Goal: Task Accomplishment & Management: Use online tool/utility

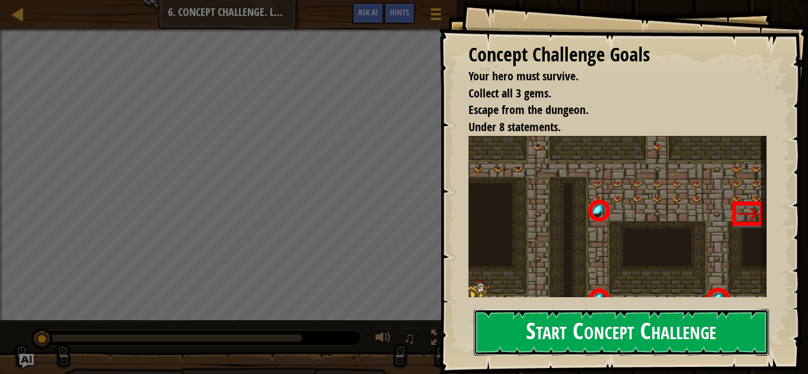
click at [714, 338] on button "Start Concept Challenge" at bounding box center [621, 332] width 295 height 47
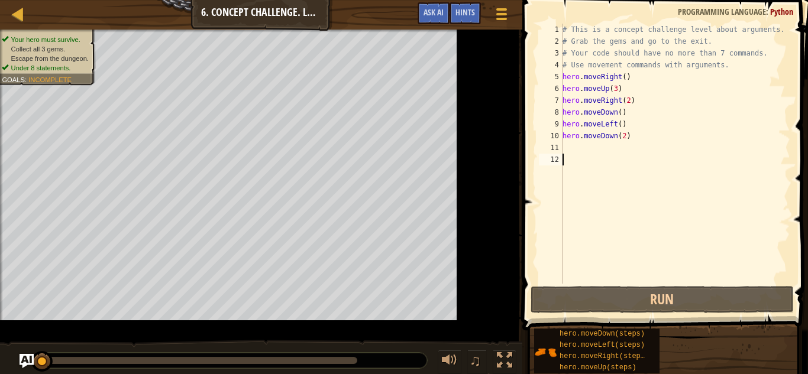
click at [709, 342] on div "hero.moveDown(steps) hero.moveLeft(steps) hero.moveRight(steps) hero.moveUp(ste…" at bounding box center [666, 351] width 266 height 46
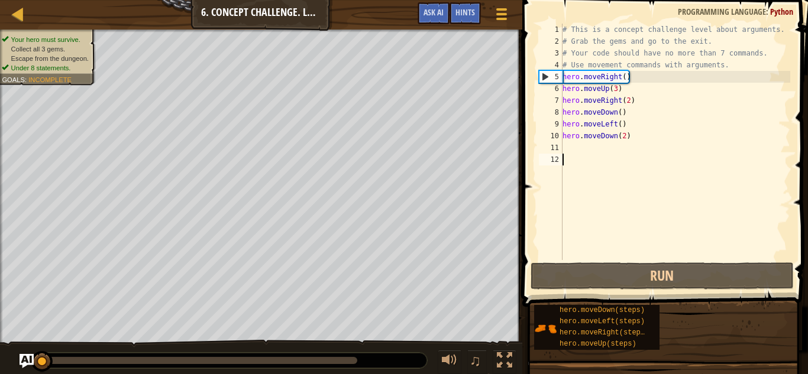
click at [614, 150] on div "# This is a concept challenge level about arguments. # Grab the gems and go to …" at bounding box center [675, 154] width 230 height 260
type textarea "m"
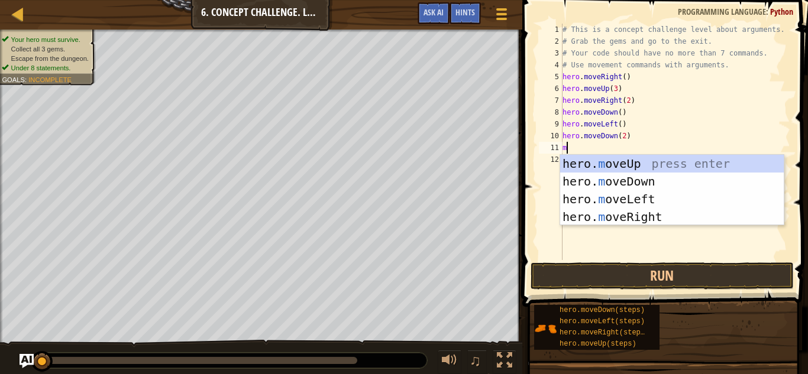
click at [666, 223] on div "hero. m oveUp press enter hero. m oveDown press enter hero. m oveLeft press ent…" at bounding box center [672, 208] width 224 height 106
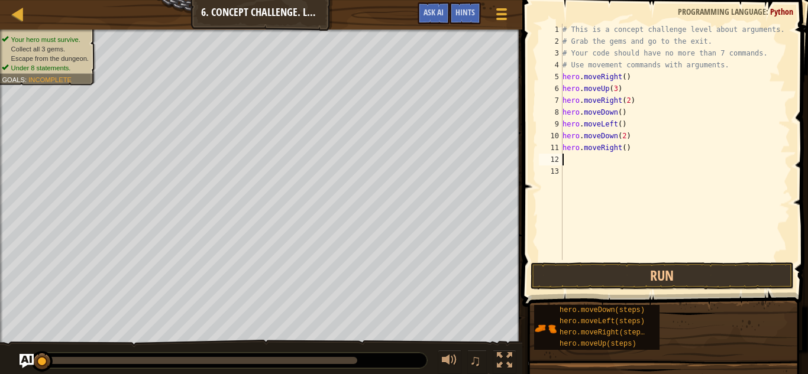
click at [666, 156] on div "# This is a concept challenge level about arguments. # Grab the gems and go to …" at bounding box center [675, 154] width 230 height 260
click at [667, 150] on div "# This is a concept challenge level about arguments. # Grab the gems and go to …" at bounding box center [675, 154] width 230 height 260
type textarea "hero.moveRight(2)"
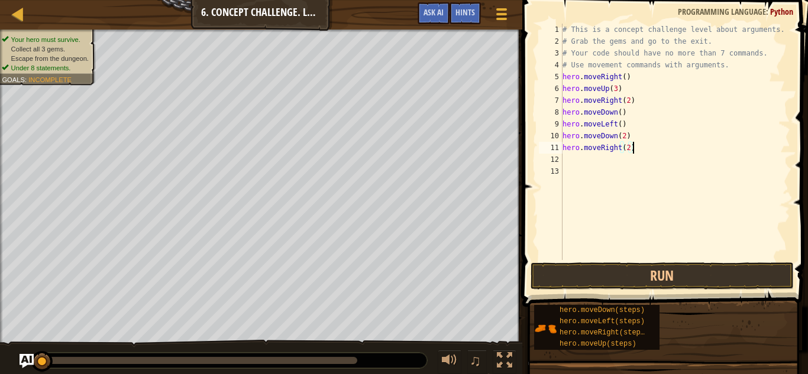
click at [577, 168] on div "# This is a concept challenge level about arguments. # Grab the gems and go to …" at bounding box center [675, 154] width 230 height 260
click at [585, 160] on div "# This is a concept challenge level about arguments. # Grab the gems and go to …" at bounding box center [675, 154] width 230 height 260
type textarea "m"
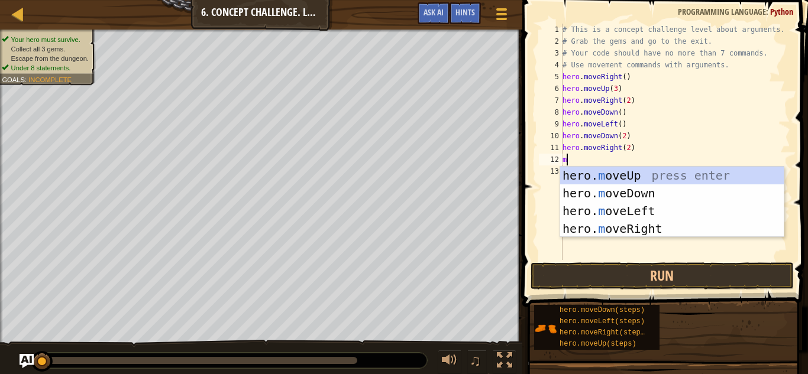
click at [646, 182] on div "hero. m oveUp press enter hero. m oveDown press enter hero. m oveLeft press ent…" at bounding box center [672, 220] width 224 height 106
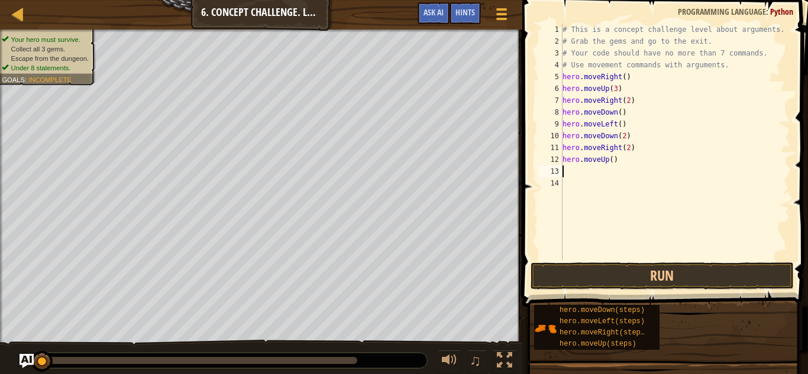
click at [643, 167] on div "# This is a concept challenge level about arguments. # Grab the gems and go to …" at bounding box center [675, 154] width 230 height 260
click at [634, 164] on div "# This is a concept challenge level about arguments. # Grab the gems and go to …" at bounding box center [675, 154] width 230 height 260
type textarea "hero.moveUp(2)"
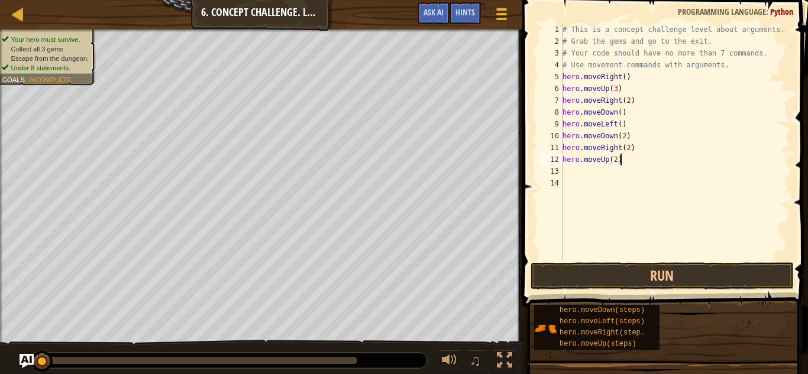
click at [571, 173] on div "# This is a concept challenge level about arguments. # Grab the gems and go to …" at bounding box center [675, 154] width 230 height 260
type textarea "m"
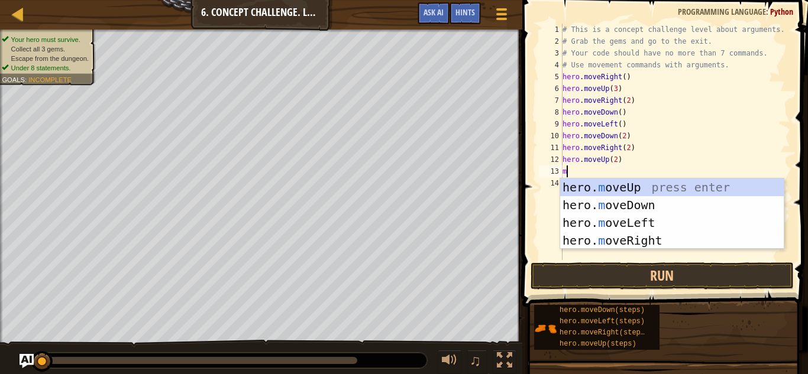
click at [659, 247] on div "hero. m oveUp press enter hero. m oveDown press enter hero. m oveLeft press ent…" at bounding box center [672, 232] width 224 height 106
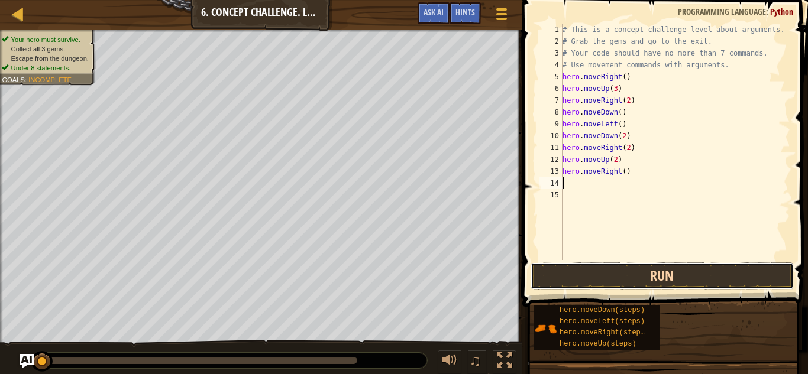
click at [717, 276] on button "Run" at bounding box center [661, 276] width 263 height 27
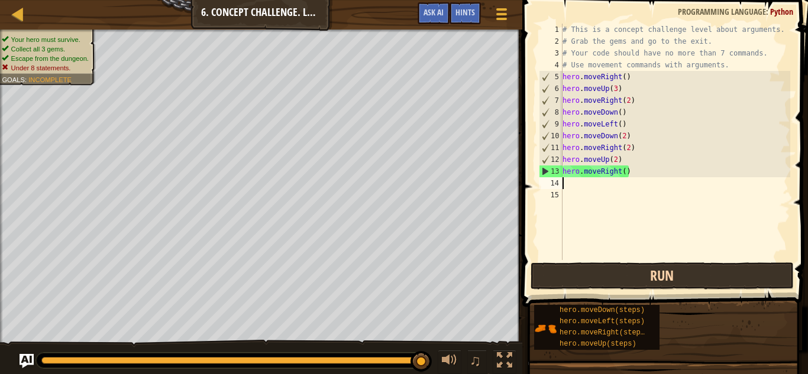
type textarea "m"
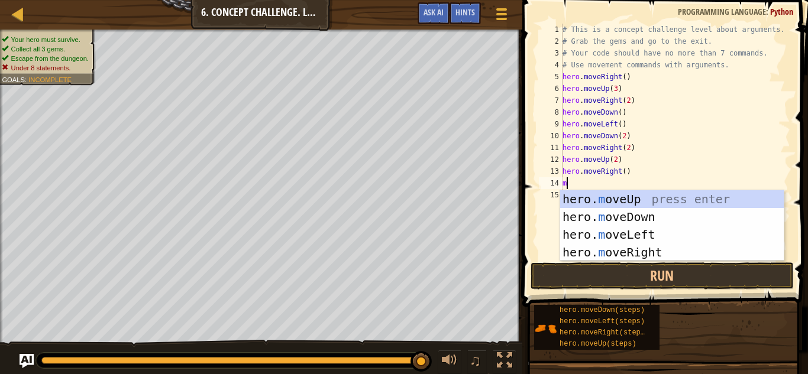
click at [660, 220] on div "hero. m oveUp press enter hero. m oveDown press enter hero. m oveLeft press ent…" at bounding box center [672, 243] width 224 height 106
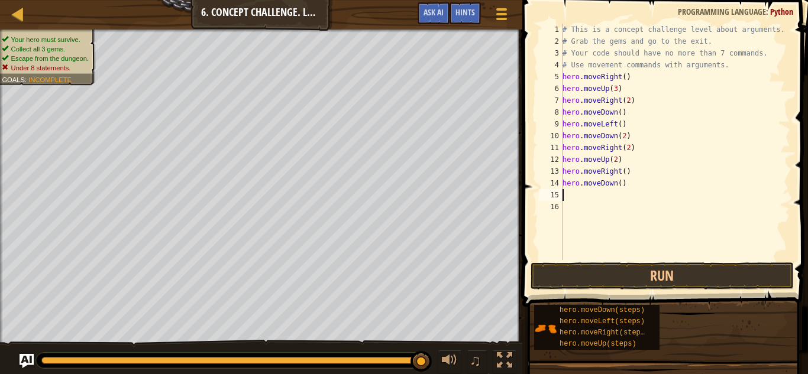
click at [643, 190] on div "# This is a concept challenge level about arguments. # Grab the gems and go to …" at bounding box center [675, 154] width 230 height 260
click at [636, 190] on div "# This is a concept challenge level about arguments. # Grab the gems and go to …" at bounding box center [675, 154] width 230 height 260
click at [638, 187] on div "# This is a concept challenge level about arguments. # Grab the gems and go to …" at bounding box center [675, 154] width 230 height 260
type textarea "h"
type textarea "m"
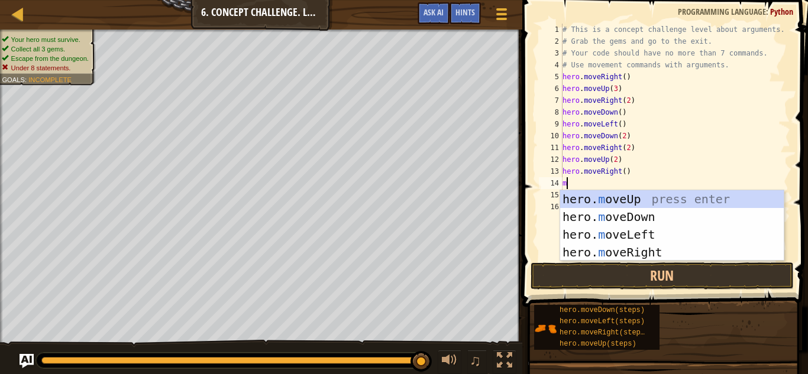
click at [665, 257] on div "hero. m oveUp press enter hero. m oveDown press enter hero. m oveLeft press ent…" at bounding box center [672, 243] width 224 height 106
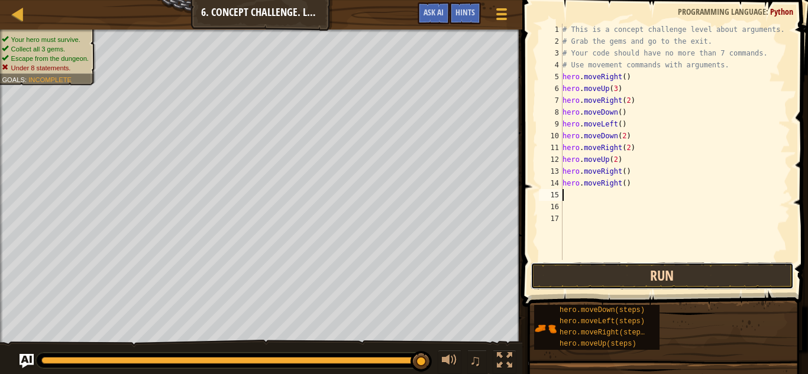
click at [711, 273] on button "Run" at bounding box center [661, 276] width 263 height 27
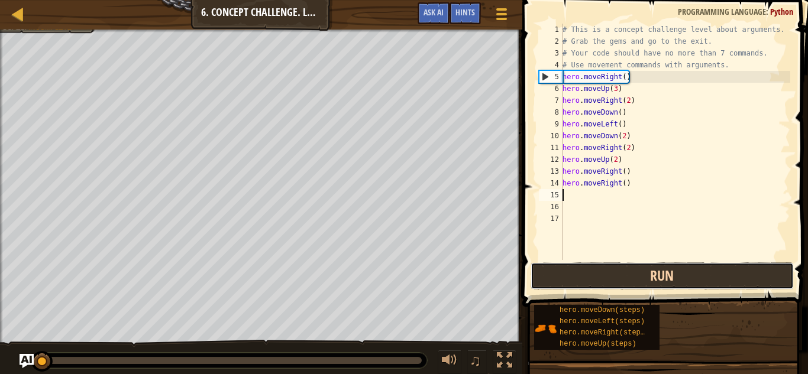
click at [688, 273] on button "Run" at bounding box center [661, 276] width 263 height 27
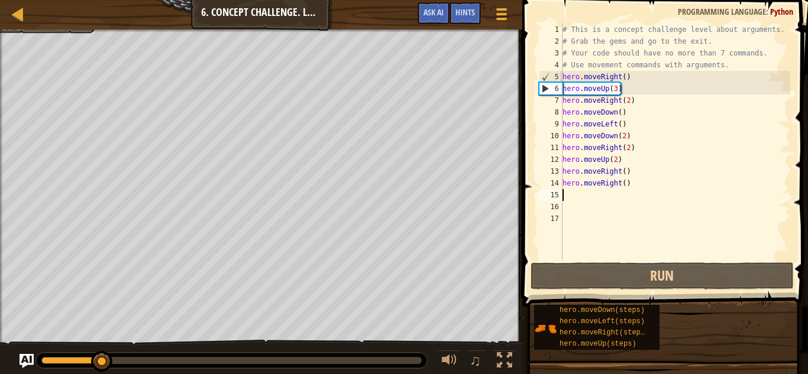
click at [157, 359] on div at bounding box center [231, 360] width 380 height 7
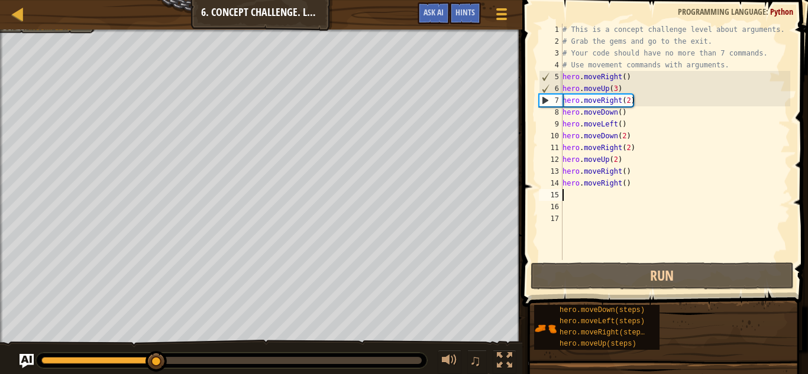
click at [315, 362] on div "0:09.1 Now: 0:04.8 Max: 0:29.9" at bounding box center [231, 360] width 380 height 7
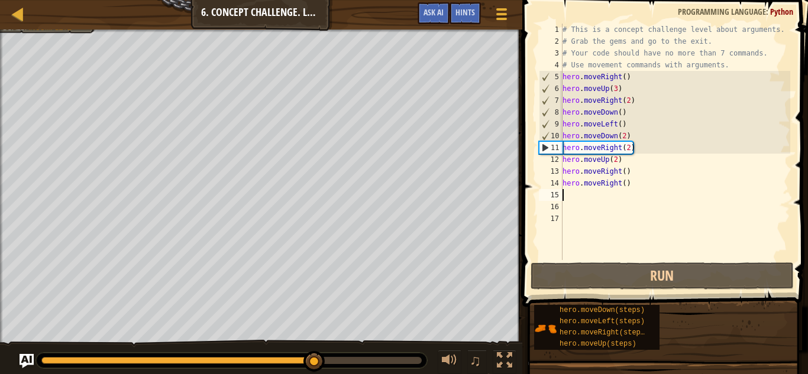
click at [385, 362] on div "0:21.5 Now: 0:09.1 Max: 0:29.9" at bounding box center [231, 360] width 380 height 7
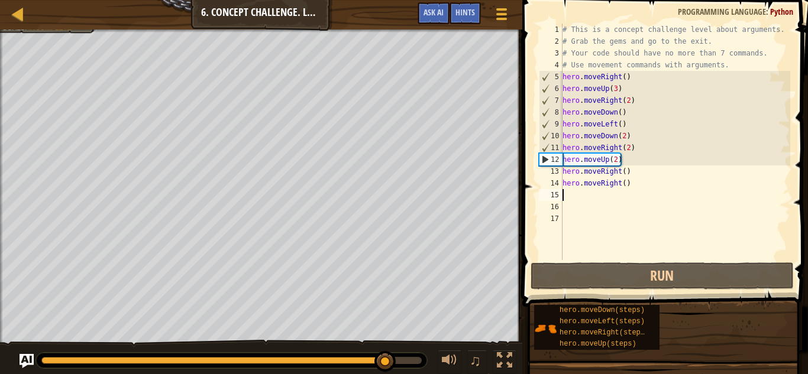
click at [420, 364] on div "0:27.0 Now: 0:21.5 Max: 0:29.9" at bounding box center [231, 360] width 380 height 7
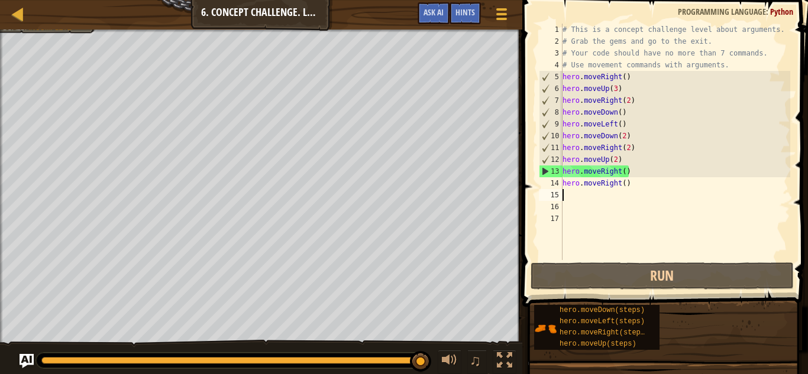
click at [655, 188] on div "# This is a concept challenge level about arguments. # Grab the gems and go to …" at bounding box center [675, 154] width 230 height 260
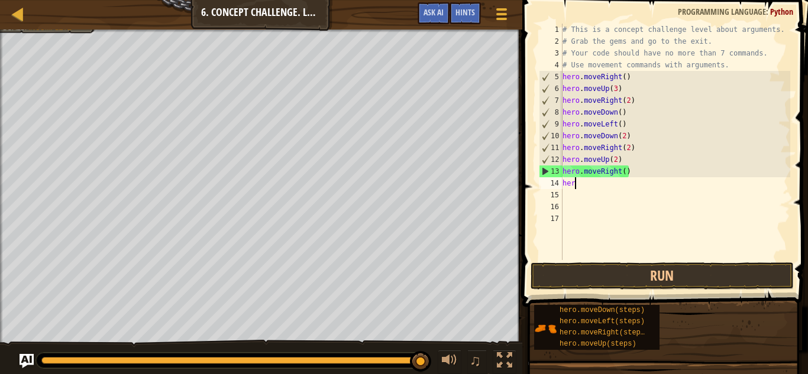
type textarea "h"
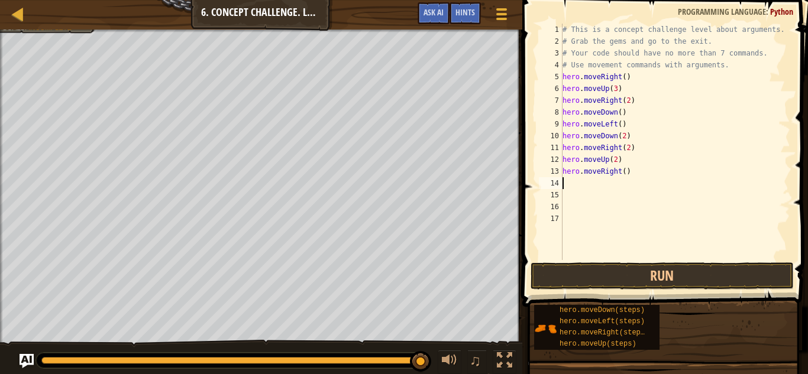
type textarea "m"
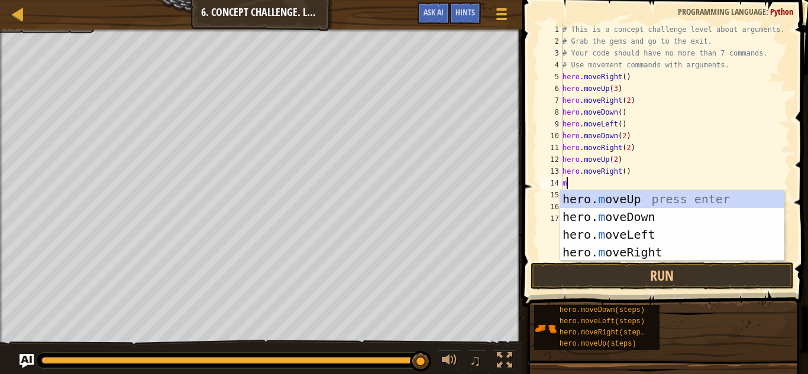
click at [641, 203] on div "hero. m oveUp press enter hero. m oveDown press enter hero. m oveLeft press ent…" at bounding box center [672, 243] width 224 height 106
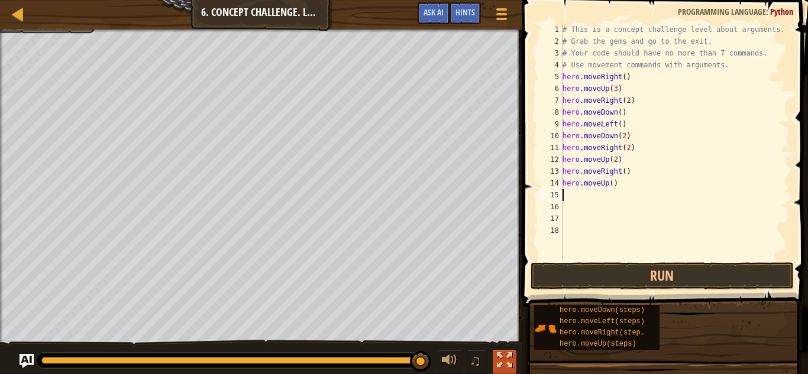
click at [504, 361] on div at bounding box center [504, 360] width 15 height 15
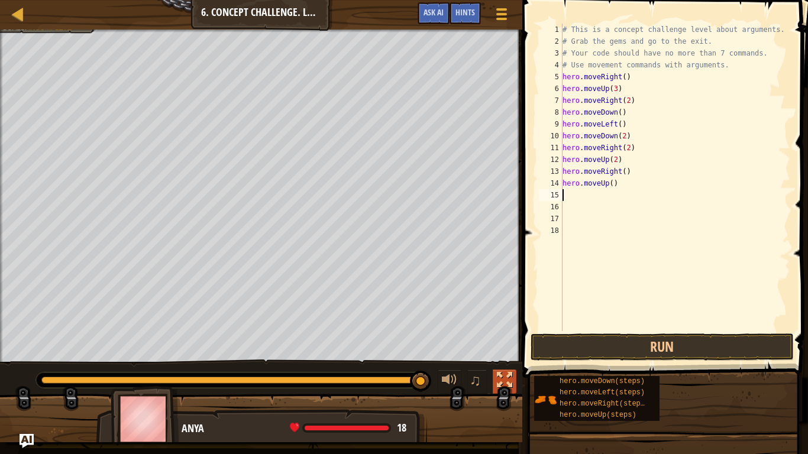
click at [509, 374] on div at bounding box center [504, 380] width 15 height 15
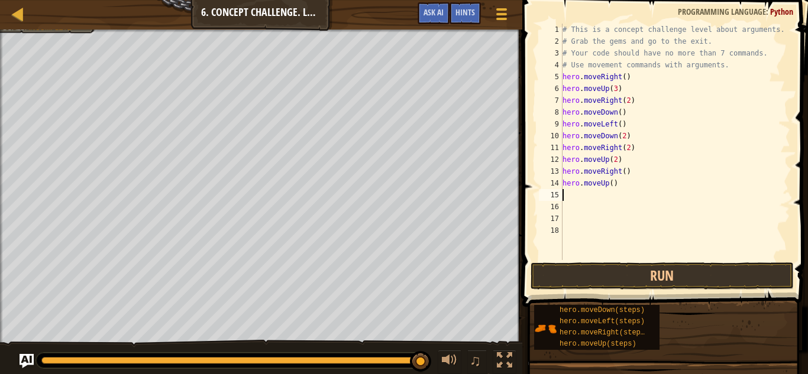
click at [627, 187] on div "# This is a concept challenge level about arguments. # Grab the gems and go to …" at bounding box center [675, 154] width 230 height 260
type textarea "h"
click at [637, 175] on div "# This is a concept challenge level about arguments. # Grab the gems and go to …" at bounding box center [675, 154] width 230 height 260
type textarea "hero.moveRight()"
click at [728, 225] on div "# This is a concept challenge level about arguments. # Grab the gems and go to …" at bounding box center [675, 154] width 230 height 260
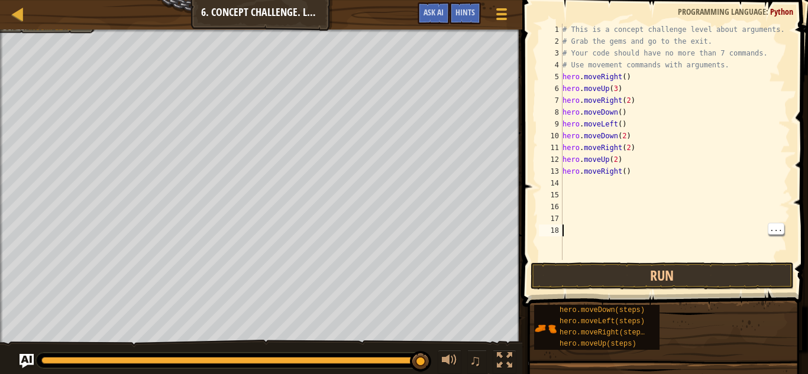
click at [577, 198] on div "# This is a concept challenge level about arguments. # Grab the gems and go to …" at bounding box center [675, 154] width 230 height 260
click at [588, 190] on div "# This is a concept challenge level about arguments. # Grab the gems and go to …" at bounding box center [675, 154] width 230 height 260
click at [714, 282] on button "Run" at bounding box center [661, 276] width 263 height 27
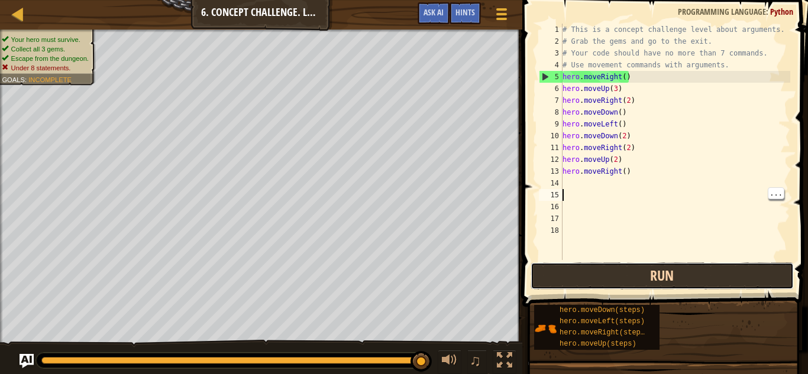
click at [669, 281] on button "Run" at bounding box center [661, 276] width 263 height 27
type textarea "hero.moveRight()"
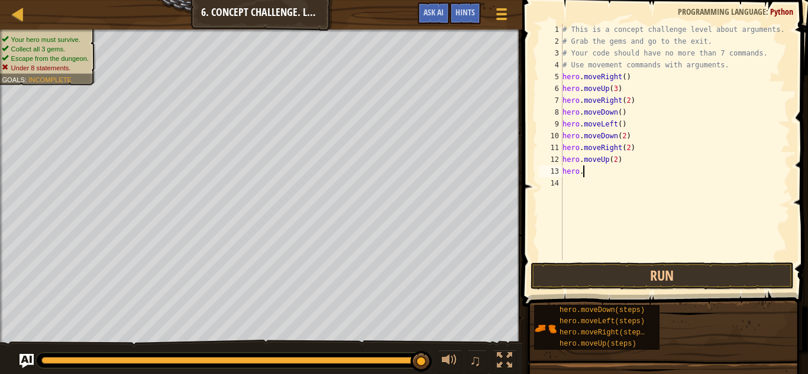
type textarea "h"
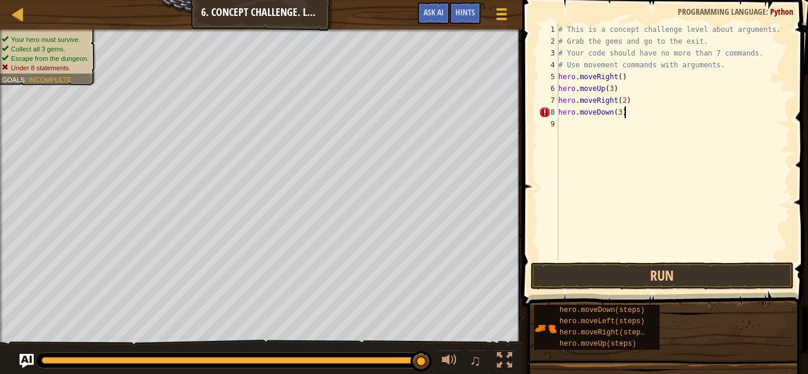
scroll to position [5, 9]
type textarea "hero.moveDown(3)"
click at [566, 132] on div "# This is a concept challenge level about arguments. # Grab the gems and go to …" at bounding box center [673, 154] width 234 height 260
type textarea "m"
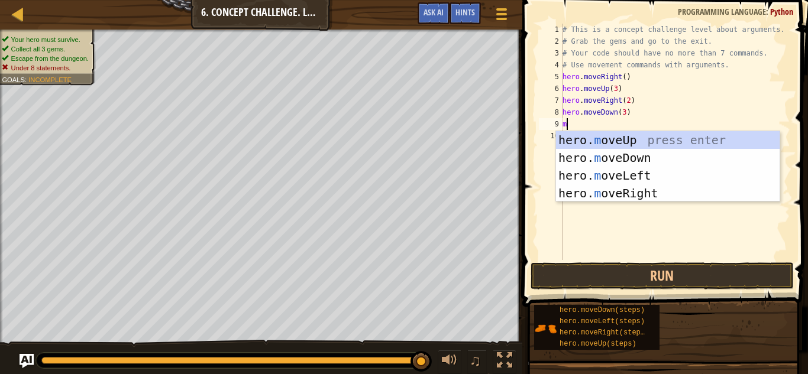
click at [667, 181] on div "hero. m oveUp press enter hero. m oveDown press enter hero. m oveLeft press ent…" at bounding box center [668, 184] width 224 height 106
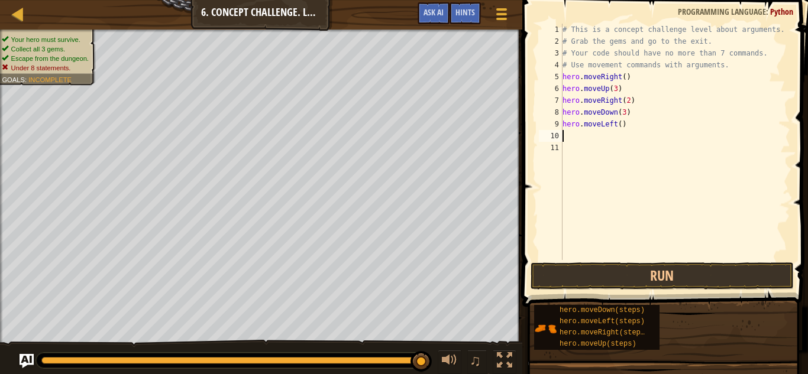
type textarea "m"
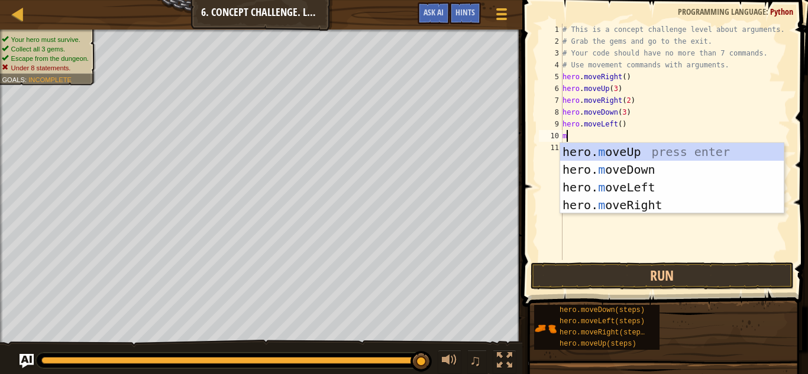
click at [678, 158] on div "hero. m oveUp press enter hero. m oveDown press enter hero. m oveLeft press ent…" at bounding box center [672, 196] width 224 height 106
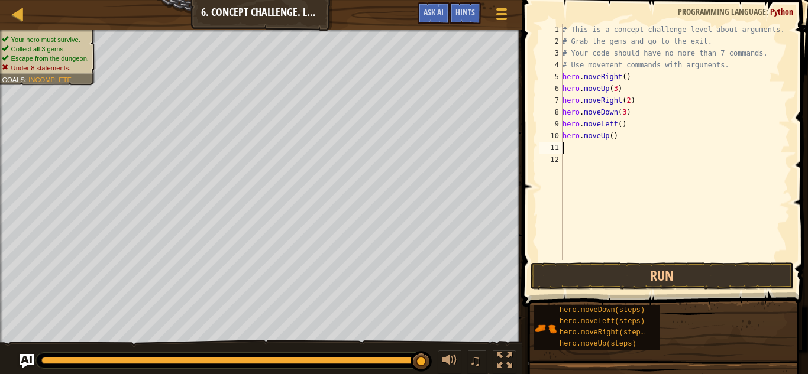
click at [640, 136] on div "# This is a concept challenge level about arguments. # Grab the gems and go to …" at bounding box center [675, 154] width 230 height 260
type textarea "hero.moveUp(2)"
click at [595, 156] on div "# This is a concept challenge level about arguments. # Grab the gems and go to …" at bounding box center [675, 154] width 230 height 260
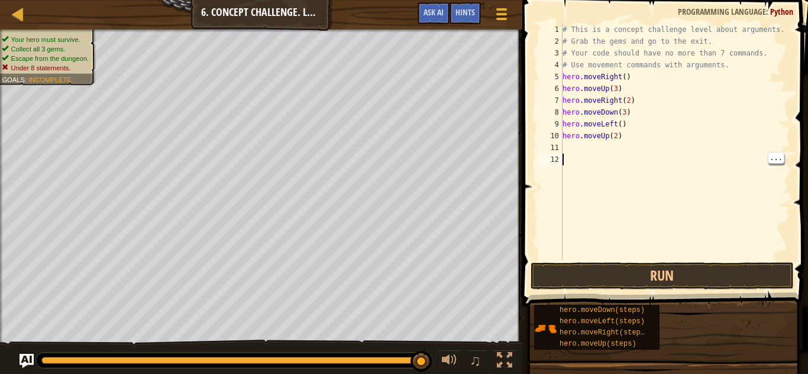
click at [577, 150] on div "# This is a concept challenge level about arguments. # Grab the gems and go to …" at bounding box center [675, 154] width 230 height 260
type textarea "m"
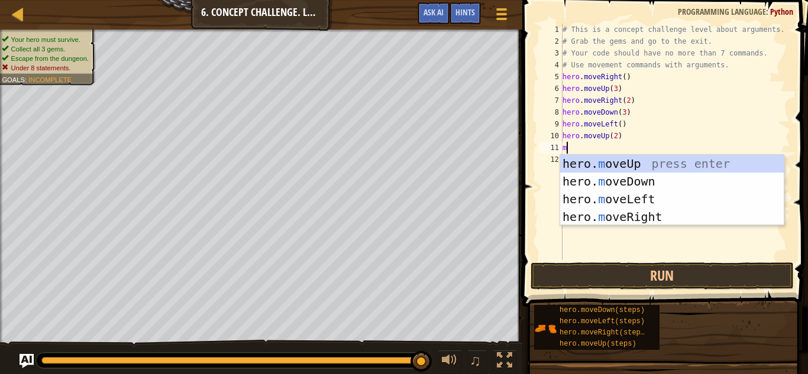
click at [669, 224] on div "hero. m oveUp press enter hero. m oveDown press enter hero. m oveLeft press ent…" at bounding box center [672, 208] width 224 height 106
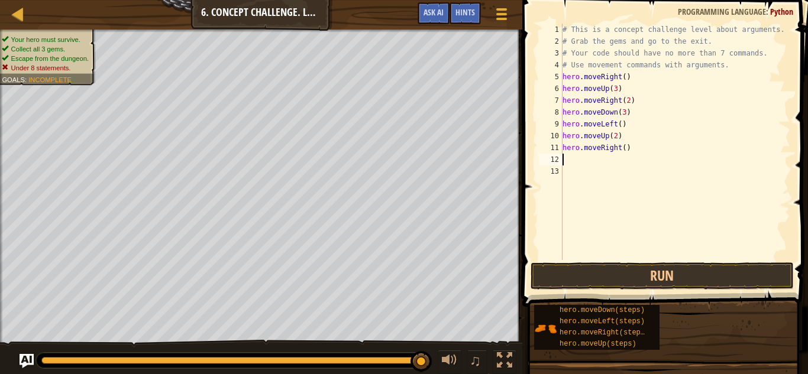
click at [648, 154] on div "# This is a concept challenge level about arguments. # Grab the gems and go to …" at bounding box center [675, 154] width 230 height 260
click at [643, 149] on div "# This is a concept challenge level about arguments. # Grab the gems and go to …" at bounding box center [675, 154] width 230 height 260
type textarea "hero.moveRight(3)"
click at [721, 276] on button "Run" at bounding box center [661, 276] width 263 height 27
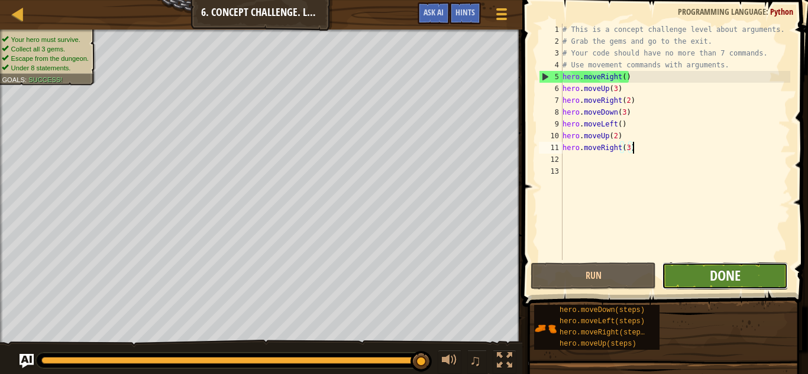
click at [739, 279] on span "Done" at bounding box center [725, 275] width 31 height 19
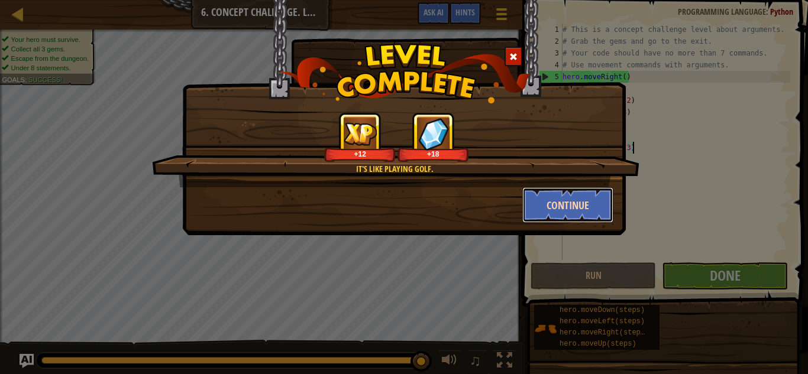
click at [564, 216] on button "Continue" at bounding box center [568, 204] width 92 height 35
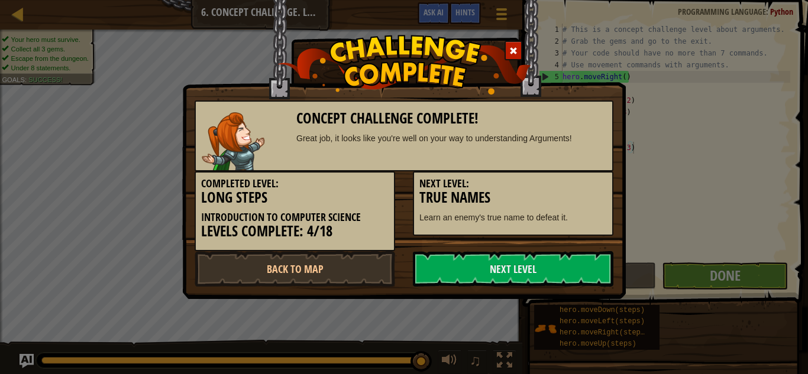
click at [589, 212] on p "Learn an enemy's true name to defeat it." at bounding box center [512, 218] width 187 height 12
click at [582, 207] on div "Next Level: True Names Learn an enemy's true name to defeat it." at bounding box center [513, 203] width 200 height 64
click at [582, 212] on p "Learn an enemy's true name to defeat it." at bounding box center [512, 218] width 187 height 12
click at [573, 208] on div "Next Level: True Names Learn an enemy's true name to defeat it." at bounding box center [513, 203] width 200 height 64
click at [585, 207] on div "Next Level: True Names Learn an enemy's true name to defeat it." at bounding box center [513, 203] width 200 height 64
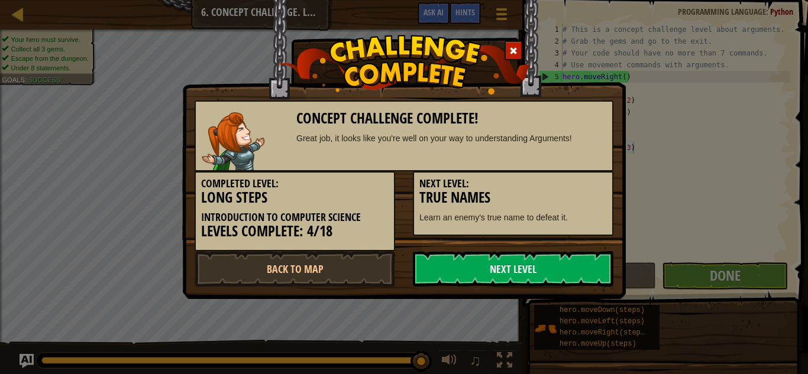
click at [590, 202] on h3 "True Names" at bounding box center [512, 198] width 187 height 16
click at [553, 276] on link "Next Level" at bounding box center [513, 268] width 200 height 35
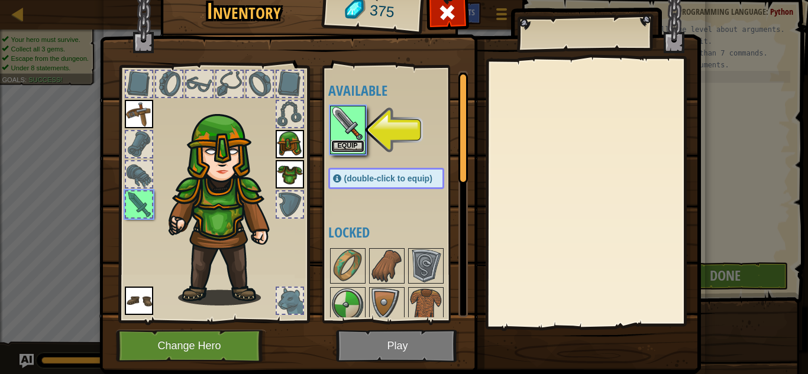
click at [346, 148] on button "Equip" at bounding box center [347, 146] width 33 height 12
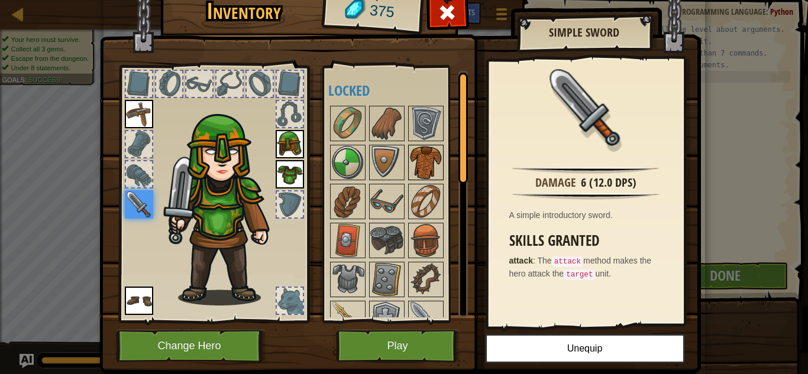
click at [425, 164] on img at bounding box center [425, 162] width 33 height 33
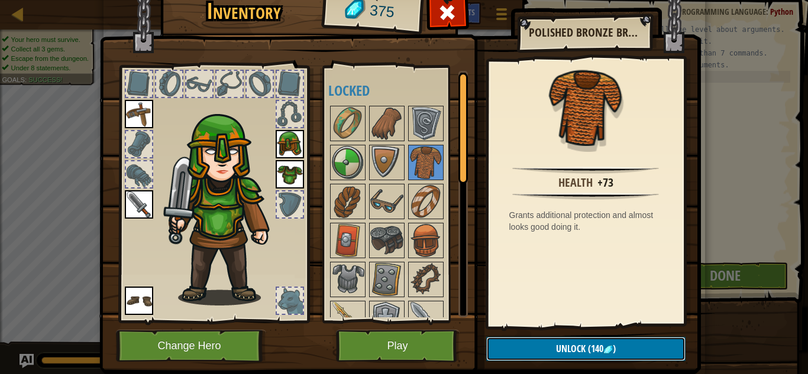
click at [578, 355] on span "Unlock" at bounding box center [571, 348] width 30 height 13
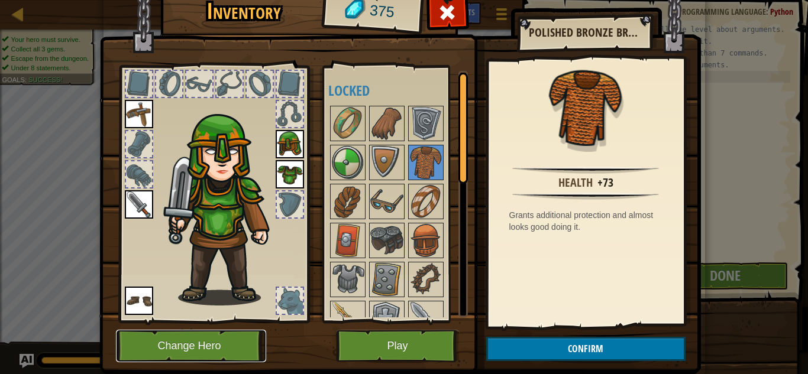
click at [146, 354] on button "Change Hero" at bounding box center [191, 346] width 150 height 33
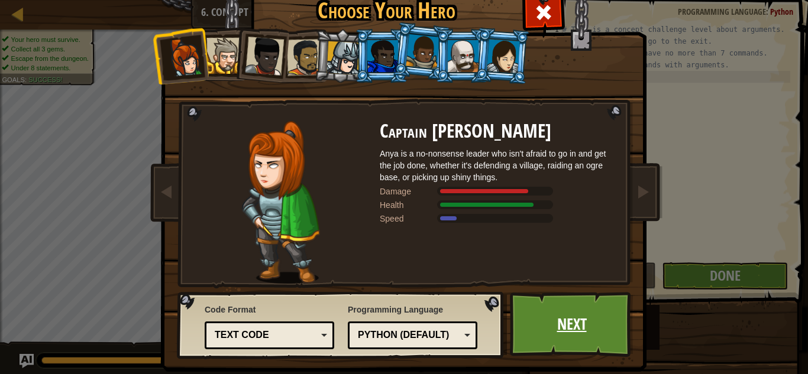
click at [590, 332] on link "Next" at bounding box center [572, 324] width 124 height 65
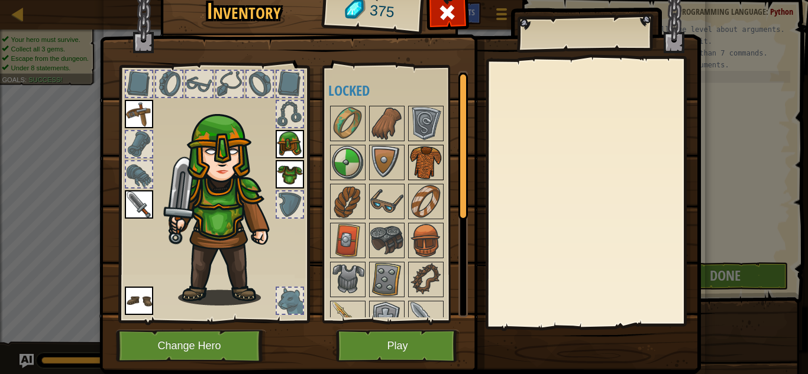
click at [426, 166] on img at bounding box center [425, 162] width 33 height 33
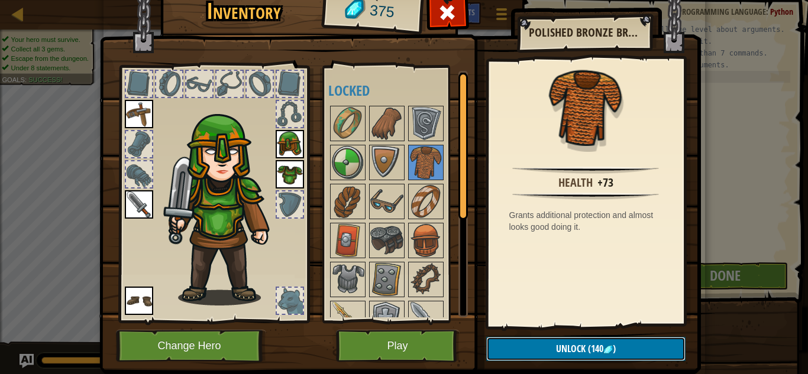
click at [623, 352] on button "Unlock (140 )" at bounding box center [585, 349] width 199 height 24
click at [622, 355] on button "Confirm" at bounding box center [585, 349] width 199 height 24
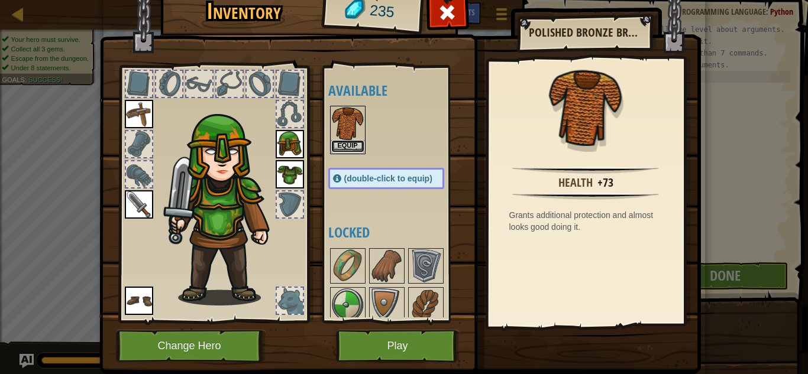
click at [348, 147] on button "Equip" at bounding box center [347, 146] width 33 height 12
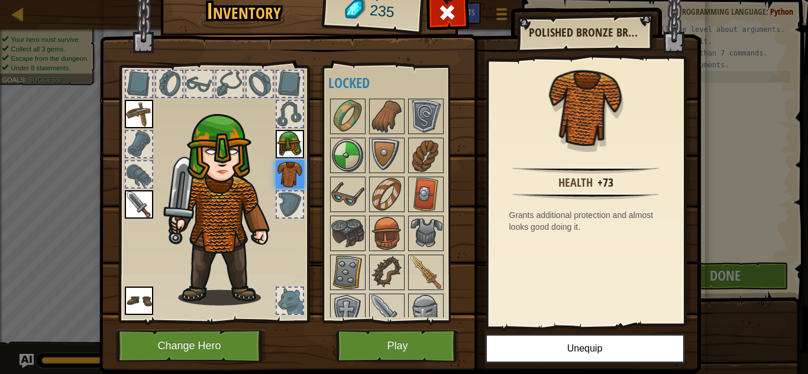
scroll to position [150, 0]
click at [390, 235] on img at bounding box center [386, 232] width 33 height 33
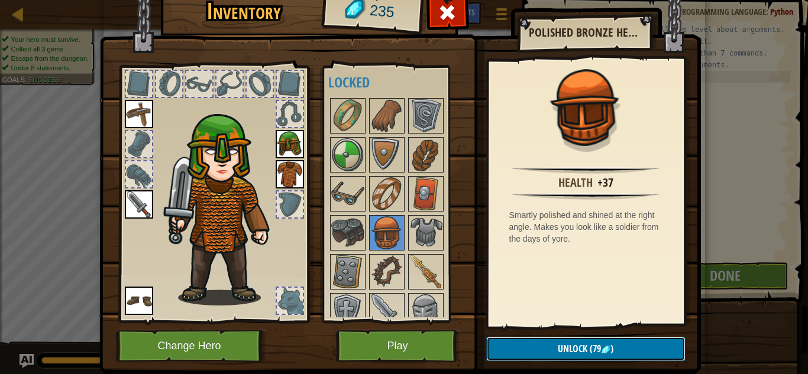
click at [640, 358] on button "Unlock (79 )" at bounding box center [585, 349] width 199 height 24
click at [636, 351] on button "Confirm" at bounding box center [585, 349] width 199 height 24
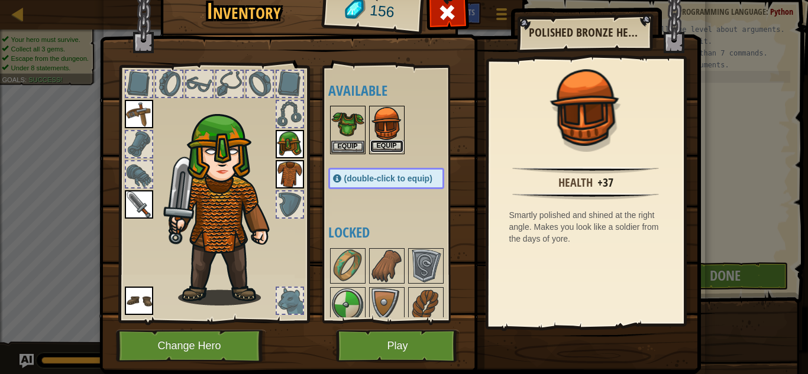
click at [391, 149] on button "Equip" at bounding box center [386, 146] width 33 height 12
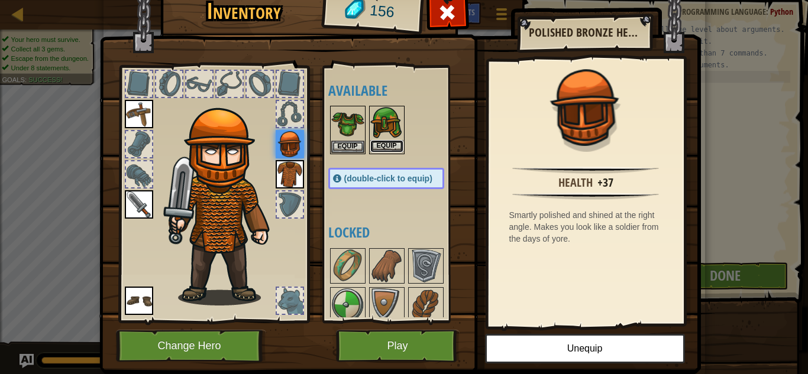
click at [390, 147] on button "Equip" at bounding box center [386, 146] width 33 height 12
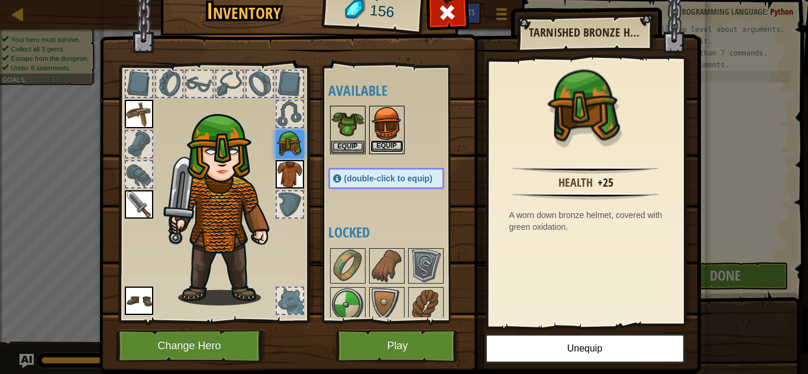
click at [396, 153] on button "Equip" at bounding box center [386, 146] width 33 height 12
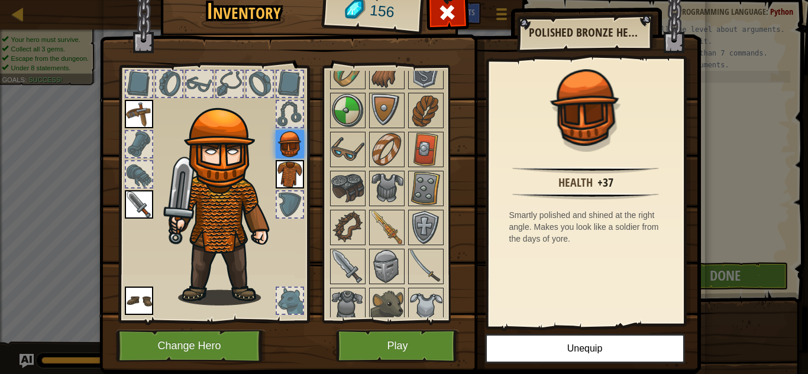
scroll to position [196, 0]
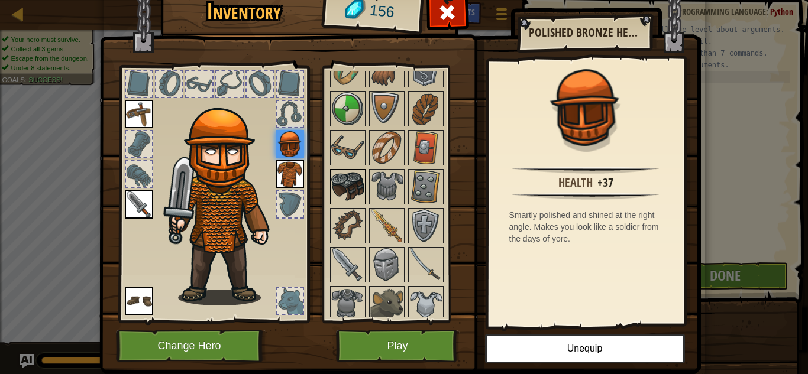
click at [349, 195] on img at bounding box center [347, 186] width 33 height 33
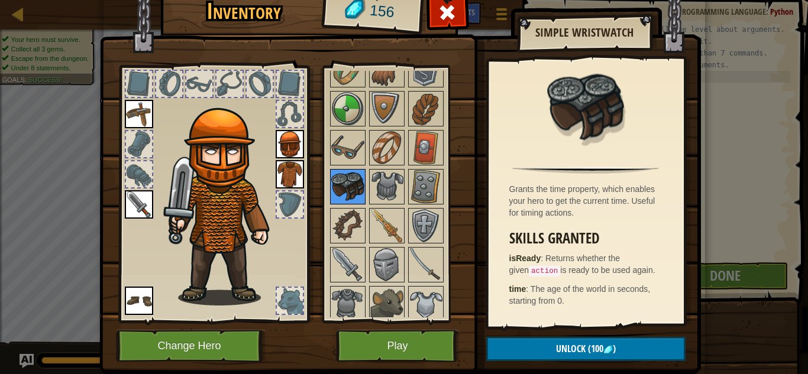
click at [351, 196] on img at bounding box center [347, 186] width 33 height 33
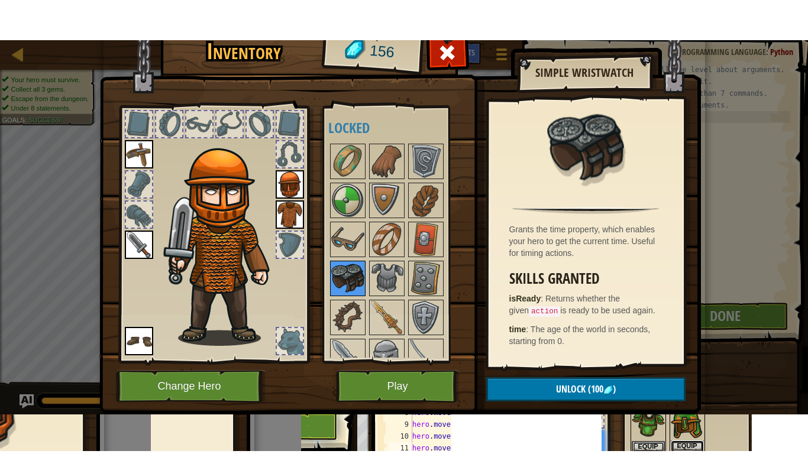
scroll to position [116, 0]
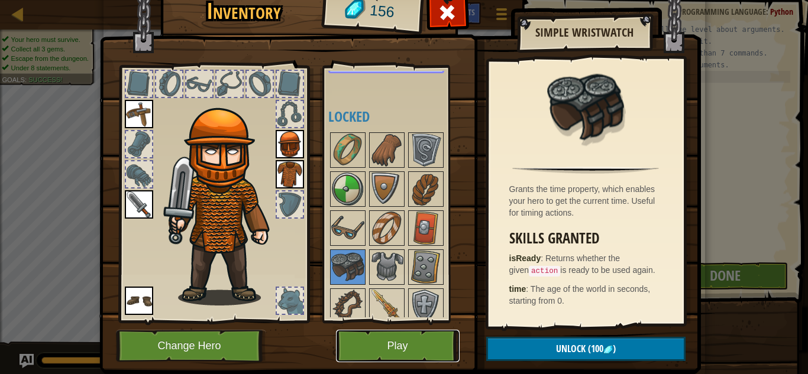
click at [423, 348] on button "Play" at bounding box center [398, 346] width 124 height 33
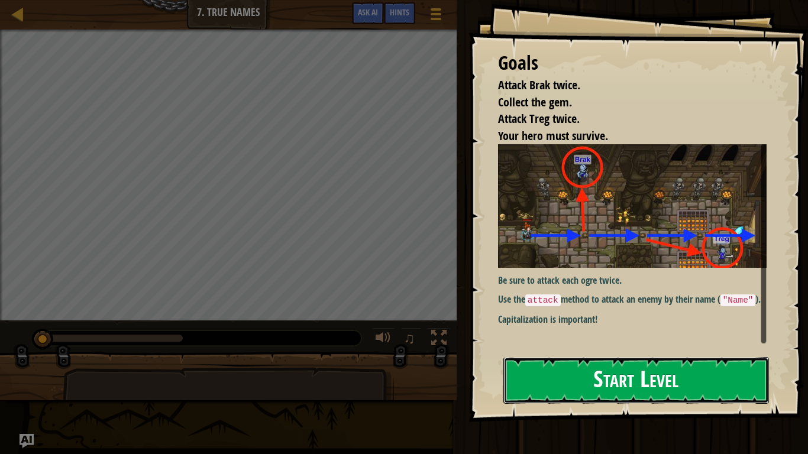
click at [702, 368] on button "Start Level" at bounding box center [636, 380] width 266 height 47
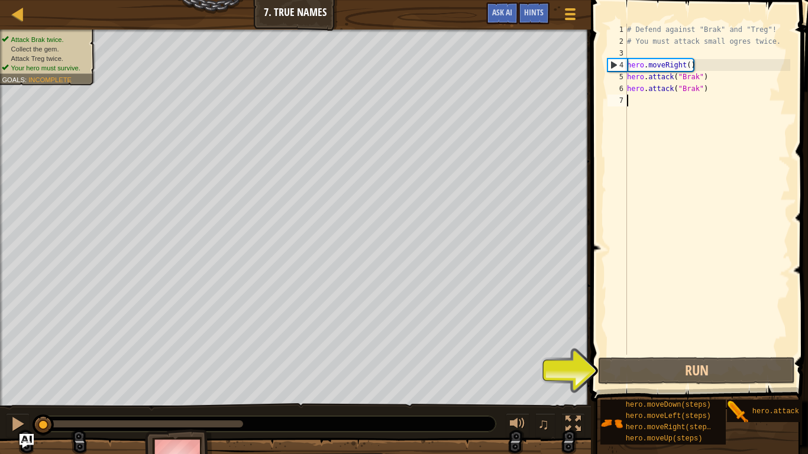
type textarea "m"
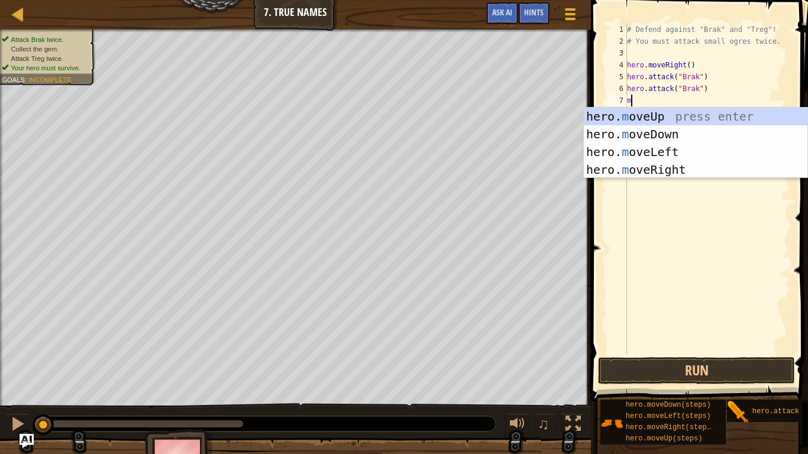
click at [691, 171] on div "hero. m oveUp press enter hero. m oveDown press enter hero. m oveLeft press ent…" at bounding box center [696, 161] width 224 height 106
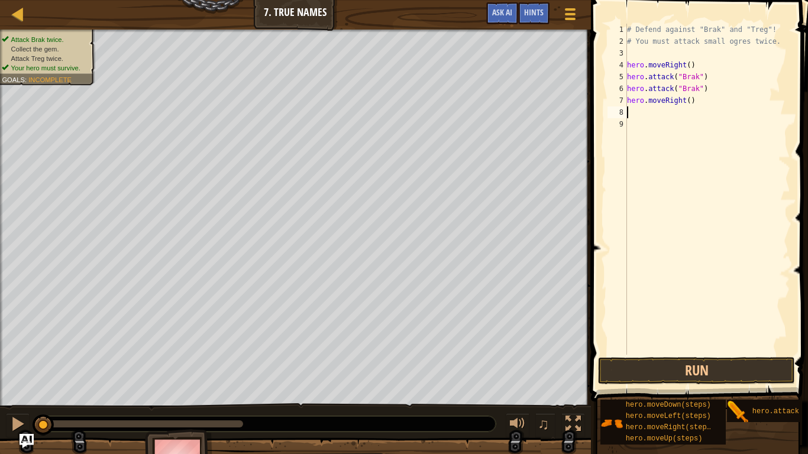
click at [707, 111] on div "# Defend against "Brak" and "Treg"! # You must attack small ogres twice. hero .…" at bounding box center [707, 201] width 166 height 355
click at [712, 105] on div "# Defend against "Brak" and "Treg"! # You must attack small ogres twice. hero .…" at bounding box center [707, 201] width 166 height 355
type textarea "hero.moveRightattact("[PERSON_NAME]")"
click at [747, 374] on button "Run" at bounding box center [696, 370] width 197 height 27
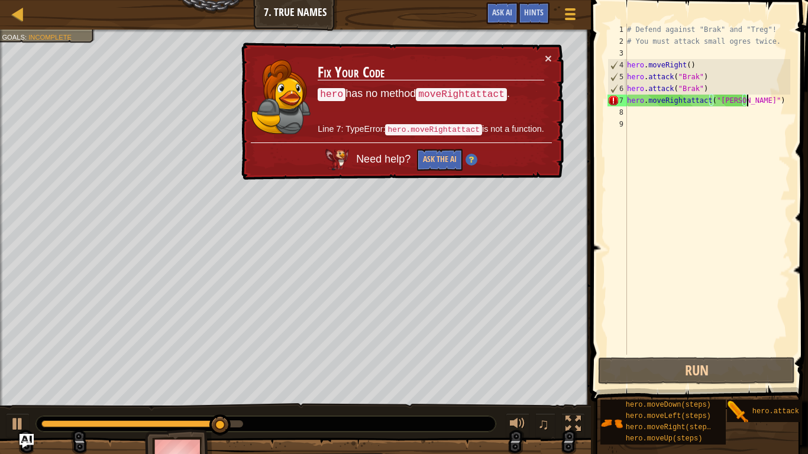
click at [756, 319] on div "# Defend against "Brak" and "Treg"! # You must attack small ogres twice. hero .…" at bounding box center [707, 201] width 166 height 355
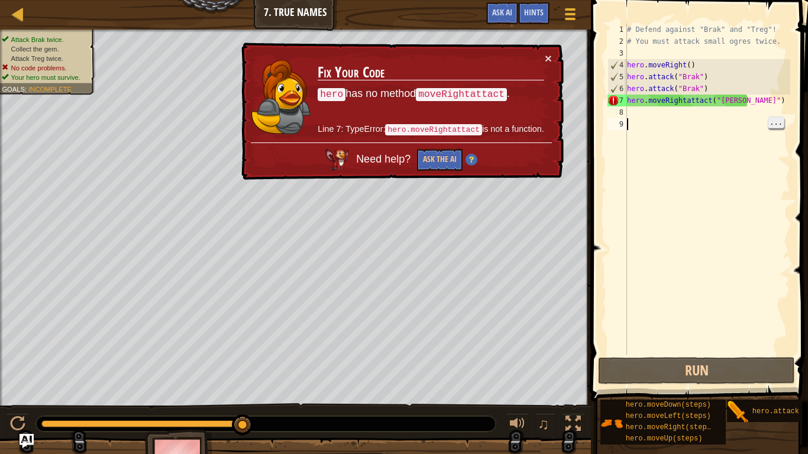
click at [771, 117] on span "..." at bounding box center [775, 122] width 15 height 11
type textarea "hero.moveRightattact("[PERSON_NAME]")"
click at [729, 167] on div "# Defend against "Brak" and "Treg"! # You must attack small ogres twice. hero .…" at bounding box center [707, 201] width 166 height 355
click at [763, 106] on div "# Defend against "Brak" and "Treg"! # You must attack small ogres twice. hero .…" at bounding box center [707, 201] width 166 height 355
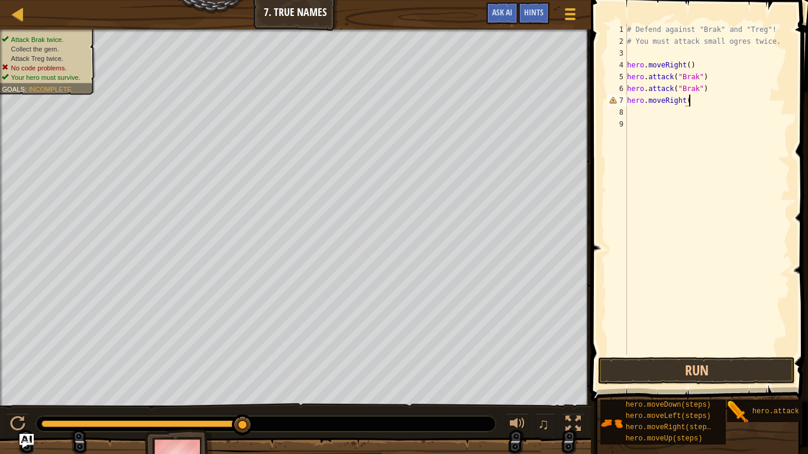
type textarea "hero.moveRight()"
click at [635, 114] on div "# Defend against "Brak" and "Treg"! # You must attack small ogres twice. hero .…" at bounding box center [707, 201] width 166 height 355
type textarea "m"
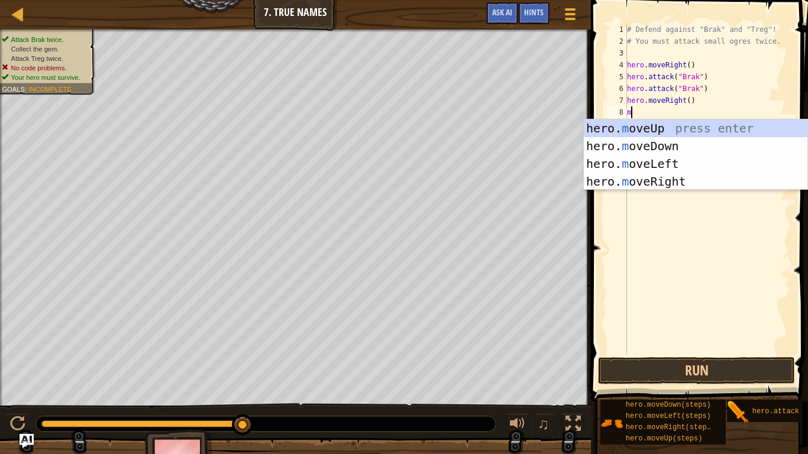
click at [684, 184] on div "hero. m oveUp press enter hero. m oveDown press enter hero. m oveLeft press ent…" at bounding box center [696, 172] width 224 height 106
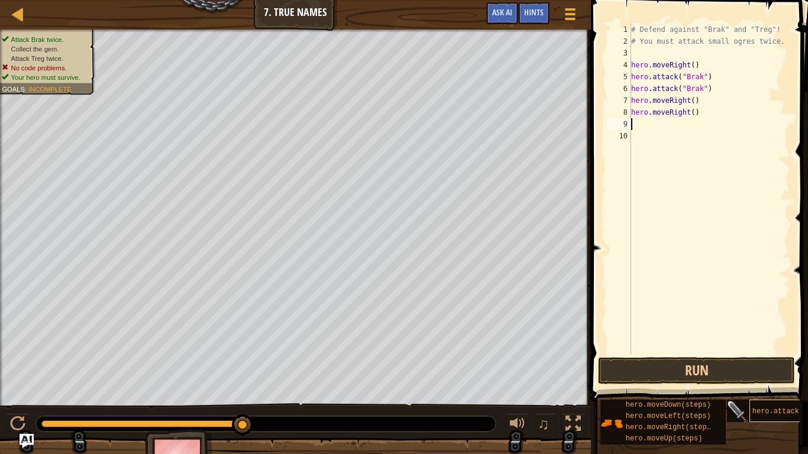
click at [776, 374] on span "hero.attack(target)" at bounding box center [792, 411] width 81 height 8
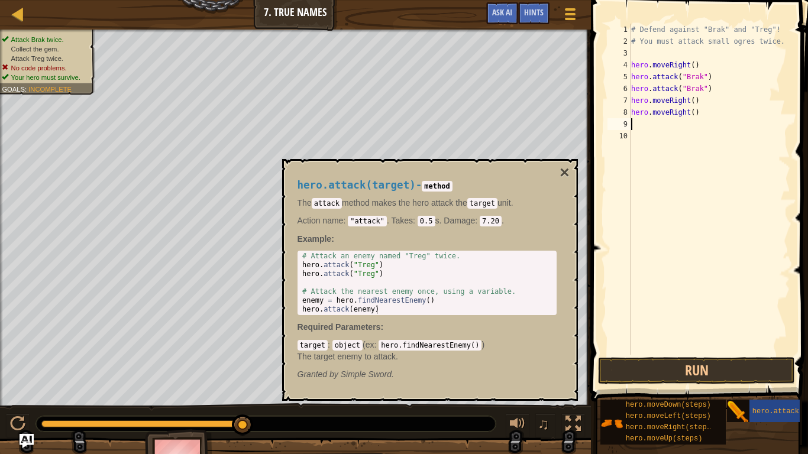
click at [375, 279] on div "# Attack an enemy named "Treg" twice. hero . attack ( "Treg" ) hero . attack ( …" at bounding box center [427, 292] width 254 height 80
click at [361, 276] on div "# Attack an enemy named "Treg" twice. hero . attack ( "Treg" ) hero . attack ( …" at bounding box center [427, 292] width 254 height 80
type textarea "hero.attack("Treg")"
click at [330, 279] on div "# Attack an enemy named "Treg" twice. hero . attack ( "Treg" ) hero . attack ( …" at bounding box center [427, 292] width 254 height 80
click at [335, 280] on div "# Attack an enemy named "Treg" twice. hero . attack ( "Treg" ) hero . attack ( …" at bounding box center [427, 292] width 254 height 80
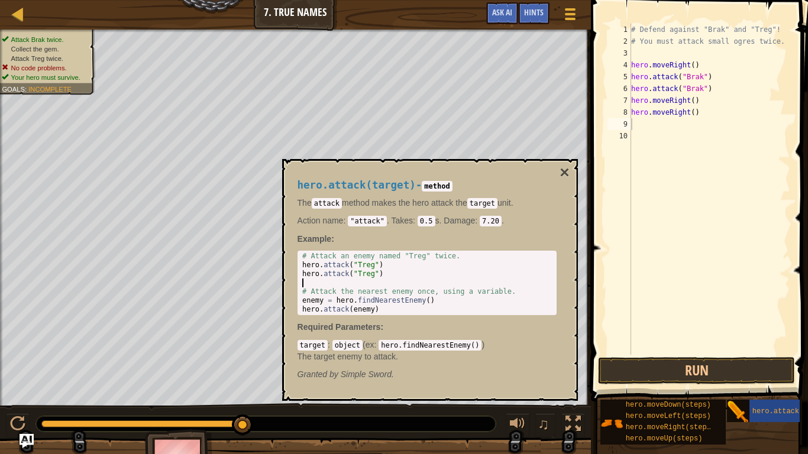
click at [332, 279] on div "# Attack an enemy named "Treg" twice. hero . attack ( "Treg" ) hero . attack ( …" at bounding box center [427, 292] width 254 height 80
type textarea "hero.attack("Treg")"
click at [319, 276] on div "# Attack an enemy named "Treg" twice. hero . attack ( "Treg" ) hero . attack ( …" at bounding box center [427, 292] width 254 height 80
type textarea "hero.attack("Treg")"
click at [303, 266] on div "# Attack an enemy named "Treg" twice. hero . attack ( "Treg" ) hero . attack ( …" at bounding box center [427, 292] width 254 height 80
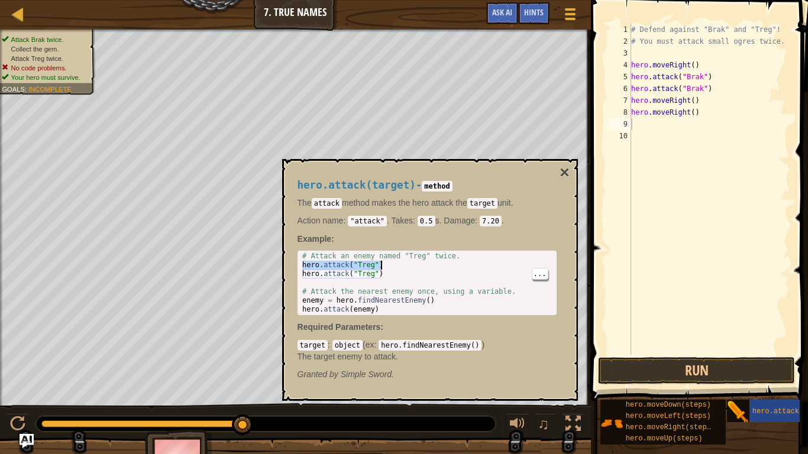
drag, startPoint x: 303, startPoint y: 266, endPoint x: 390, endPoint y: 264, distance: 87.5
click at [390, 264] on div "# Attack an enemy named "Treg" twice. hero . attack ( "Treg" ) hero . attack ( …" at bounding box center [427, 292] width 254 height 80
drag, startPoint x: 664, startPoint y: 137, endPoint x: 658, endPoint y: 125, distance: 13.8
click at [658, 125] on div "# Defend against "Brak" and "Treg"! # You must attack small ogres twice. hero .…" at bounding box center [709, 201] width 161 height 355
click at [655, 136] on div "# Defend against "Brak" and "Treg"! # You must attack small ogres twice. hero .…" at bounding box center [709, 189] width 161 height 331
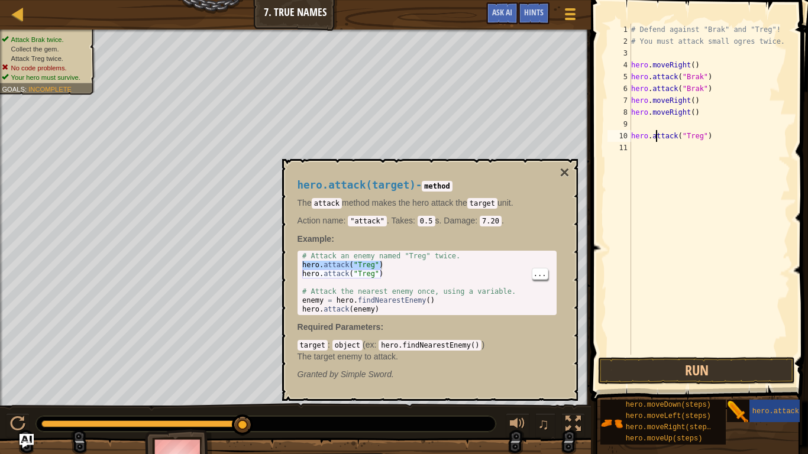
drag, startPoint x: 655, startPoint y: 136, endPoint x: 656, endPoint y: 143, distance: 6.6
click at [656, 143] on div "# Defend against "Brak" and "Treg"! # You must attack small ogres twice. hero .…" at bounding box center [709, 201] width 161 height 355
type textarea "hero.attack("Treg")"
click at [648, 145] on div "# Defend against "Brak" and "Treg"! # You must attack small ogres twice. hero .…" at bounding box center [709, 189] width 161 height 331
drag, startPoint x: 630, startPoint y: 135, endPoint x: 635, endPoint y: 125, distance: 11.9
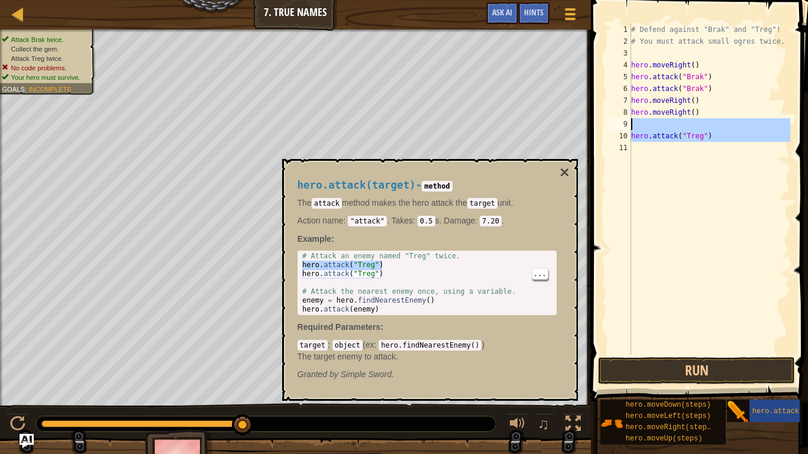
click at [635, 125] on div "1 2 3 4 5 6 7 8 9 10 11 # Defend against "Brak" and "Treg"! # You must attack s…" at bounding box center [697, 189] width 185 height 331
click at [639, 137] on div "# Defend against "Brak" and "Treg"! # You must attack small ogres twice. hero .…" at bounding box center [709, 189] width 161 height 331
type textarea "hero.attack("Treg")"
click at [632, 136] on div "# Defend against "Brak" and "Treg"! # You must attack small ogres twice. hero .…" at bounding box center [709, 201] width 161 height 355
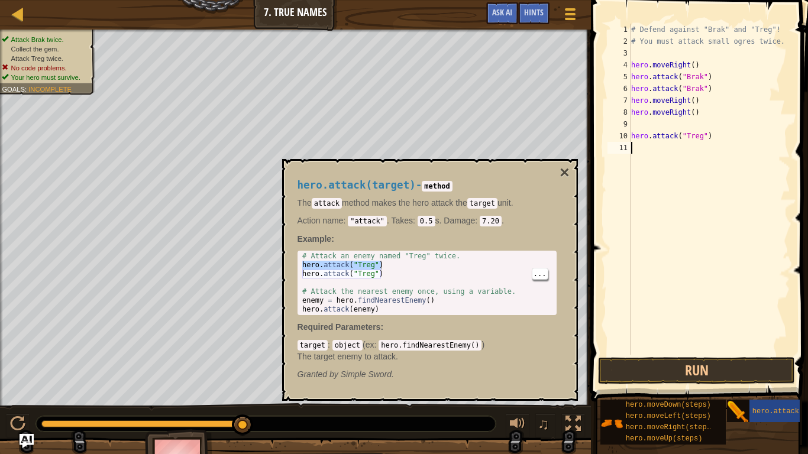
click at [633, 142] on div "# Defend against "Brak" and "Treg"! # You must attack small ogres twice. hero .…" at bounding box center [709, 201] width 161 height 355
click at [632, 135] on div "# Defend against "Brak" and "Treg"! # You must attack small ogres twice. hero .…" at bounding box center [709, 201] width 161 height 355
drag, startPoint x: 630, startPoint y: 135, endPoint x: 692, endPoint y: 136, distance: 62.7
click at [692, 136] on div "hero.attack("Treg") 1 2 3 4 5 6 7 8 9 10 11 # Defend against "Brak" and "Treg"!…" at bounding box center [697, 189] width 185 height 331
type textarea "hero.attack("Treg")"
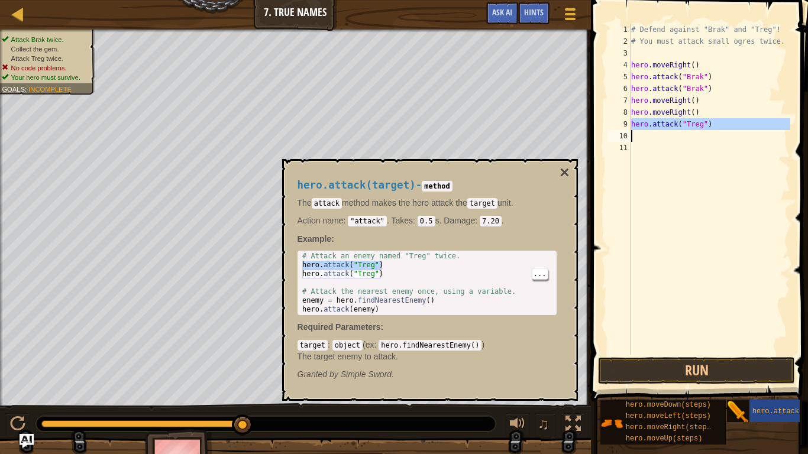
click at [652, 119] on div "# Defend against "Brak" and "Treg"! # You must attack small ogres twice. hero .…" at bounding box center [709, 189] width 161 height 331
type textarea "hero.attack("Treg")"
click at [645, 158] on div "# Defend against "Brak" and "Treg"! # You must attack small ogres twice. hero .…" at bounding box center [709, 201] width 161 height 355
click at [566, 177] on button "×" at bounding box center [563, 172] width 9 height 17
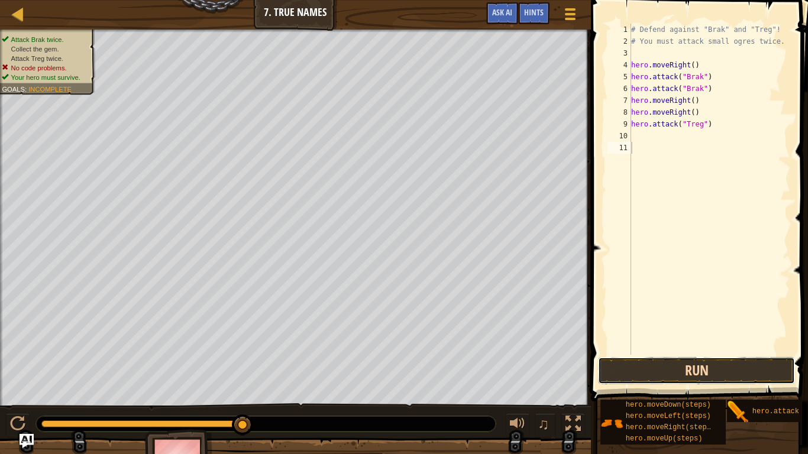
click at [752, 373] on button "Run" at bounding box center [696, 370] width 197 height 27
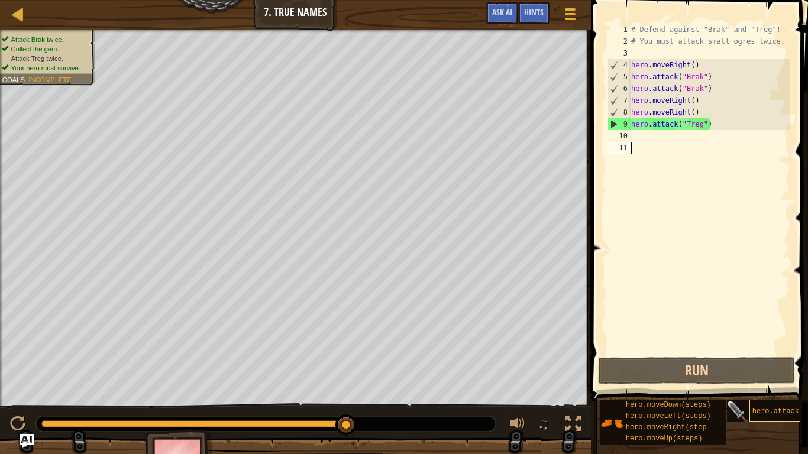
click at [755, 374] on span "hero.attack(target)" at bounding box center [792, 411] width 81 height 8
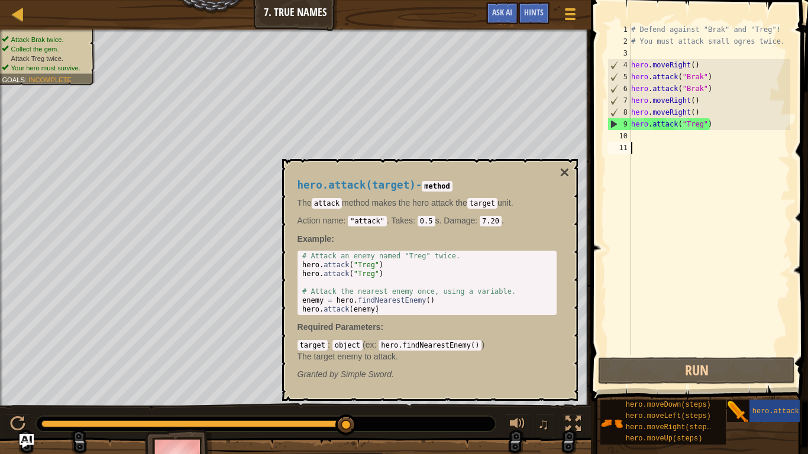
type textarea "hero.attack("Treg")"
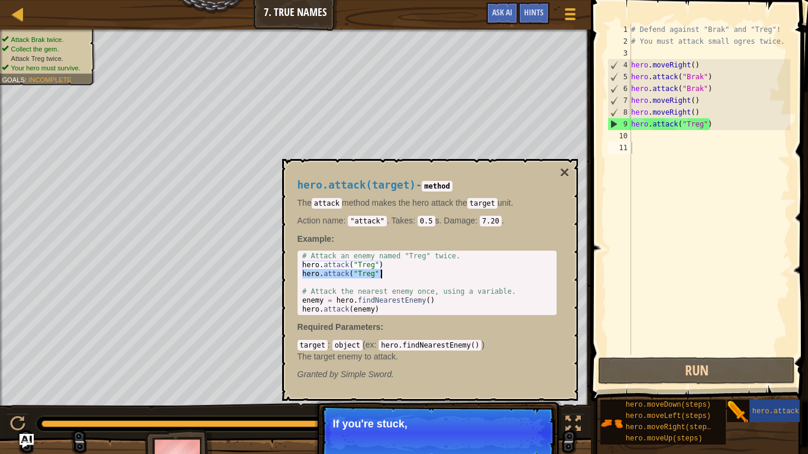
drag, startPoint x: 300, startPoint y: 274, endPoint x: 394, endPoint y: 276, distance: 93.4
click at [394, 276] on div "# Attack an enemy named "Treg" twice. hero . attack ( "Treg" ) hero . attack ( …" at bounding box center [427, 292] width 254 height 80
type textarea "hero.attack("Treg")"
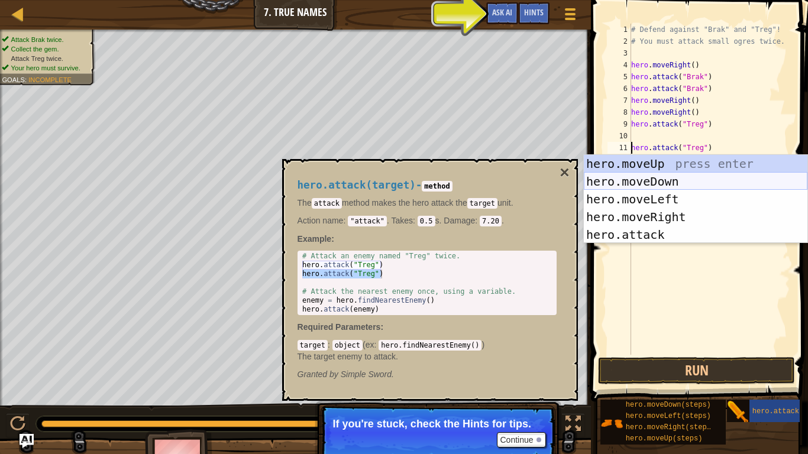
click at [718, 284] on div "# Defend against "Brak" and "Treg"! # You must attack small ogres twice. hero .…" at bounding box center [709, 201] width 161 height 355
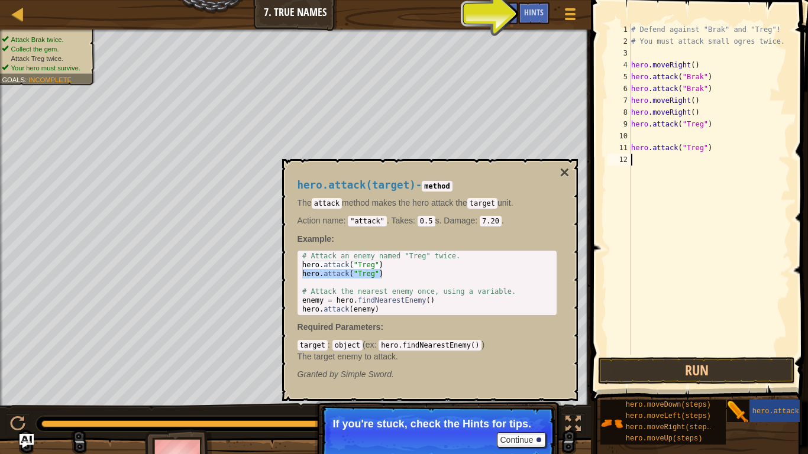
click at [630, 147] on div "11" at bounding box center [619, 148] width 24 height 12
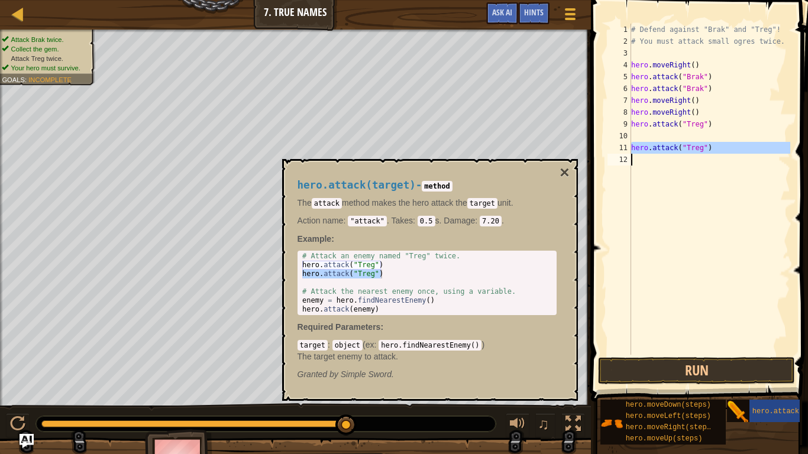
drag, startPoint x: 630, startPoint y: 147, endPoint x: 724, endPoint y: 145, distance: 94.0
click at [724, 145] on div "hero.attack("Treg") 1 2 3 4 5 6 7 8 9 10 11 12 # Defend against "Brak" and "Tre…" at bounding box center [697, 189] width 185 height 331
type textarea "hero.attack("Treg")"
click at [674, 133] on div "# Defend against "Brak" and "Treg"! # You must attack small ogres twice. hero .…" at bounding box center [709, 201] width 161 height 355
click at [659, 197] on div "# Defend against "Brak" and "Treg"! # You must attack small ogres twice. hero .…" at bounding box center [709, 201] width 161 height 355
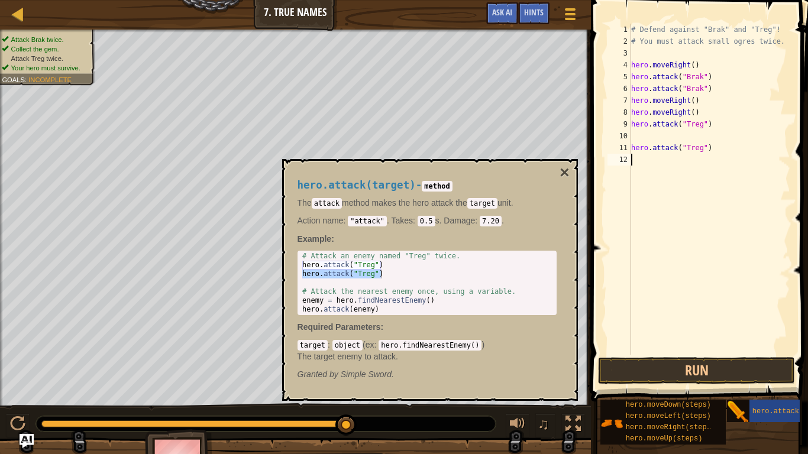
click at [630, 147] on div "11" at bounding box center [619, 148] width 24 height 12
type textarea "hero.attack("Treg")"
drag, startPoint x: 632, startPoint y: 146, endPoint x: 752, endPoint y: 148, distance: 120.1
click at [752, 148] on div "# Defend against "Brak" and "Treg"! # You must attack small ogres twice. hero .…" at bounding box center [709, 201] width 161 height 355
type textarea "hero.attack("Treg")"
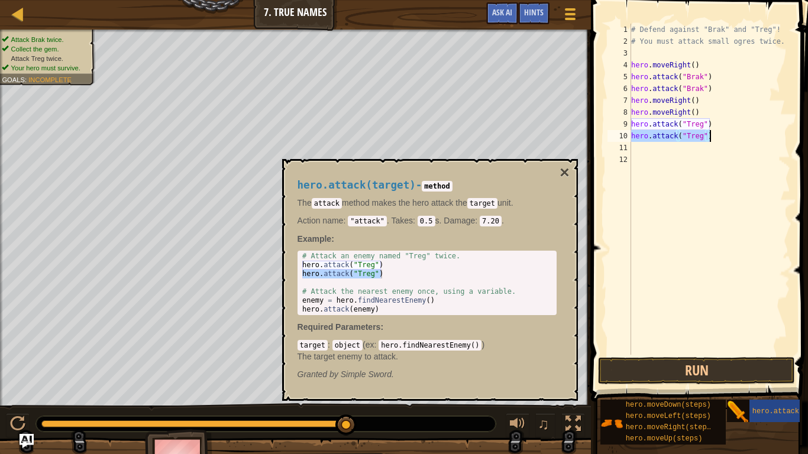
click at [665, 195] on div "# Defend against "Brak" and "Treg"! # You must attack small ogres twice. hero .…" at bounding box center [709, 201] width 161 height 355
click at [710, 363] on button "Run" at bounding box center [696, 370] width 197 height 27
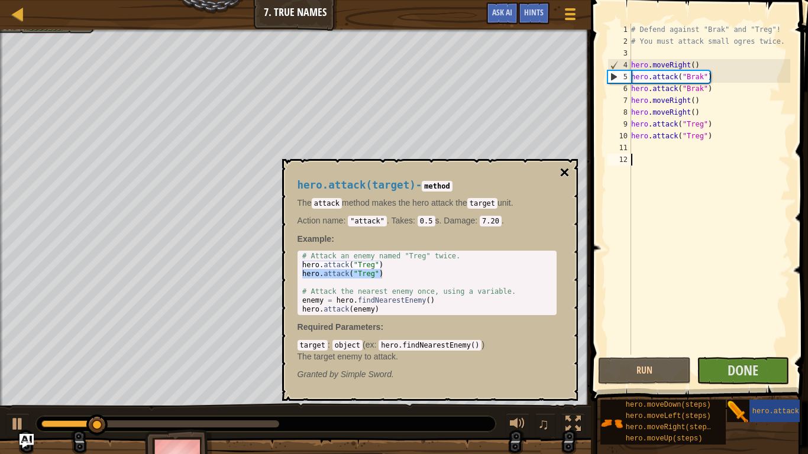
click at [564, 170] on button "×" at bounding box center [563, 172] width 9 height 17
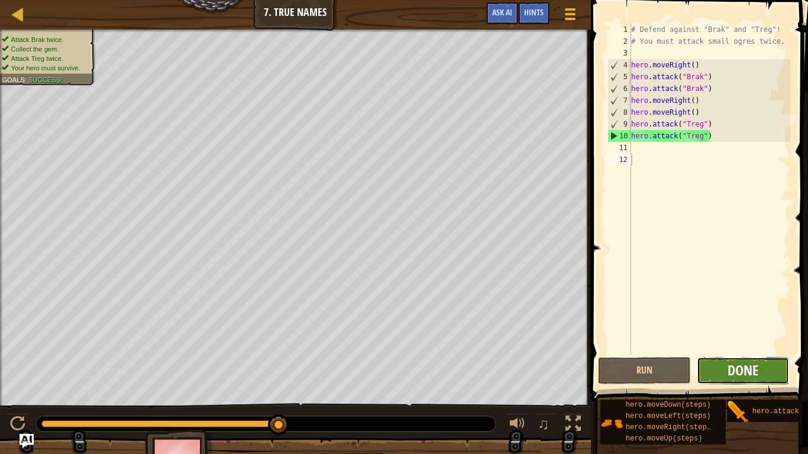
click at [757, 374] on span "Done" at bounding box center [742, 370] width 31 height 19
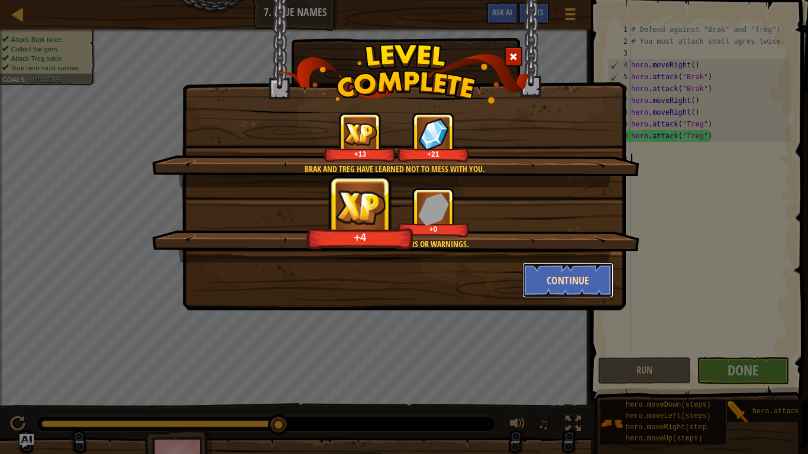
click at [588, 286] on button "Continue" at bounding box center [568, 280] width 92 height 35
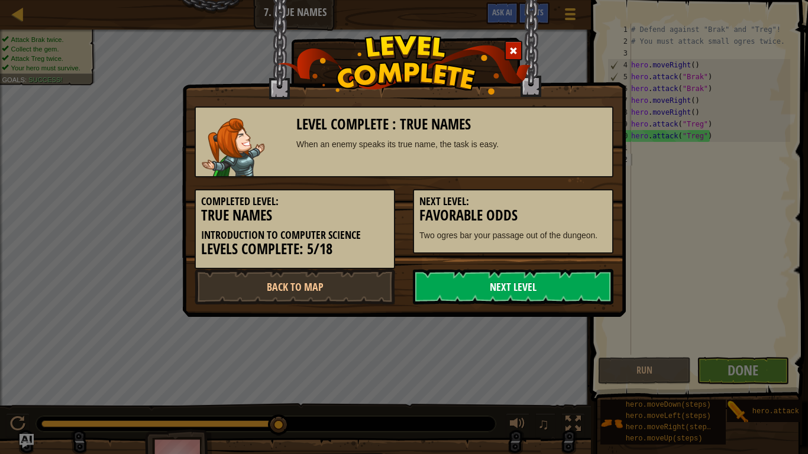
click at [581, 292] on link "Next Level" at bounding box center [513, 286] width 200 height 35
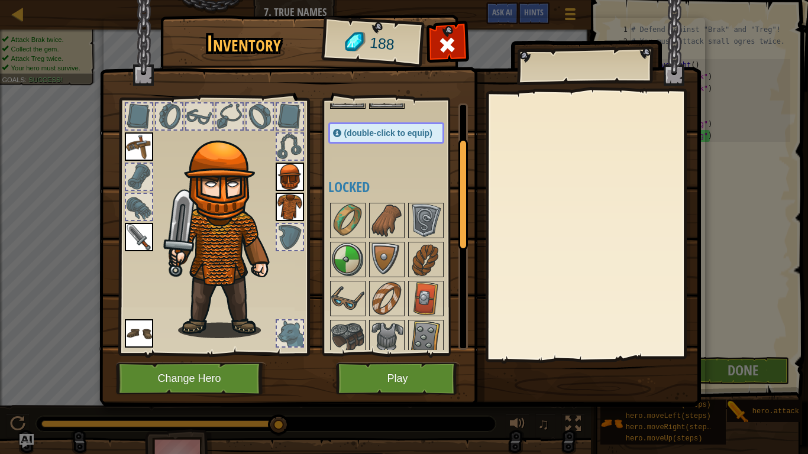
scroll to position [79, 0]
click at [377, 263] on img at bounding box center [386, 258] width 33 height 33
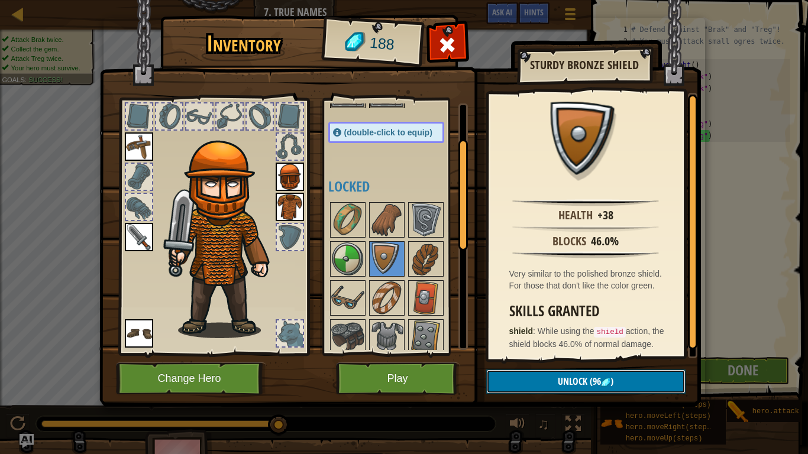
click at [588, 374] on button "Unlock (96 )" at bounding box center [585, 382] width 199 height 24
click at [566, 374] on button "Confirm" at bounding box center [585, 382] width 199 height 24
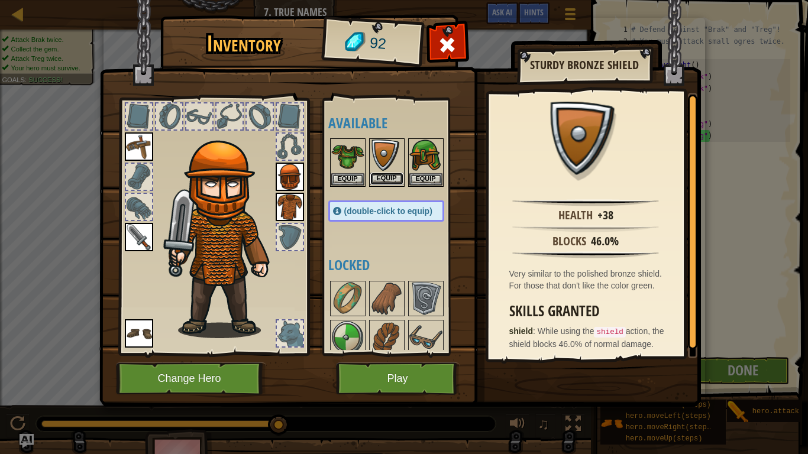
click at [395, 177] on button "Equip" at bounding box center [386, 179] width 33 height 12
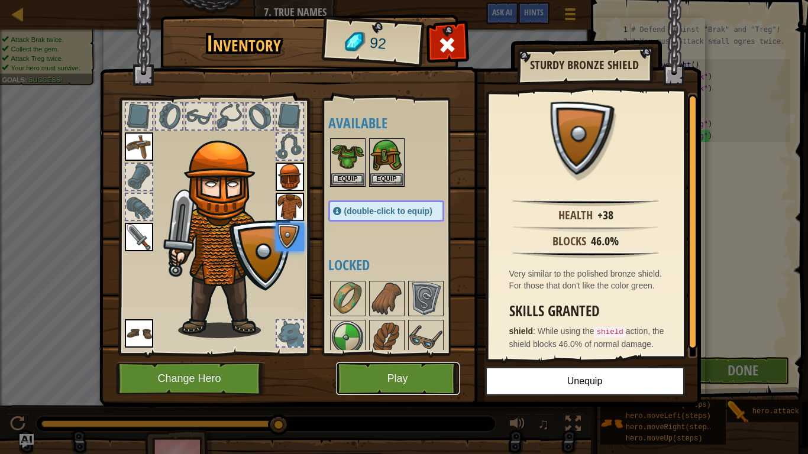
click at [415, 374] on button "Play" at bounding box center [398, 378] width 124 height 33
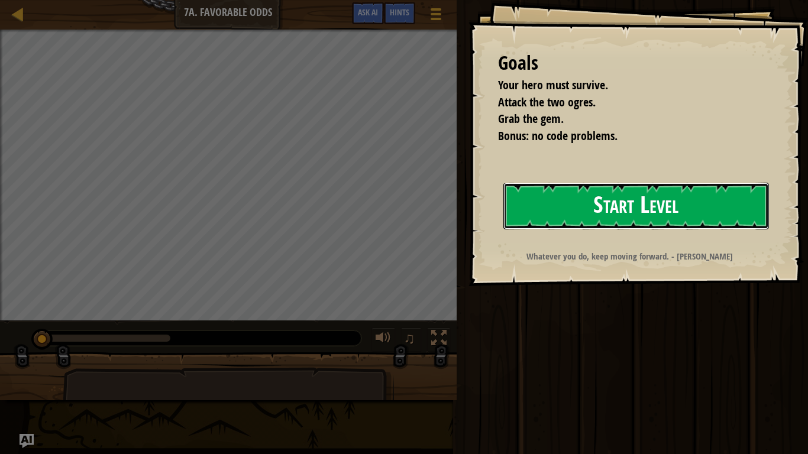
click at [717, 203] on button "Start Level" at bounding box center [636, 206] width 266 height 47
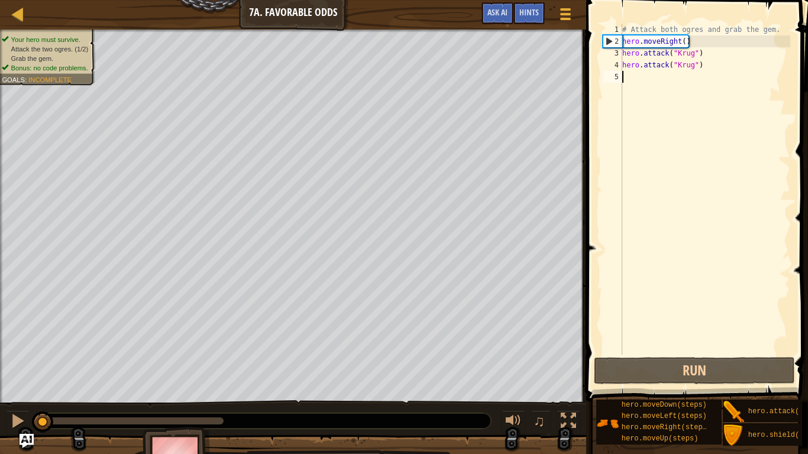
type textarea "m"
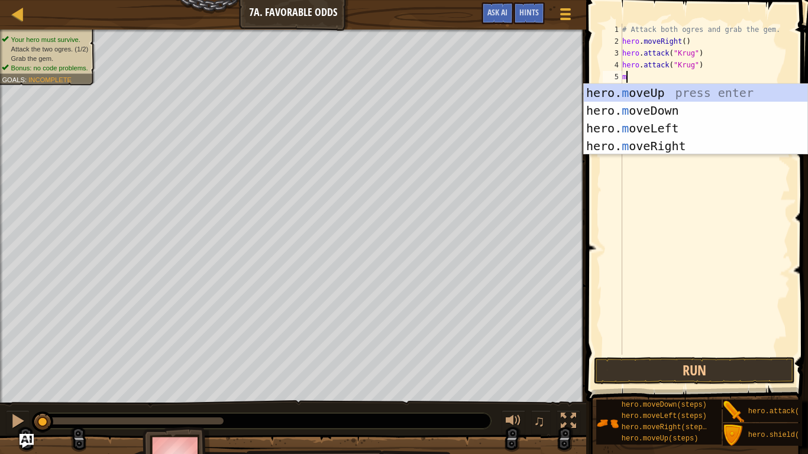
click at [695, 150] on div "hero. m oveUp press enter hero. m oveDown press enter hero. m oveLeft press ent…" at bounding box center [696, 137] width 224 height 106
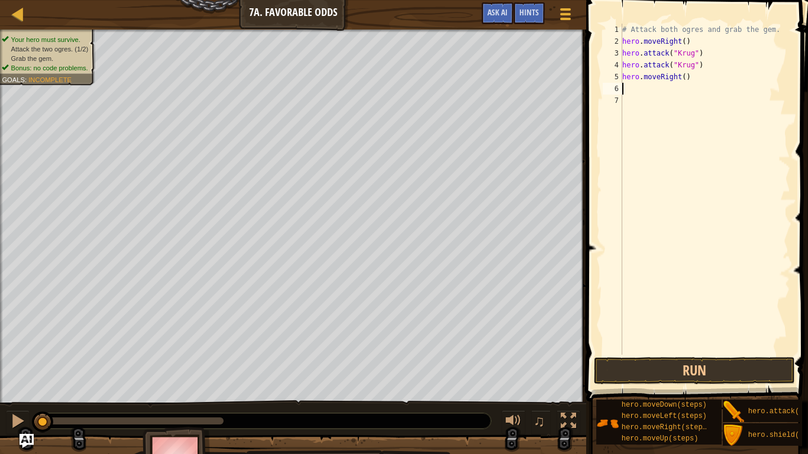
type textarea "m"
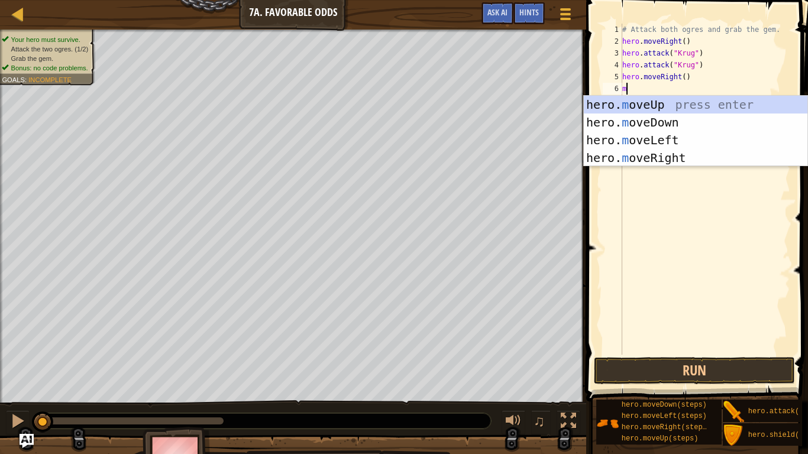
click at [673, 111] on div "hero. m oveUp press enter hero. m oveDown press enter hero. m oveLeft press ent…" at bounding box center [696, 149] width 224 height 106
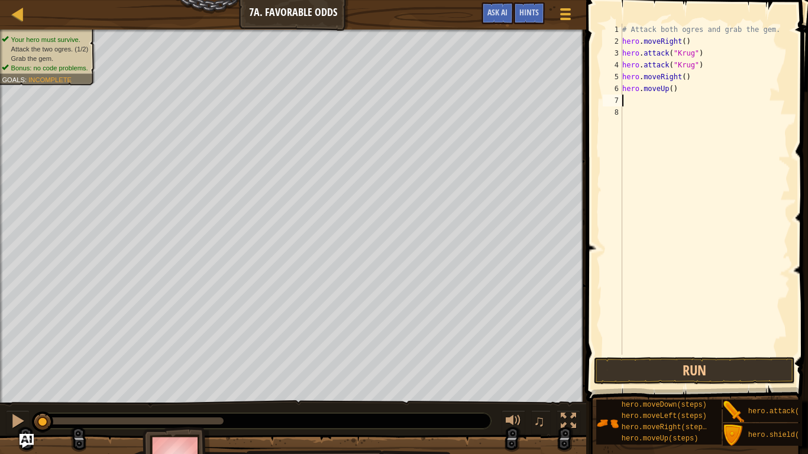
type textarea "m"
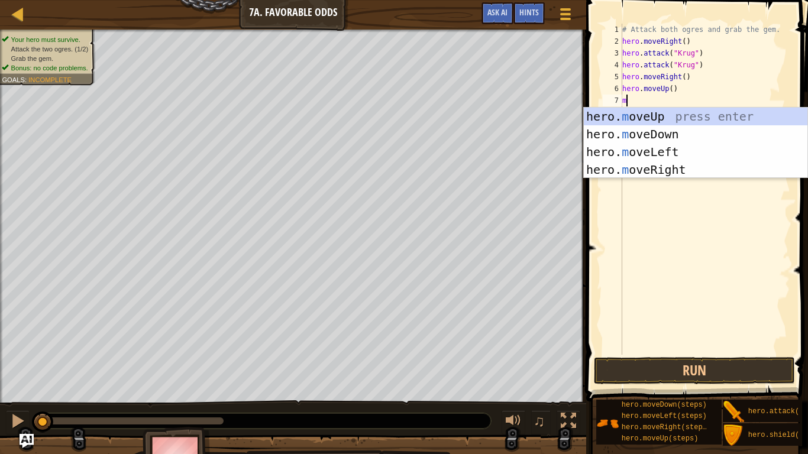
click at [686, 157] on div "hero. m oveUp press enter hero. m oveDown press enter hero. m oveLeft press ent…" at bounding box center [696, 161] width 224 height 106
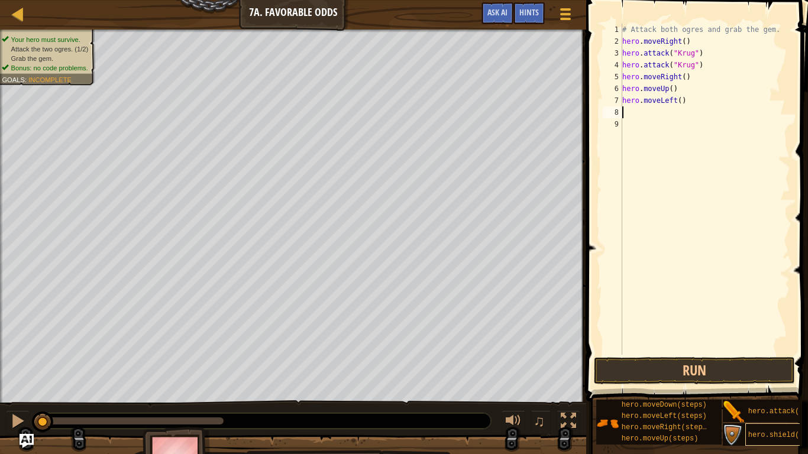
click at [776, 374] on span "hero.shield()" at bounding box center [776, 435] width 56 height 8
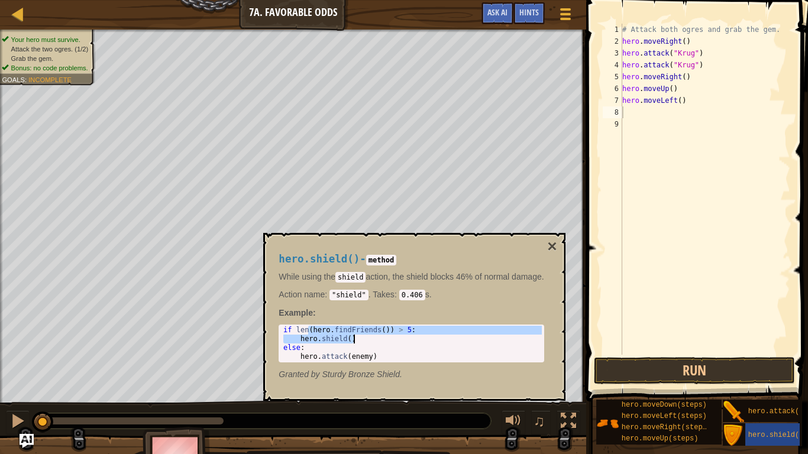
drag, startPoint x: 309, startPoint y: 331, endPoint x: 360, endPoint y: 342, distance: 52.2
click at [360, 342] on div "if len ( hero . findFriends ( )) > 5 : hero . shield ( ) else : hero . attack (…" at bounding box center [415, 352] width 268 height 53
type textarea "if len(hero.findFriends()) > 5: hero.shield()"
type textarea "(hero.findFriends()) > 5:"
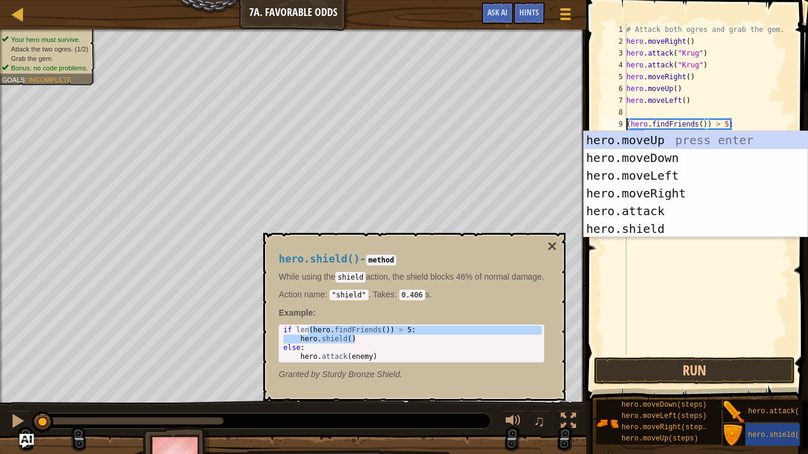
click at [682, 293] on div "# Attack both ogres and grab the gem. hero . moveRight ( ) hero . attack ( "[PE…" at bounding box center [707, 201] width 166 height 355
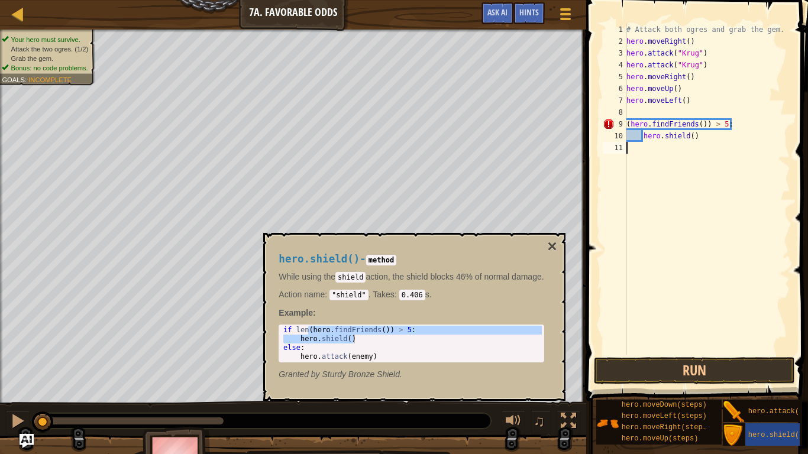
click at [667, 125] on div "# Attack both ogres and grab the gem. hero . moveRight ( ) hero . attack ( "[PE…" at bounding box center [707, 201] width 166 height 355
drag, startPoint x: 667, startPoint y: 125, endPoint x: 666, endPoint y: 145, distance: 20.1
click at [666, 145] on div "# Attack both ogres and grab the gem. hero . moveRight ( ) hero . attack ( "[PE…" at bounding box center [707, 201] width 166 height 355
type textarea "hero.shield()"
click at [668, 156] on div "# Attack both ogres and grab the gem. hero . moveRight ( ) hero . attack ( "[PE…" at bounding box center [707, 189] width 166 height 331
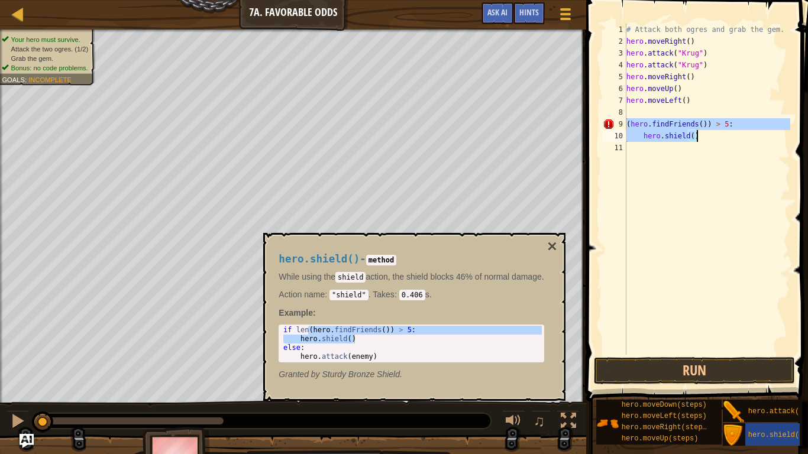
drag, startPoint x: 627, startPoint y: 122, endPoint x: 729, endPoint y: 133, distance: 102.3
click at [729, 133] on div "# Attack both ogres and grab the gem. hero . moveRight ( ) hero . attack ( "[PE…" at bounding box center [707, 201] width 166 height 355
type textarea "(hero.findFriends()) > 5: hero.shield()"
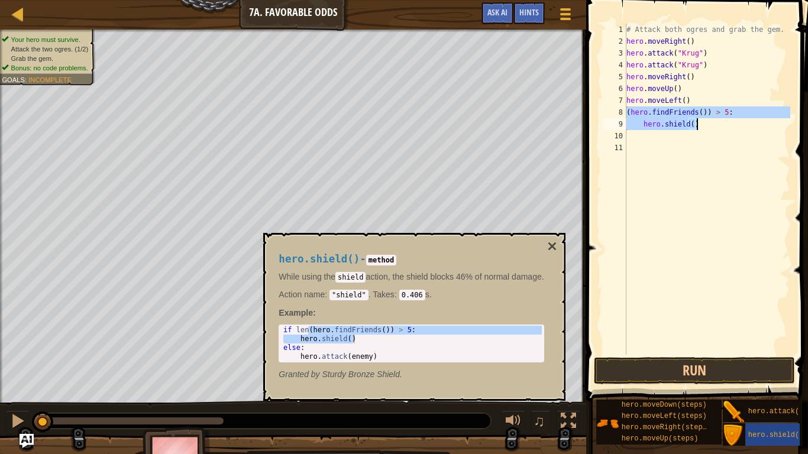
click at [683, 110] on div "# Attack both ogres and grab the gem. hero . moveRight ( ) hero . attack ( "[PE…" at bounding box center [707, 189] width 166 height 331
type textarea "(hero.findFriends()) > 5:"
click at [684, 112] on div "# Attack both ogres and grab the gem. hero . moveRight ( ) hero . attack ( "[PE…" at bounding box center [707, 201] width 166 height 355
click at [717, 162] on div "# Attack both ogres and grab the gem. hero . moveRight ( ) hero . attack ( "[PE…" at bounding box center [707, 201] width 166 height 355
click at [643, 159] on div "# Attack both ogres and grab the gem. hero . moveRight ( ) hero . attack ( "[PE…" at bounding box center [707, 201] width 166 height 355
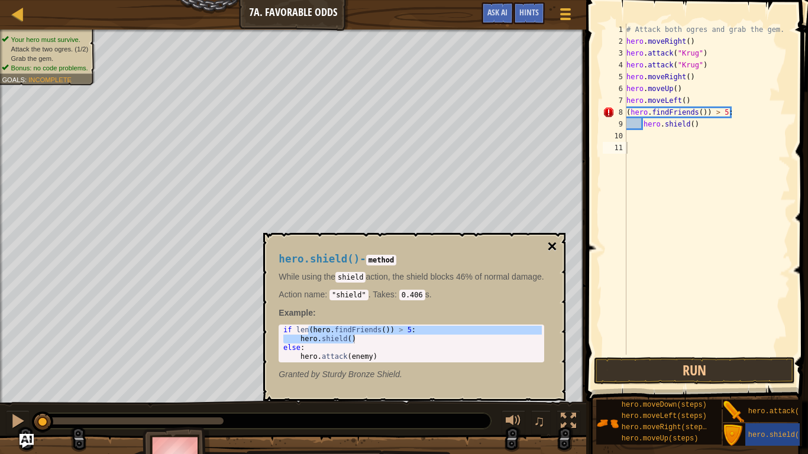
click at [556, 244] on button "×" at bounding box center [551, 246] width 9 height 17
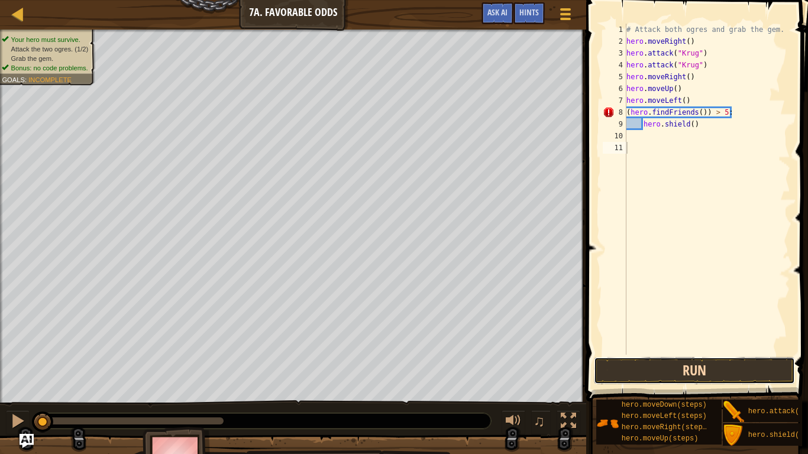
click at [649, 370] on button "Run" at bounding box center [694, 370] width 201 height 27
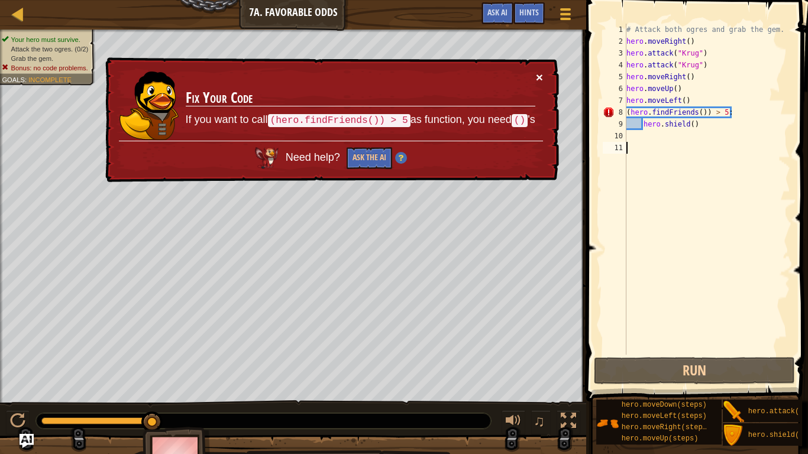
click at [536, 75] on button "×" at bounding box center [539, 77] width 7 height 12
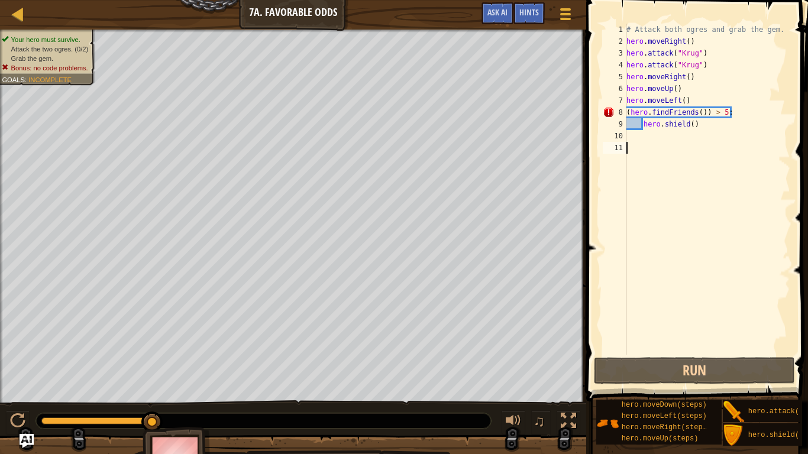
click at [761, 116] on div "# Attack both ogres and grab the gem. hero . moveRight ( ) hero . attack ( "[PE…" at bounding box center [707, 201] width 166 height 355
type textarea "(hero.findFriends()) > 5:"
click at [709, 134] on div "# Attack both ogres and grab the gem. hero . moveRight ( ) hero . attack ( "[PE…" at bounding box center [707, 201] width 166 height 355
click at [698, 135] on div "# Attack both ogres and grab the gem. hero . moveRight ( ) hero . attack ( "[PE…" at bounding box center [707, 201] width 166 height 355
type textarea "hero.shield()"
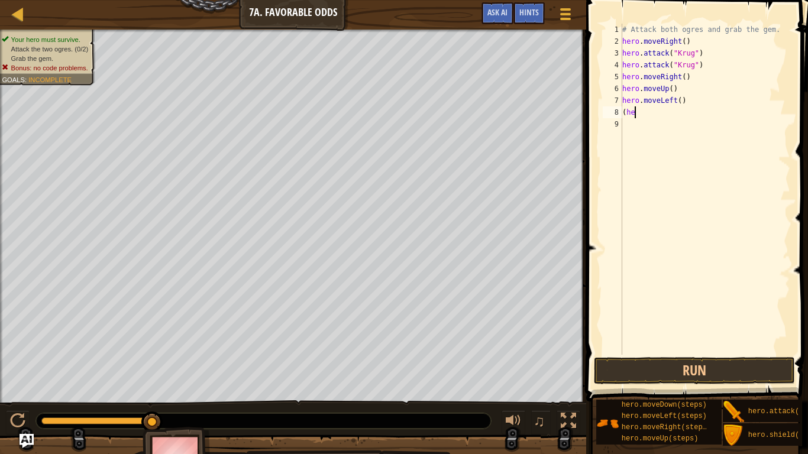
type textarea "("
click at [781, 374] on span "hero.attack(target)" at bounding box center [788, 411] width 81 height 8
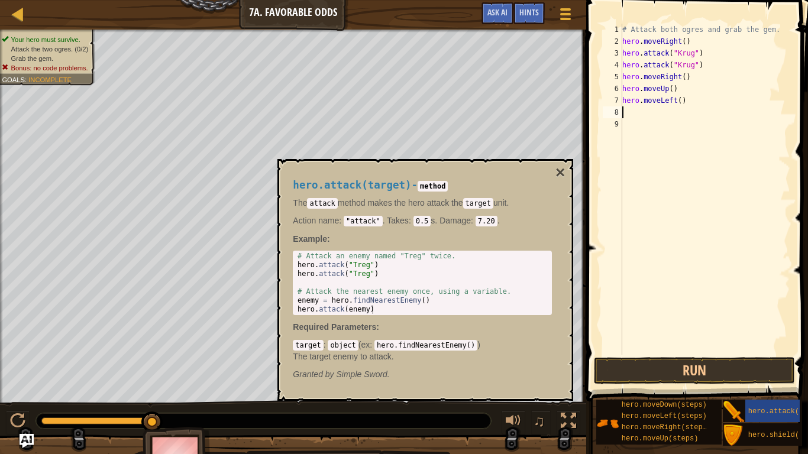
type textarea "hero.attack("Treg")"
click at [371, 275] on div "# Attack an enemy named "Treg" twice. hero . attack ( "Treg" ) hero . attack ( …" at bounding box center [422, 292] width 254 height 80
click at [383, 281] on div "# Attack an enemy named "Treg" twice. hero . attack ( "Treg" ) hero . attack ( …" at bounding box center [422, 292] width 254 height 80
click at [370, 273] on div "# Attack an enemy named "Treg" twice. hero . attack ( "Treg" ) hero . attack ( …" at bounding box center [422, 292] width 254 height 80
type textarea "hero.attack("Treg")"
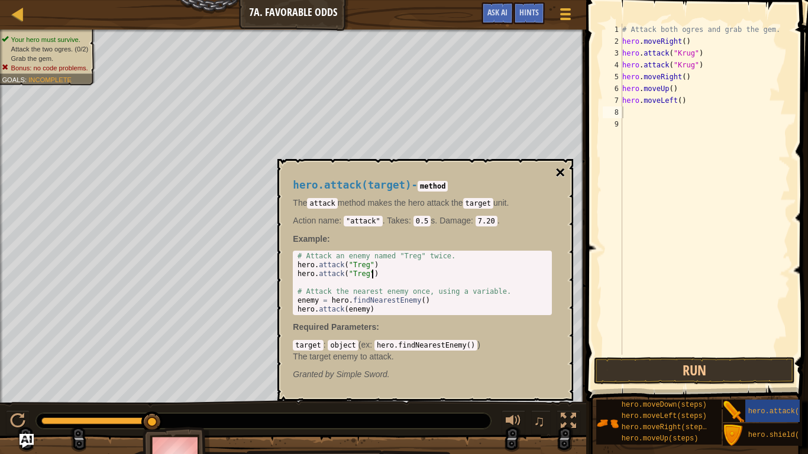
click at [560, 169] on button "×" at bounding box center [559, 172] width 9 height 17
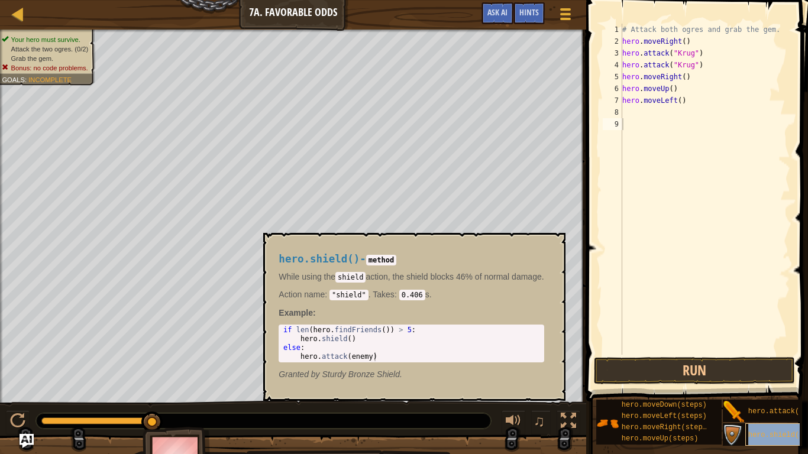
type textarea "hero.shield()"
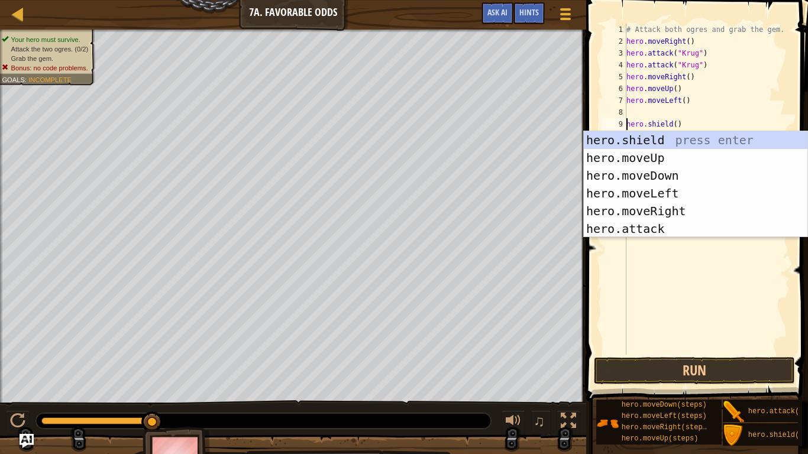
click at [683, 260] on div "# Attack both ogres and grab the gem. hero . moveRight ( ) hero . attack ( "[PE…" at bounding box center [707, 201] width 166 height 355
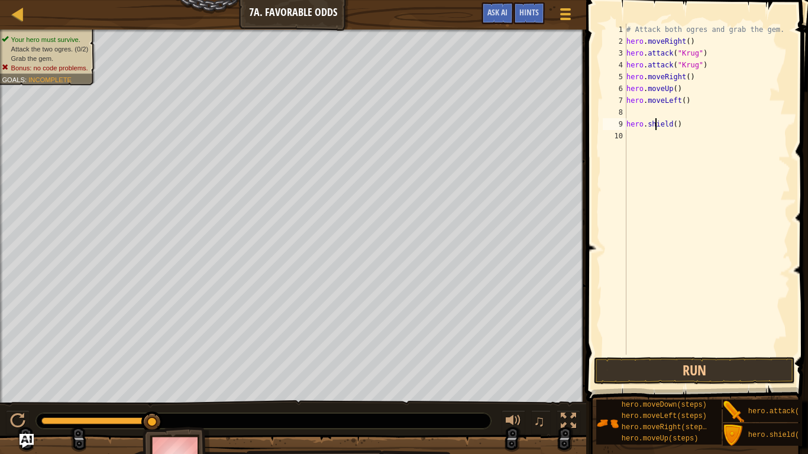
drag, startPoint x: 656, startPoint y: 120, endPoint x: 655, endPoint y: 129, distance: 8.9
click at [655, 129] on div "# Attack both ogres and grab the gem. hero . moveRight ( ) hero . attack ( "[PE…" at bounding box center [707, 201] width 166 height 355
type textarea "hero.shield()"
click at [659, 166] on div "# Attack both ogres and grab the gem. hero . moveRight ( ) hero . attack ( "[PE…" at bounding box center [707, 201] width 166 height 355
drag, startPoint x: 627, startPoint y: 124, endPoint x: 735, endPoint y: 138, distance: 109.1
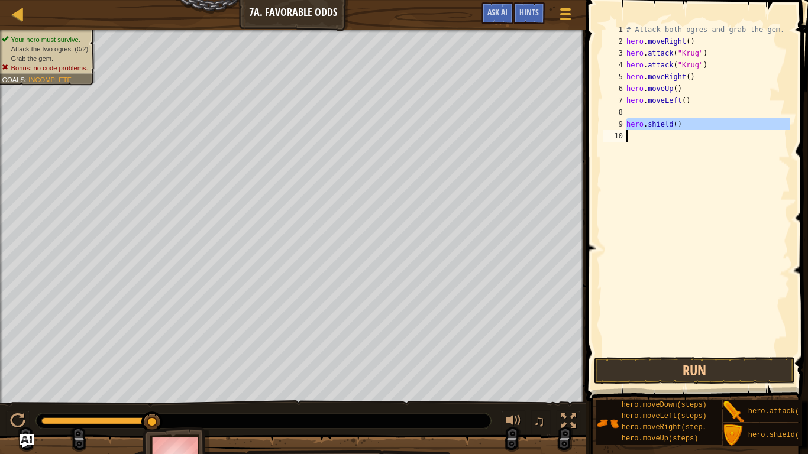
click at [735, 138] on div "# Attack both ogres and grab the gem. hero . moveRight ( ) hero . attack ( "[PE…" at bounding box center [707, 201] width 166 height 355
type textarea "hero.shield()"
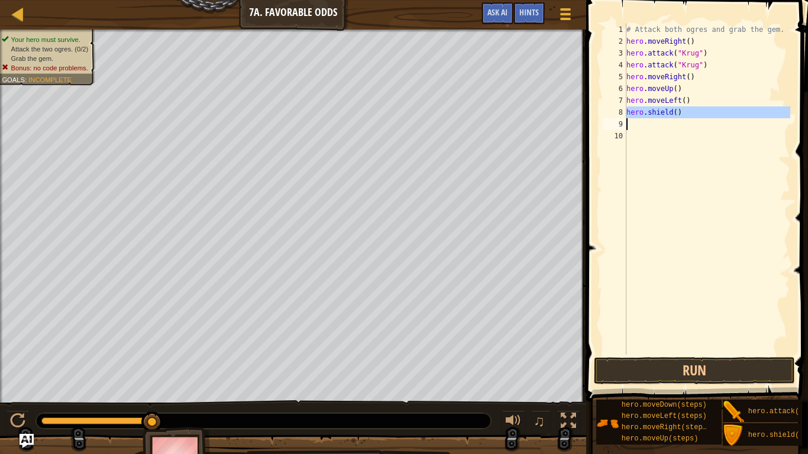
click at [637, 176] on div "# Attack both ogres and grab the gem. hero . moveRight ( ) hero . attack ( "[PE…" at bounding box center [707, 201] width 166 height 355
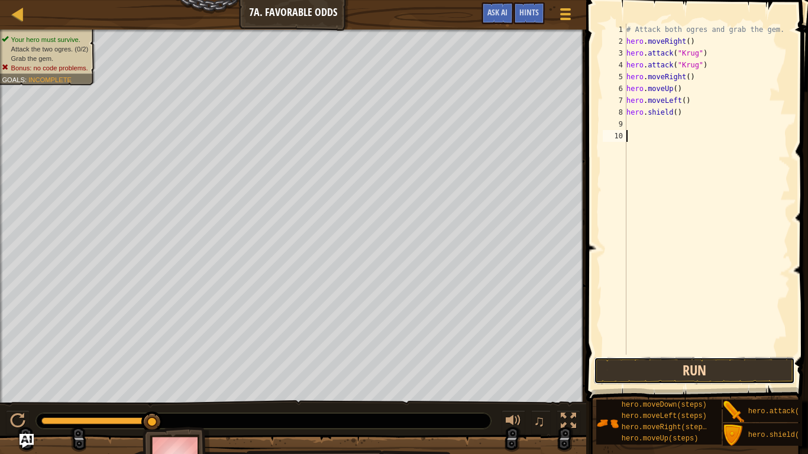
click at [727, 370] on button "Run" at bounding box center [694, 370] width 201 height 27
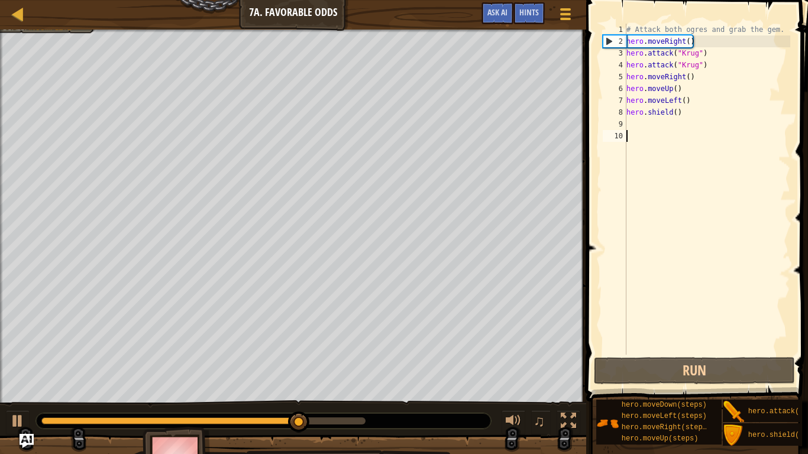
click at [661, 126] on div "# Attack both ogres and grab the gem. hero . moveRight ( ) hero . attack ( "[PE…" at bounding box center [707, 201] width 166 height 355
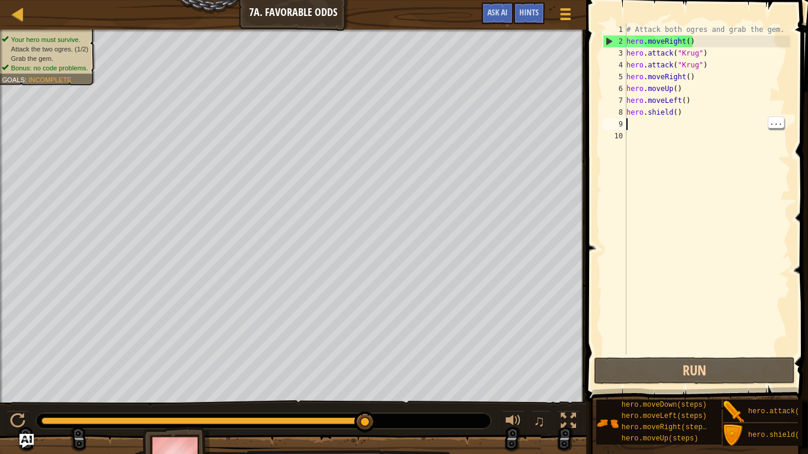
type textarea "m"
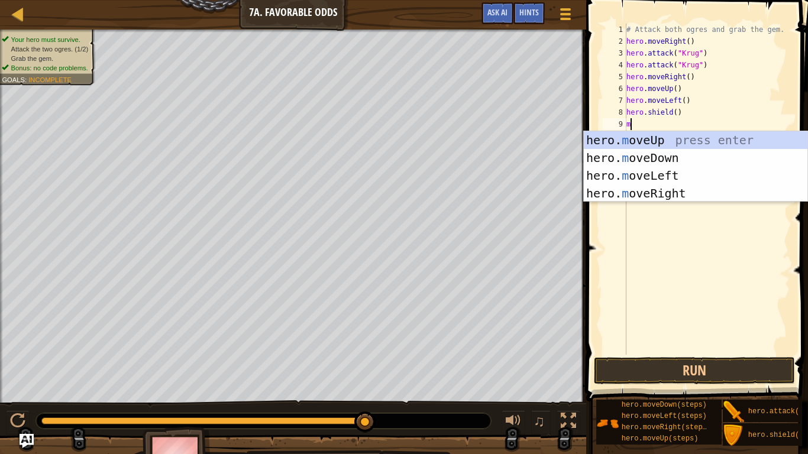
click at [679, 179] on div "hero. m oveUp press enter hero. m oveDown press enter hero. m oveLeft press ent…" at bounding box center [696, 184] width 224 height 106
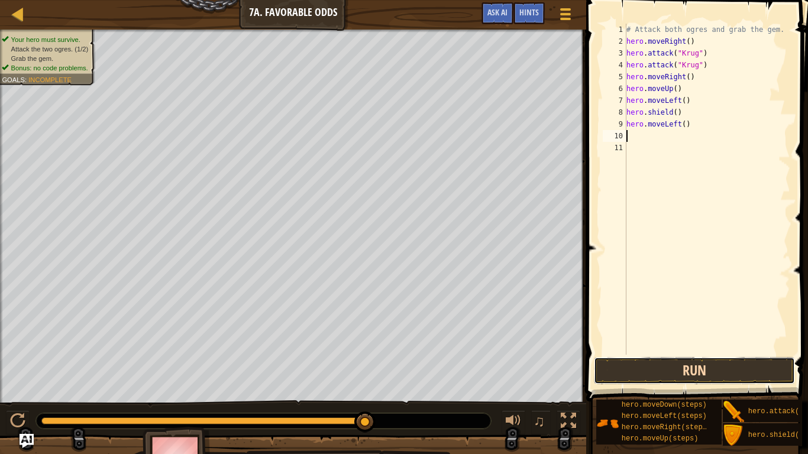
click at [744, 374] on button "Run" at bounding box center [694, 370] width 201 height 27
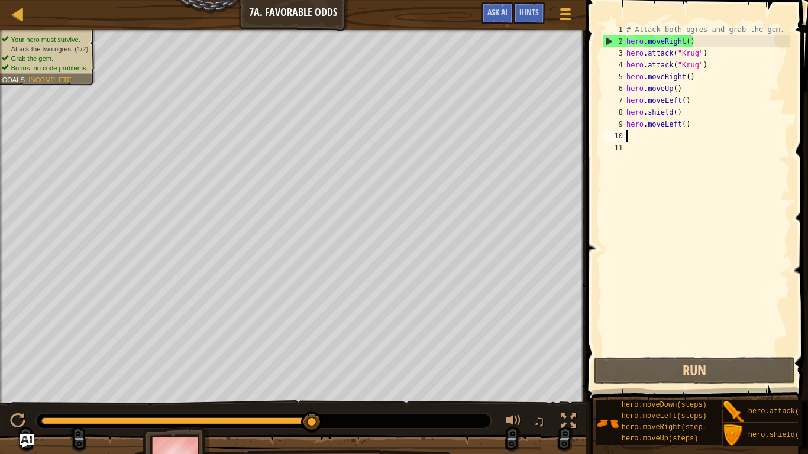
click at [753, 304] on div "# Attack both ogres and grab the gem. hero . moveRight ( ) hero . attack ( "[PE…" at bounding box center [707, 201] width 166 height 355
click at [697, 124] on div "# Attack both ogres and grab the gem. hero . moveRight ( ) hero . attack ( "[PE…" at bounding box center [707, 201] width 166 height 355
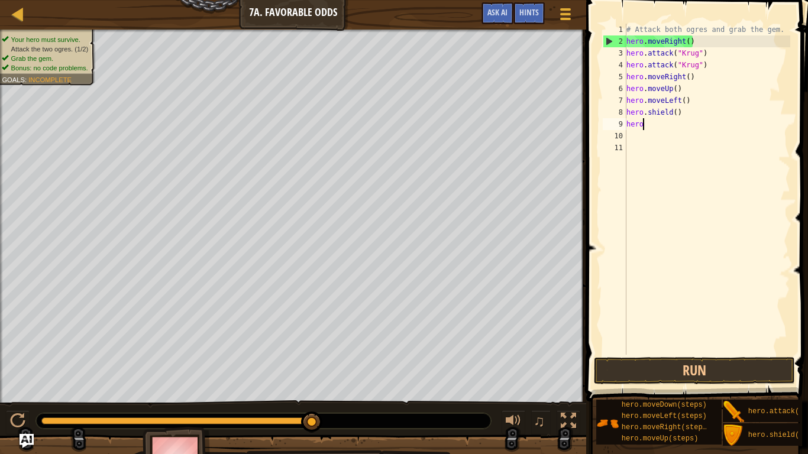
type textarea "h"
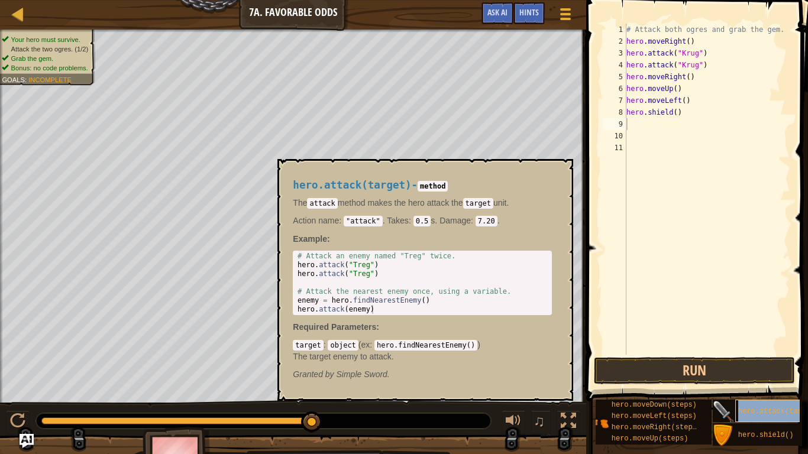
scroll to position [0, 12]
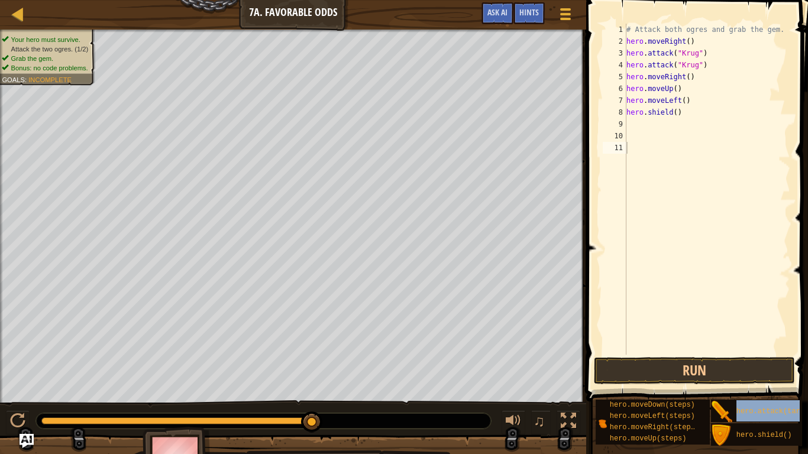
type textarea "hero.attack(target)"
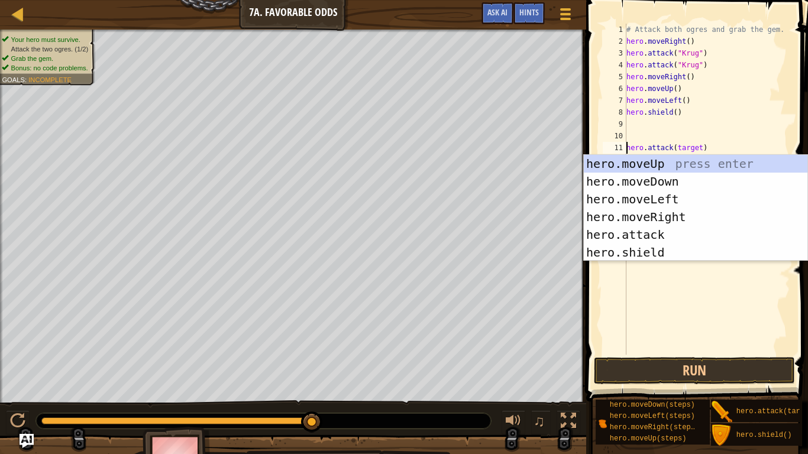
click at [700, 267] on div "# Attack both ogres and grab the gem. hero . moveRight ( ) hero . attack ( "[PE…" at bounding box center [707, 201] width 166 height 355
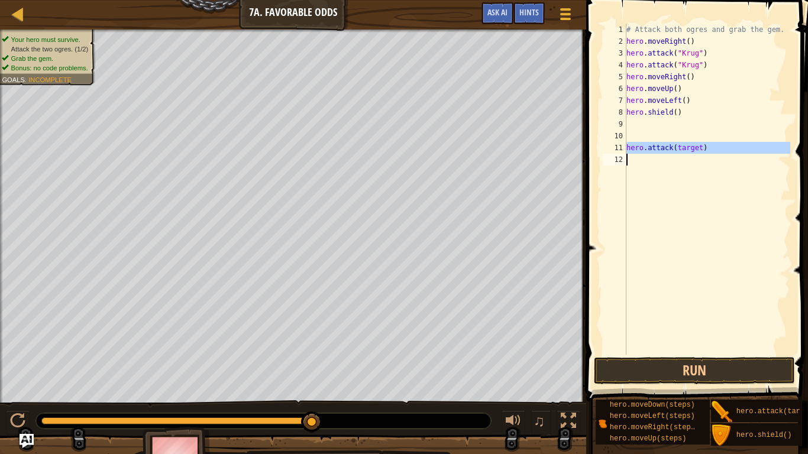
drag, startPoint x: 625, startPoint y: 147, endPoint x: 717, endPoint y: 150, distance: 91.7
click at [717, 150] on div "1 2 3 4 5 6 7 8 9 10 11 12 # Attack both [PERSON_NAME] and grab the gem. hero .…" at bounding box center [695, 189] width 190 height 331
type textarea "hero.attack(target)"
type textarea "hero.shield()"
type textarea "hero.attack(target)"
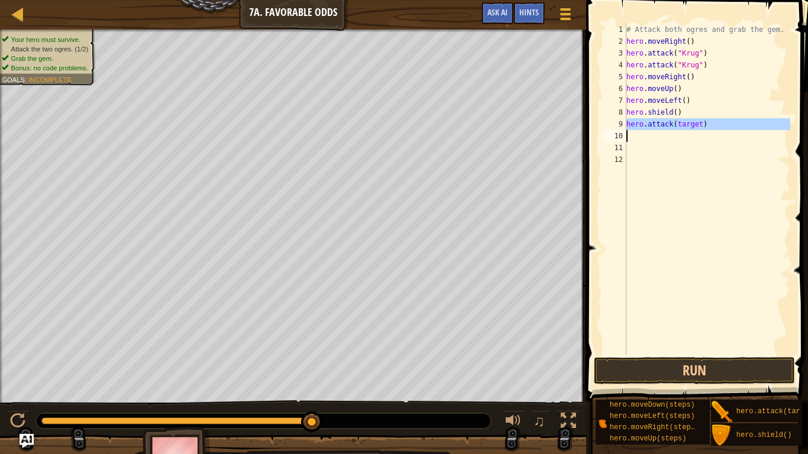
click at [669, 150] on div "# Attack both ogres and grab the gem. hero . moveRight ( ) hero . attack ( "[PE…" at bounding box center [707, 201] width 166 height 355
click at [700, 125] on div "# Attack both ogres and grab the gem. hero . moveRight ( ) hero . attack ( "[PE…" at bounding box center [707, 201] width 166 height 355
type textarea "hero.attack(target)"
click at [711, 218] on div "# Attack both ogres and grab the gem. hero . moveRight ( ) hero . attack ( "[PE…" at bounding box center [707, 201] width 166 height 355
click at [641, 134] on div "# Attack both ogres and grab the gem. hero . moveRight ( ) hero . attack ( "[PE…" at bounding box center [707, 201] width 166 height 355
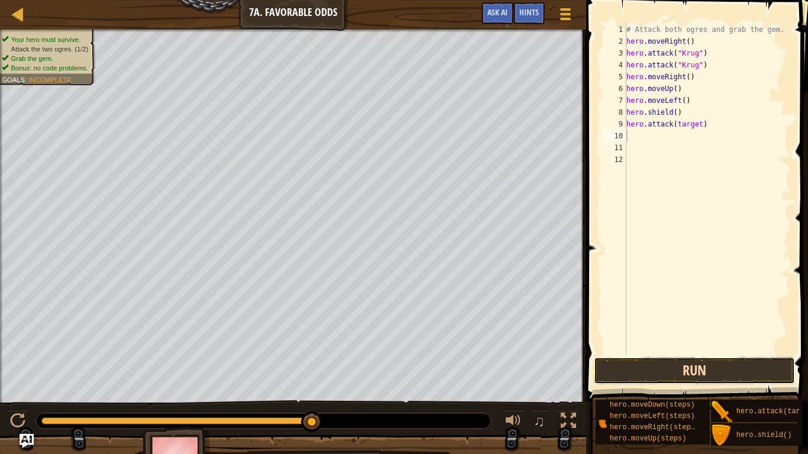
click at [667, 372] on button "Run" at bounding box center [694, 370] width 201 height 27
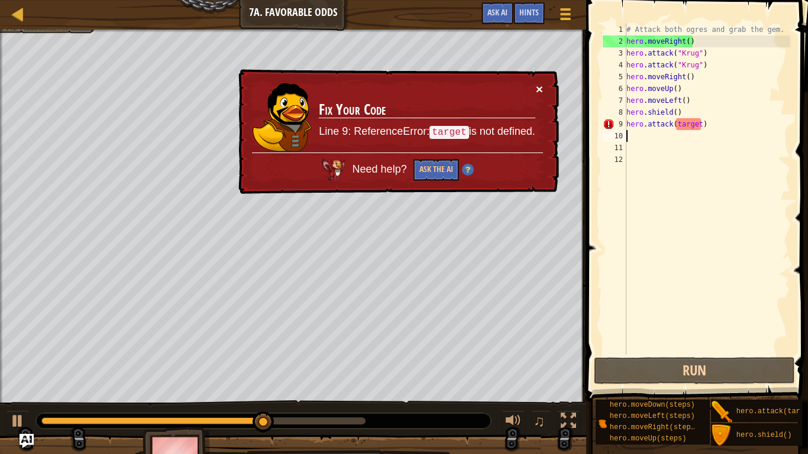
click at [540, 83] on button "×" at bounding box center [539, 89] width 7 height 12
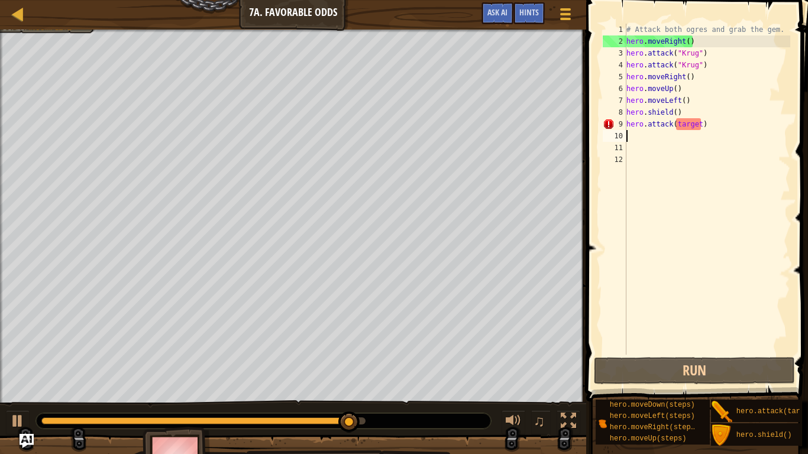
type textarea "m"
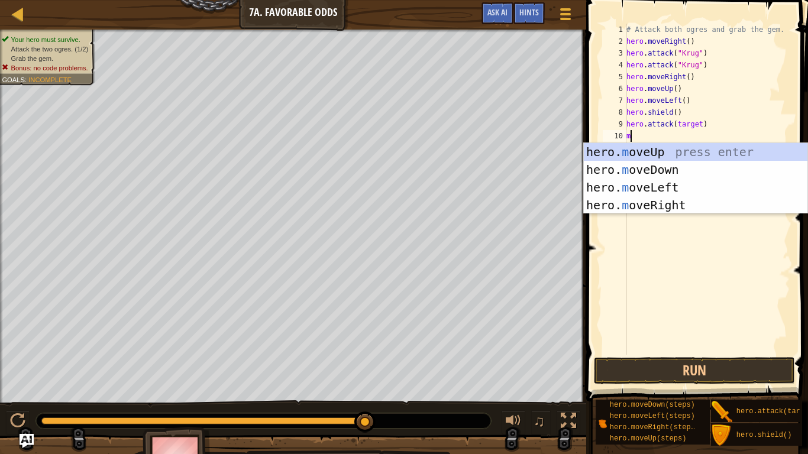
click at [676, 192] on div "hero. m oveUp press enter hero. m oveDown press enter hero. m oveLeft press ent…" at bounding box center [696, 196] width 224 height 106
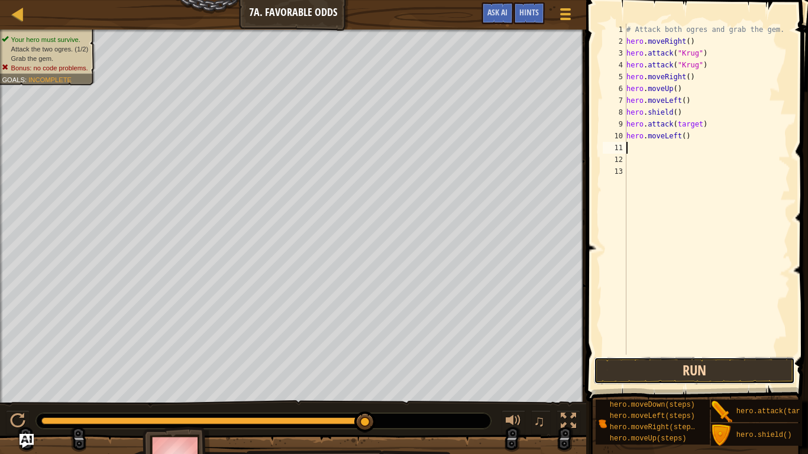
click at [723, 374] on button "Run" at bounding box center [694, 370] width 201 height 27
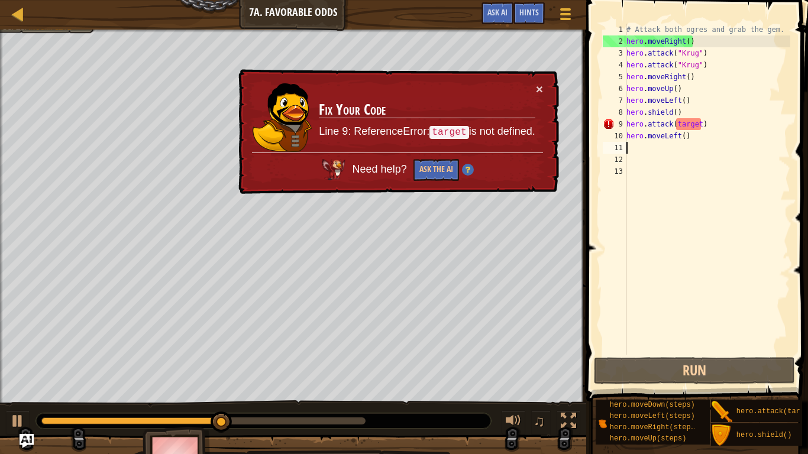
click at [522, 88] on td "Fix Your Code Line 9: ReferenceError: target is not defined." at bounding box center [426, 118] width 217 height 70
click at [539, 93] on button "×" at bounding box center [539, 89] width 7 height 12
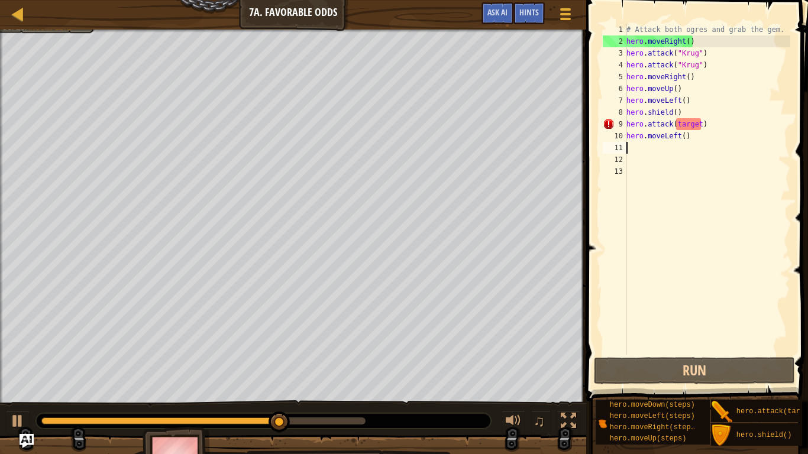
click at [746, 127] on div "# Attack both ogres and grab the gem. hero . moveRight ( ) hero . attack ( "[PE…" at bounding box center [707, 201] width 166 height 355
type textarea "hero.attack(target)"
click at [707, 287] on div "# Attack both ogres and grab the gem. hero . moveRight ( ) hero . attack ( "[PE…" at bounding box center [707, 201] width 166 height 355
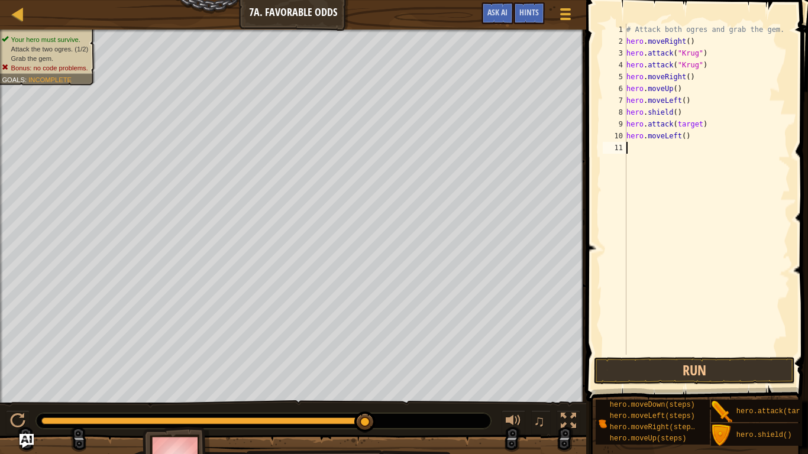
click at [721, 127] on div "# Attack both ogres and grab the gem. hero . moveRight ( ) hero . attack ( "[PE…" at bounding box center [707, 201] width 166 height 355
click at [721, 368] on button "Run" at bounding box center [694, 370] width 201 height 27
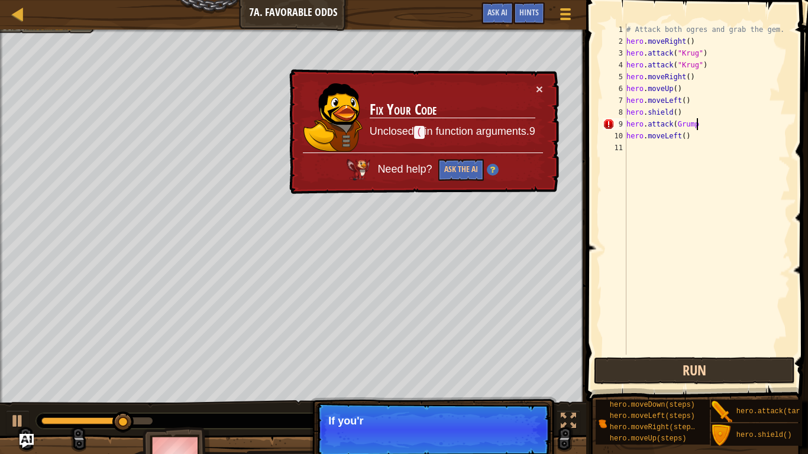
scroll to position [5, 10]
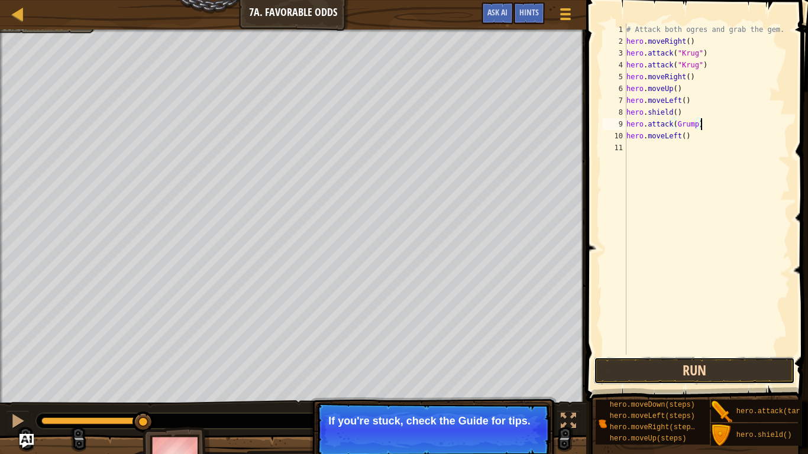
click at [752, 374] on button "Run" at bounding box center [694, 370] width 201 height 27
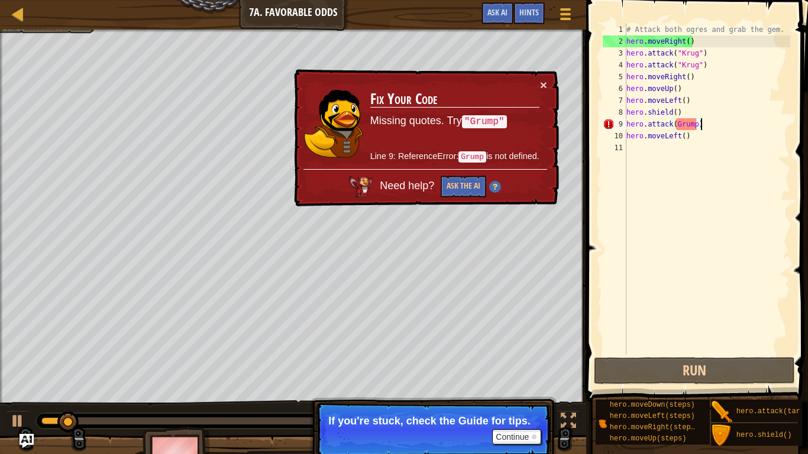
click at [743, 135] on div "# Attack both ogres and grab the gem. hero . moveRight ( ) hero . attack ( "[PE…" at bounding box center [707, 201] width 166 height 355
click at [739, 127] on div "# Attack both ogres and grab the gem. hero . moveRight ( ) hero . attack ( "[PE…" at bounding box center [707, 201] width 166 height 355
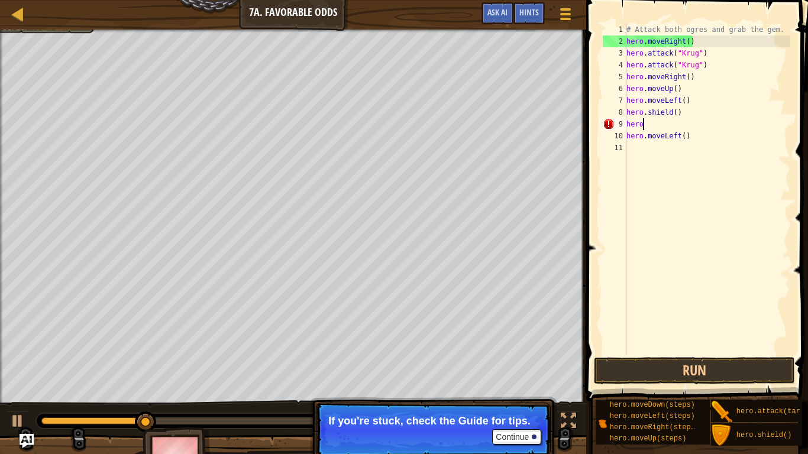
scroll to position [5, 2]
type textarea "h"
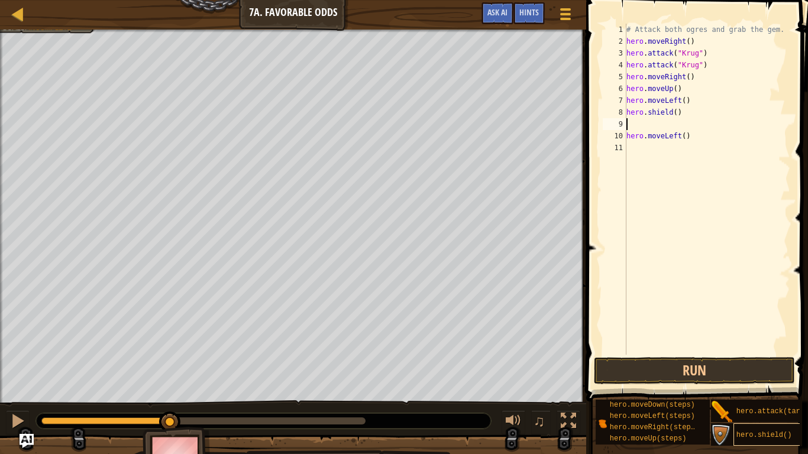
click at [773, 374] on span "hero.shield()" at bounding box center [764, 435] width 56 height 8
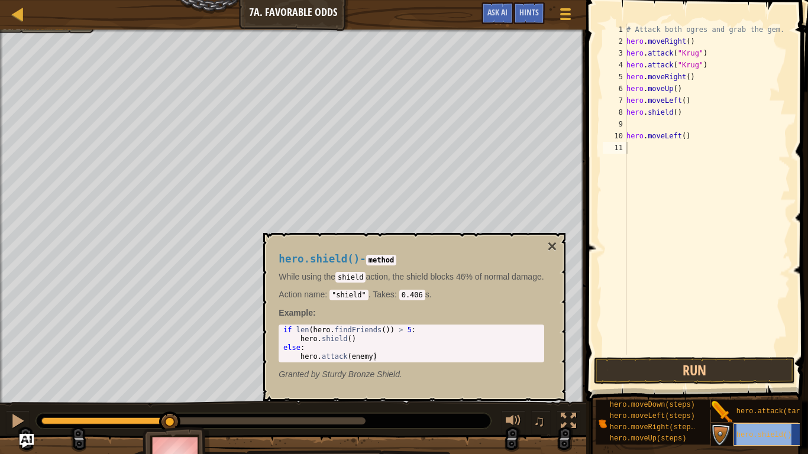
type textarea "hero.shield()"
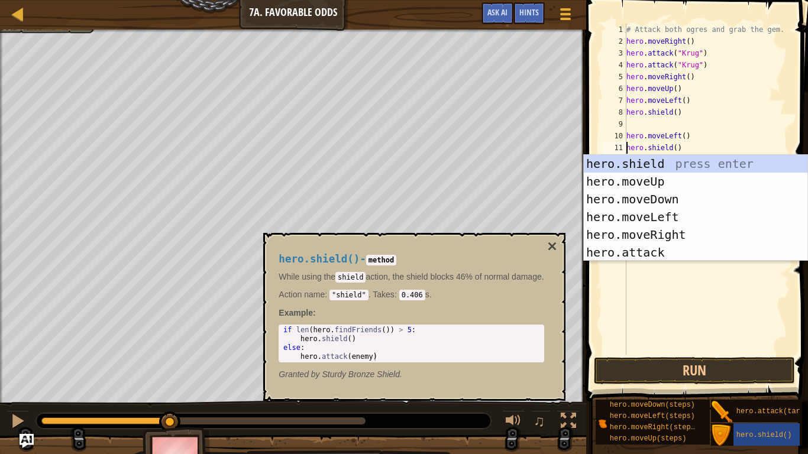
click at [701, 286] on div "# Attack both ogres and grab the gem. hero . moveRight ( ) hero . attack ( "[PE…" at bounding box center [707, 201] width 166 height 355
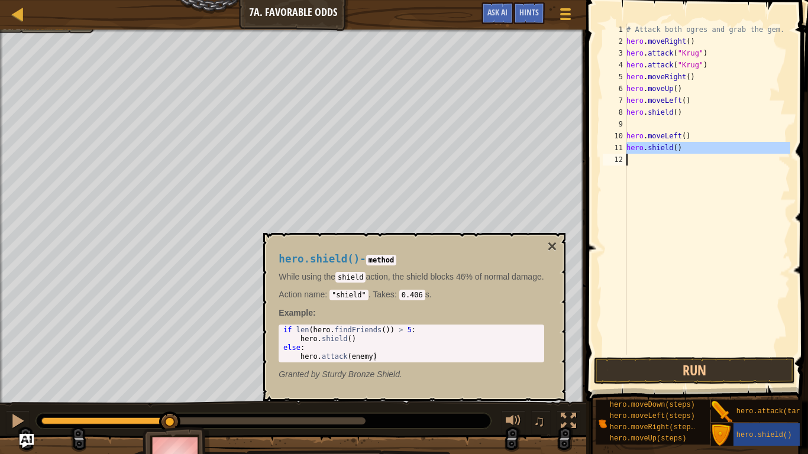
drag, startPoint x: 626, startPoint y: 147, endPoint x: 672, endPoint y: 150, distance: 46.3
click at [672, 150] on div "1 2 3 4 5 6 7 8 9 10 11 12 # Attack both [PERSON_NAME] and grab the gem. hero .…" at bounding box center [695, 189] width 190 height 331
type textarea "hero.moveLeft()"
type textarea "hero.shield()"
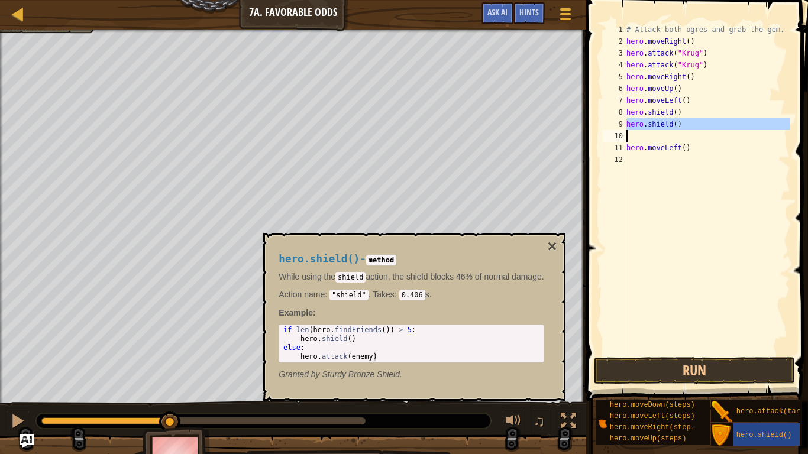
click at [678, 257] on div "# Attack both ogres and grab the gem. hero . moveRight ( ) hero . attack ( "[PE…" at bounding box center [707, 201] width 166 height 355
click at [658, 151] on div "# Attack both ogres and grab the gem. hero . moveRight ( ) hero . attack ( "[PE…" at bounding box center [707, 201] width 166 height 355
click at [628, 147] on div "# Attack both ogres and grab the gem. hero . moveRight ( ) hero . attack ( "[PE…" at bounding box center [707, 201] width 166 height 355
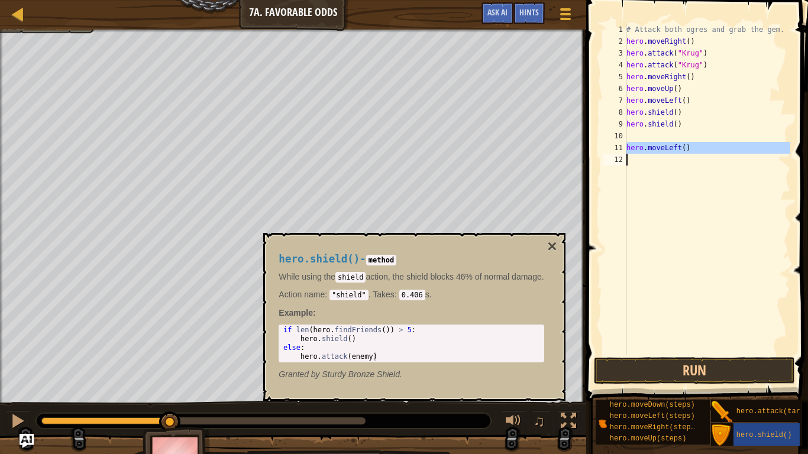
drag, startPoint x: 626, startPoint y: 147, endPoint x: 718, endPoint y: 158, distance: 92.3
click at [718, 158] on div "# Attack both ogres and grab the gem. hero . moveRight ( ) hero . attack ( "[PE…" at bounding box center [707, 201] width 166 height 355
type textarea "hero.moveLeft()"
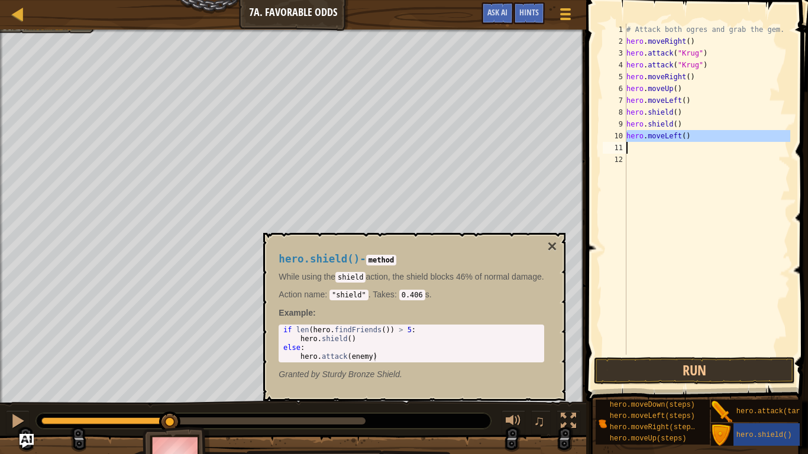
click at [679, 161] on div "# Attack both ogres and grab the gem. hero . moveRight ( ) hero . attack ( "[PE…" at bounding box center [707, 201] width 166 height 355
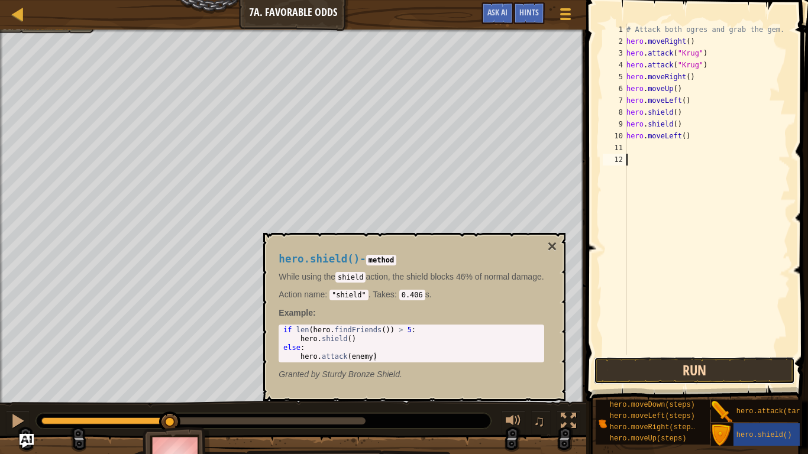
click at [702, 368] on button "Run" at bounding box center [694, 370] width 201 height 27
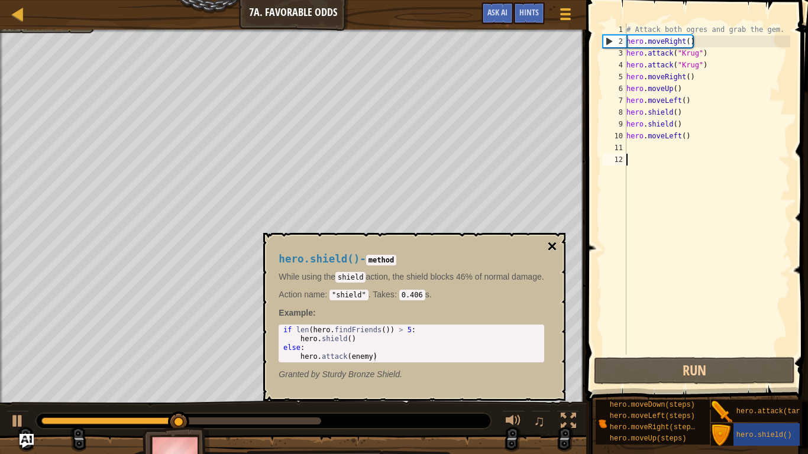
click at [556, 242] on button "×" at bounding box center [551, 246] width 9 height 17
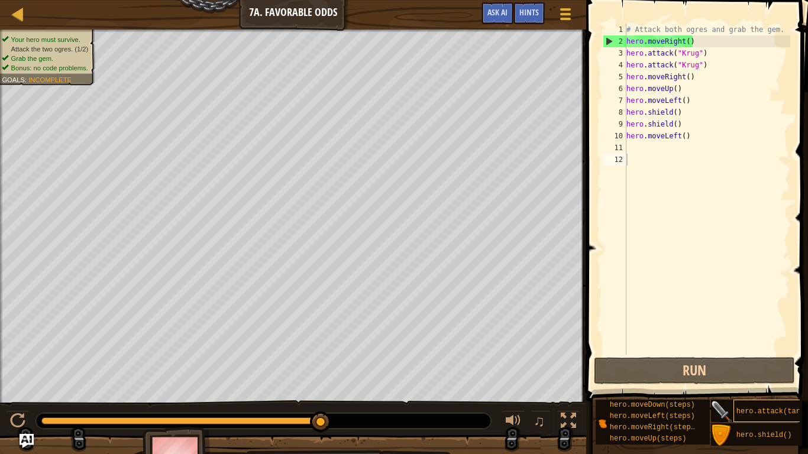
click at [772, 374] on span "hero.attack(target)" at bounding box center [776, 411] width 81 height 8
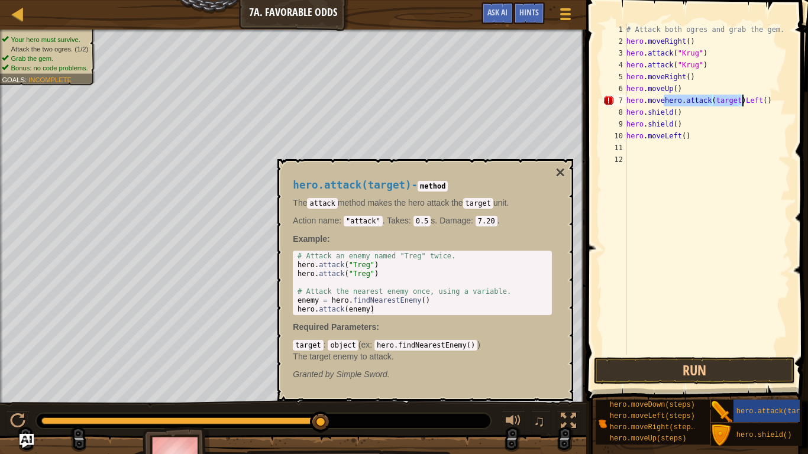
click at [767, 112] on div "# Attack both ogres and grab the gem. hero . moveRight ( ) hero . attack ( "[PE…" at bounding box center [707, 201] width 166 height 355
click at [778, 102] on div "# Attack both ogres and grab the gem. hero . moveRight ( ) hero . attack ( "[PE…" at bounding box center [707, 201] width 166 height 355
type textarea "hero.movel"
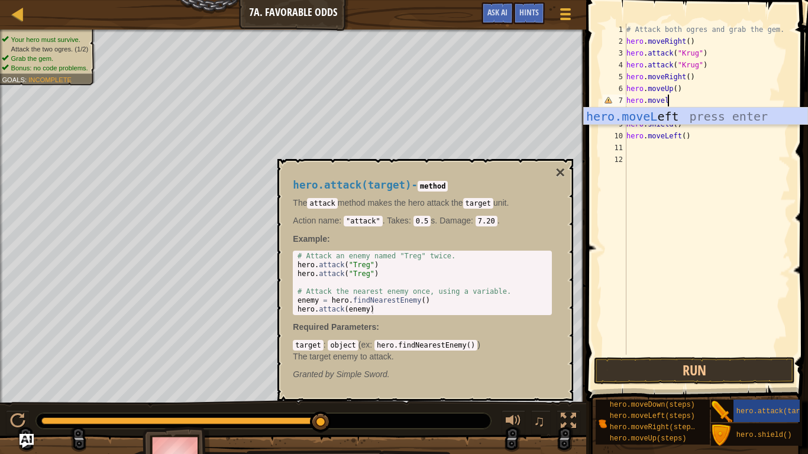
scroll to position [5, 5]
click at [707, 122] on div "hero.moveL eft press enter" at bounding box center [696, 134] width 224 height 53
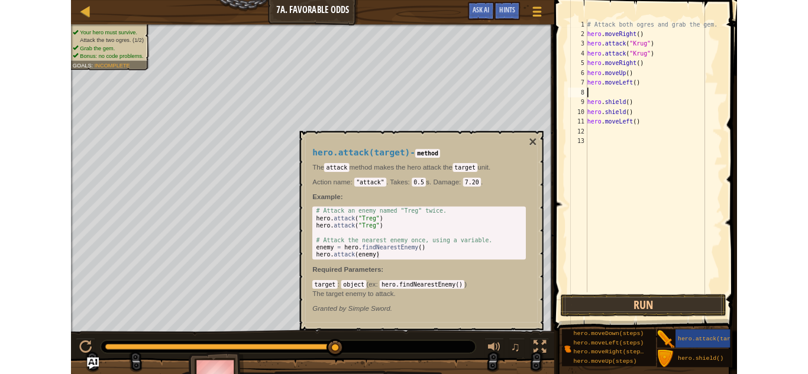
scroll to position [5, 0]
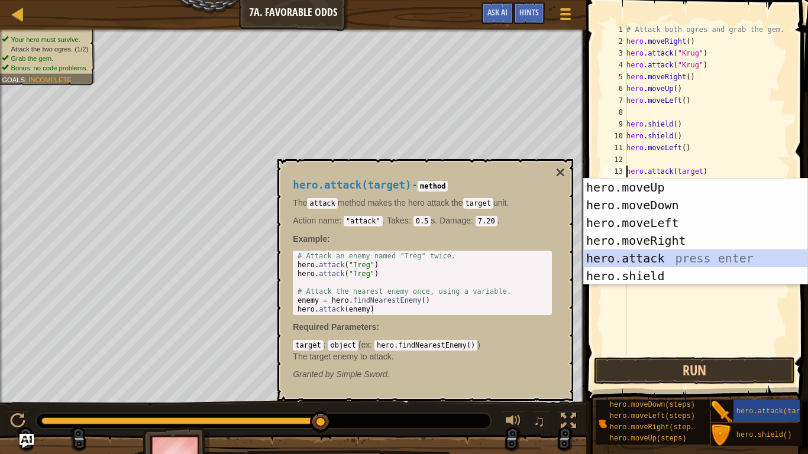
click at [663, 254] on div "hero.moveUp press enter hero.moveDown press enter hero.moveLeft press enter her…" at bounding box center [696, 250] width 224 height 142
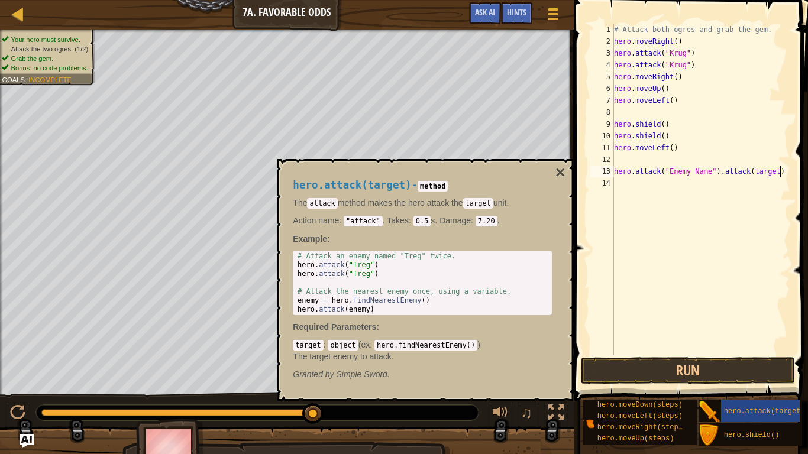
click at [782, 174] on div "# Attack both ogres and grab the gem. hero . moveRight ( ) hero . attack ( "[PE…" at bounding box center [700, 201] width 179 height 355
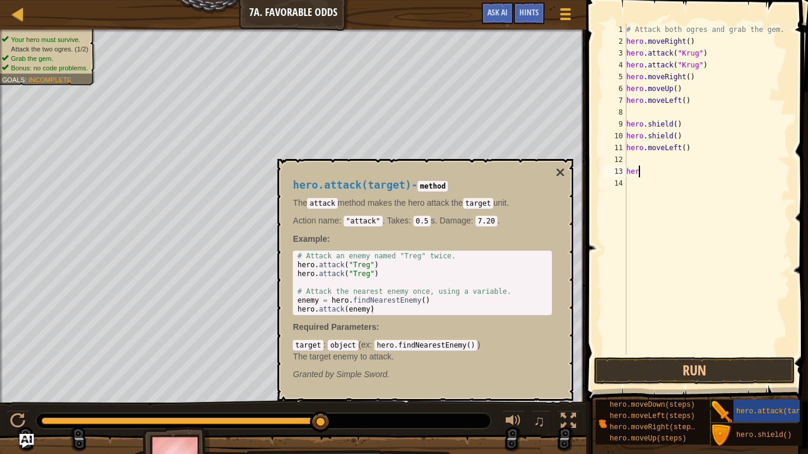
type textarea "h"
click at [641, 115] on div "# Attack both ogres and grab the gem. hero . moveRight ( ) hero . attack ( "[PE…" at bounding box center [707, 201] width 166 height 355
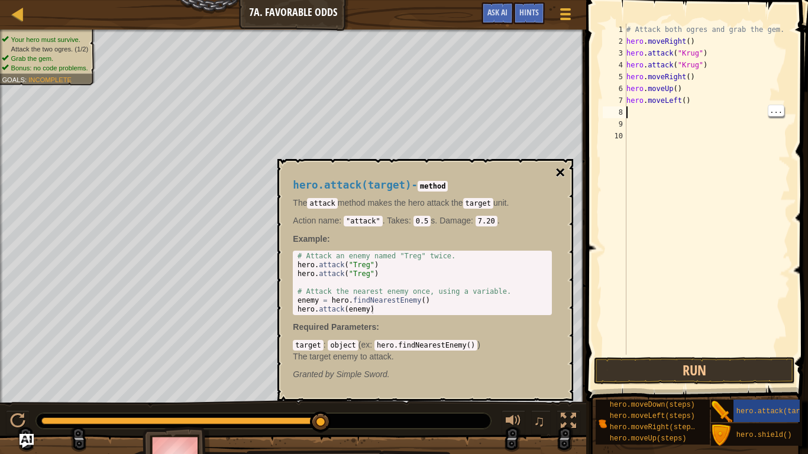
click at [558, 175] on button "×" at bounding box center [559, 172] width 9 height 17
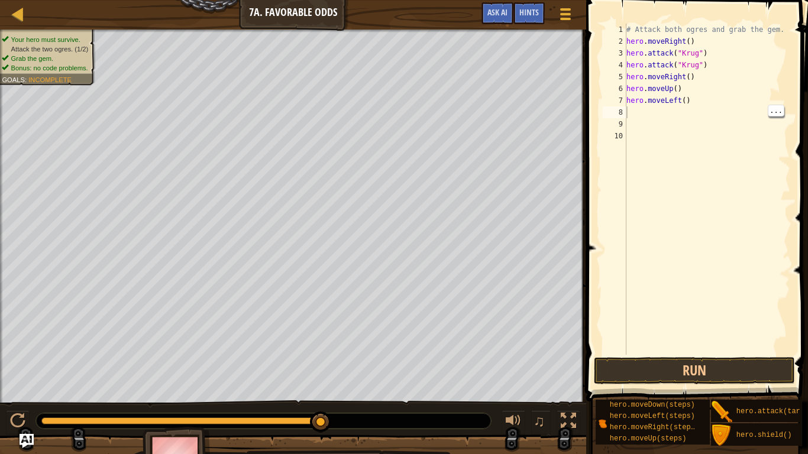
click at [639, 118] on div "# Attack both ogres and grab the gem. hero . moveRight ( ) hero . attack ( "[PE…" at bounding box center [707, 201] width 166 height 355
type textarea "m"
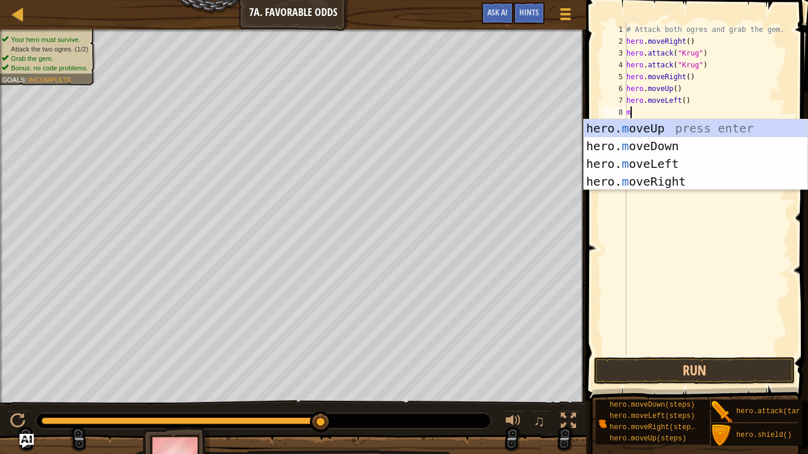
click at [723, 222] on div "# Attack both ogres and grab the gem. hero . moveRight ( ) hero . attack ( "[PE…" at bounding box center [707, 201] width 166 height 355
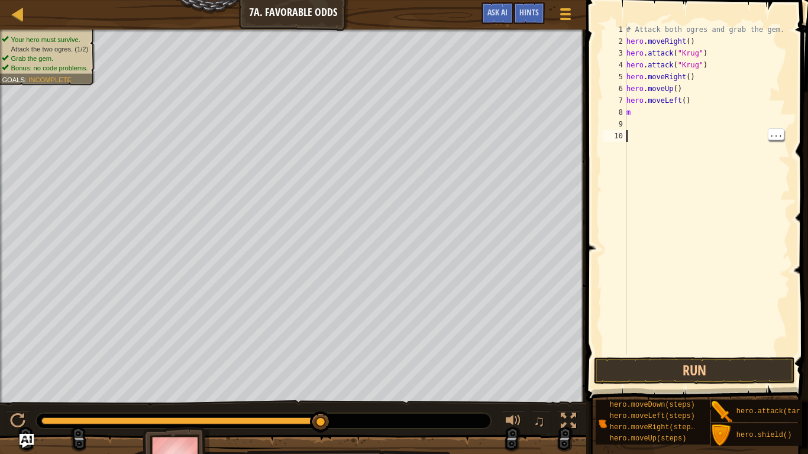
click at [651, 118] on div "# Attack both ogres and grab the gem. hero . moveRight ( ) hero . attack ( "[PE…" at bounding box center [707, 201] width 166 height 355
click at [776, 374] on span "hero.attack(target)" at bounding box center [776, 411] width 81 height 8
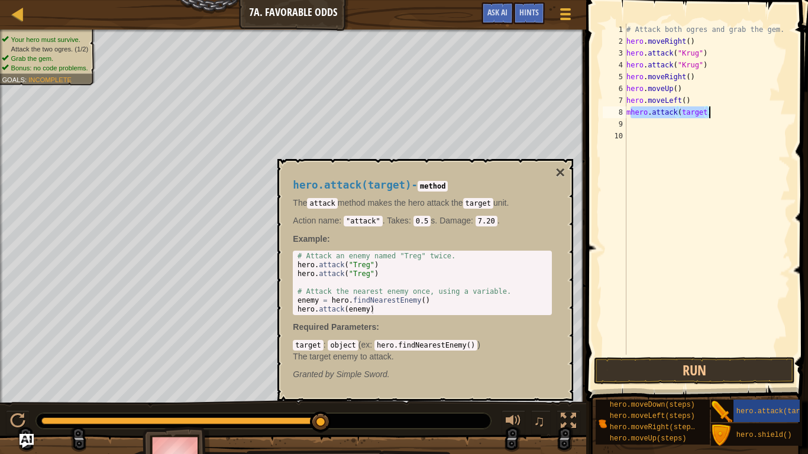
click at [630, 112] on div "# Attack both ogres and grab the gem. hero . moveRight ( ) hero . attack ( "[PE…" at bounding box center [707, 189] width 166 height 331
type textarea "hero.attack(target)"
click at [733, 115] on div "# Attack both ogres and grab the gem. hero . moveRight ( ) hero . attack ( "[PE…" at bounding box center [707, 201] width 166 height 355
click at [680, 128] on div "# Attack both ogres and grab the gem. hero . moveRight ( ) hero . attack ( "[PE…" at bounding box center [707, 201] width 166 height 355
click at [556, 176] on button "×" at bounding box center [559, 172] width 9 height 17
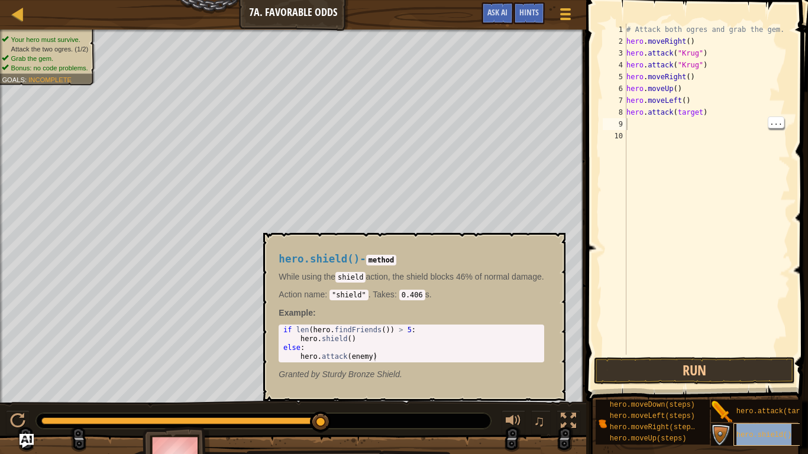
click at [752, 374] on span "hero.shield()" at bounding box center [764, 435] width 56 height 8
type textarea "hero.shield()"
click at [676, 148] on div "# Attack both ogres and grab the gem. hero . moveRight ( ) hero . attack ( "[PE…" at bounding box center [707, 201] width 166 height 355
click at [760, 374] on div "hero.shield()" at bounding box center [780, 434] width 95 height 22
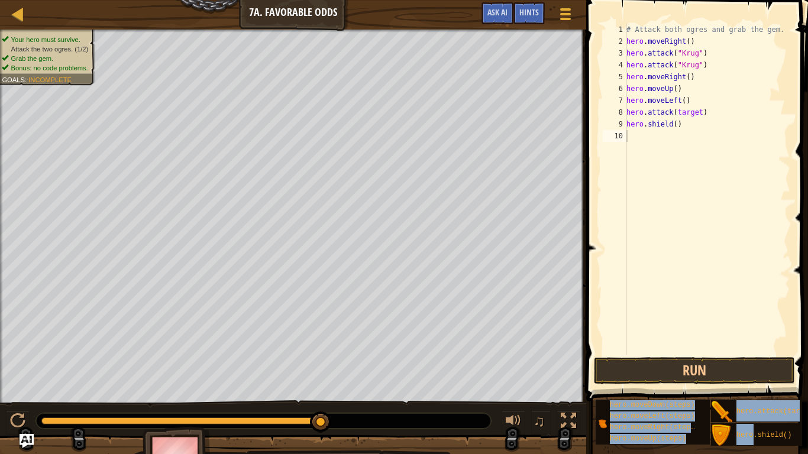
drag, startPoint x: 760, startPoint y: 429, endPoint x: 749, endPoint y: 318, distance: 112.3
click at [749, 318] on div "Hints Videos 1 2 3 4 5 6 7 8 9 10 # Attack both [PERSON_NAME] and grab the gem.…" at bounding box center [694, 224] width 225 height 448
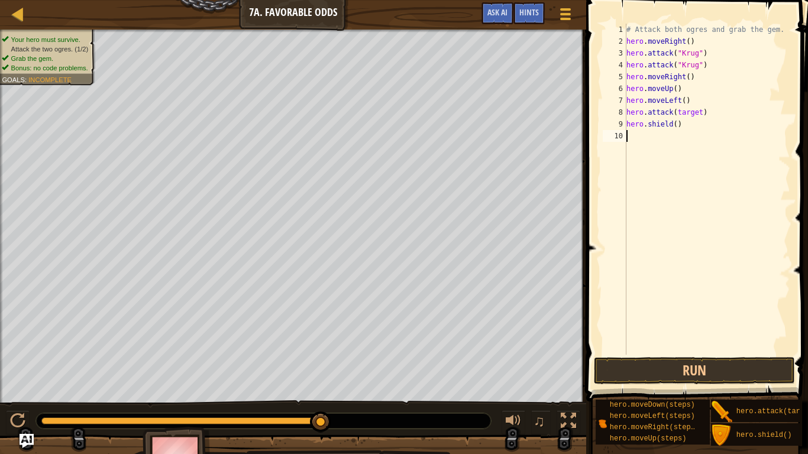
click at [749, 318] on div "# Attack both ogres and grab the gem. hero . moveRight ( ) hero . attack ( "[PE…" at bounding box center [707, 201] width 166 height 355
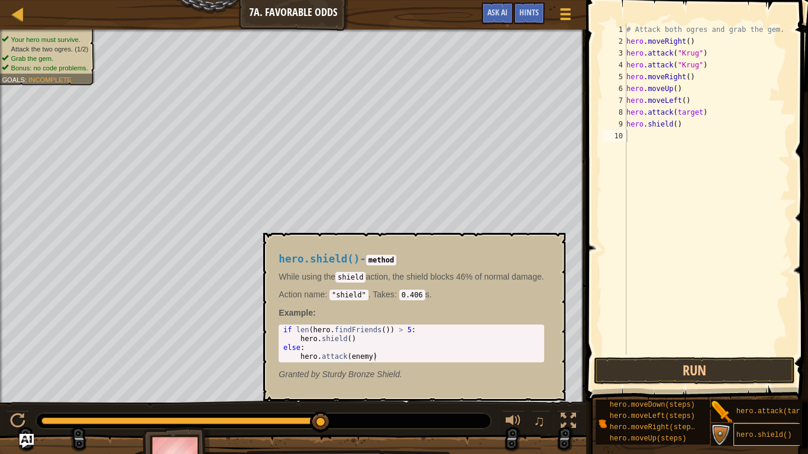
click at [760, 374] on span "hero.shield()" at bounding box center [764, 435] width 56 height 8
type textarea "hero.shield()"
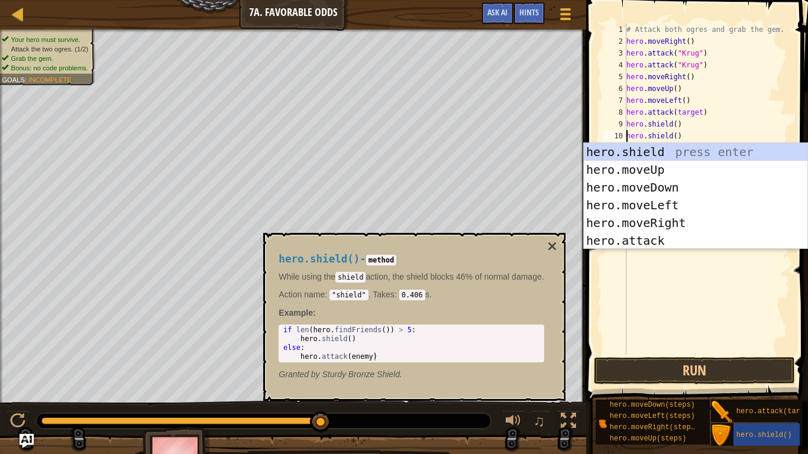
click at [684, 279] on div "# Attack both ogres and grab the gem. hero . moveRight ( ) hero . attack ( "[PE…" at bounding box center [707, 201] width 166 height 355
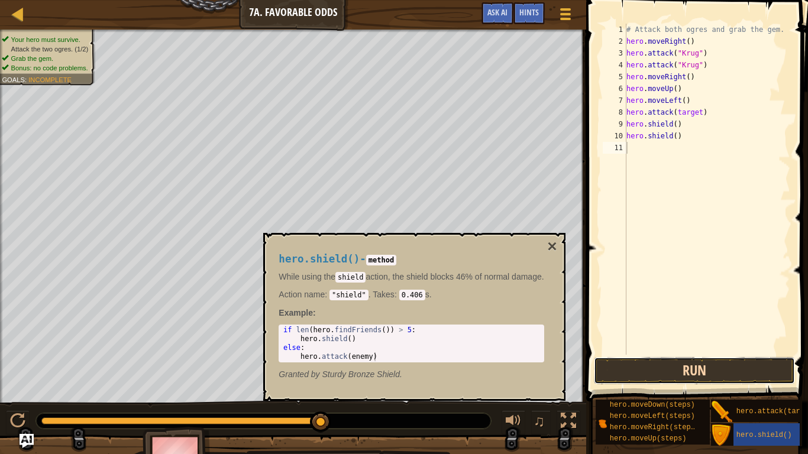
click at [671, 361] on button "Run" at bounding box center [694, 370] width 201 height 27
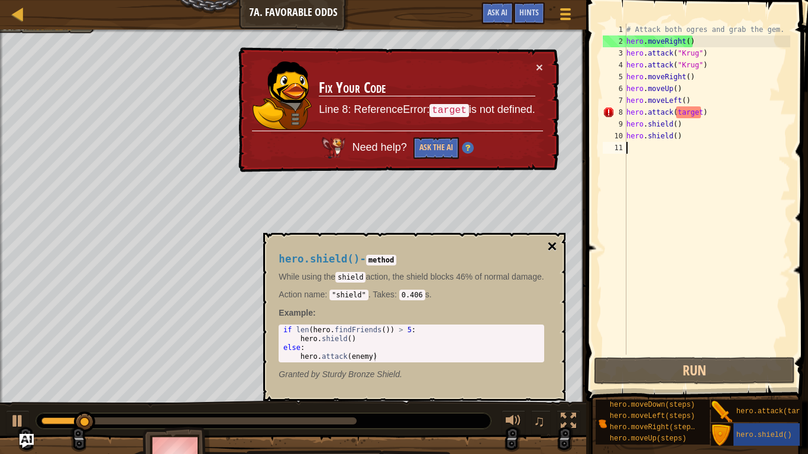
click at [556, 240] on button "×" at bounding box center [551, 246] width 9 height 17
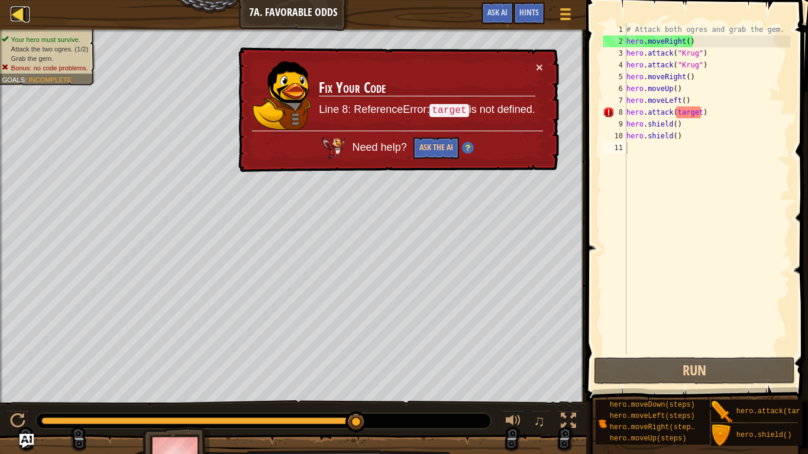
click at [13, 7] on div at bounding box center [18, 14] width 15 height 15
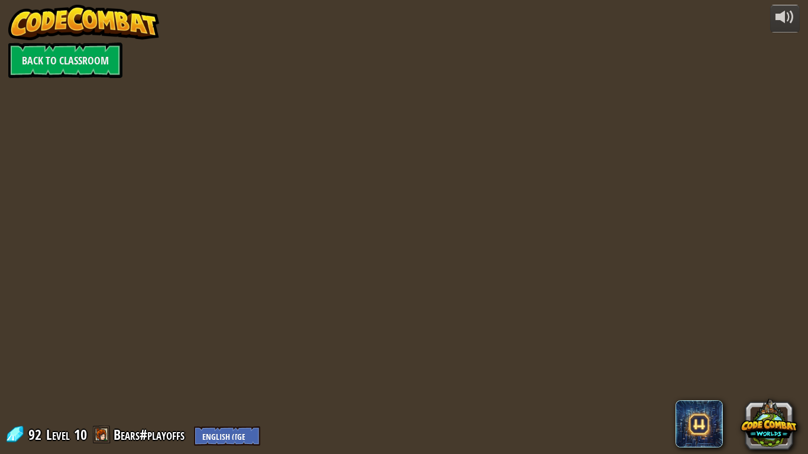
click at [7, 18] on div "powered by Back to Classroom 92 Level 10 Bears#playoffs English (US) English ([…" at bounding box center [404, 227] width 808 height 454
